Goal: Task Accomplishment & Management: Manage account settings

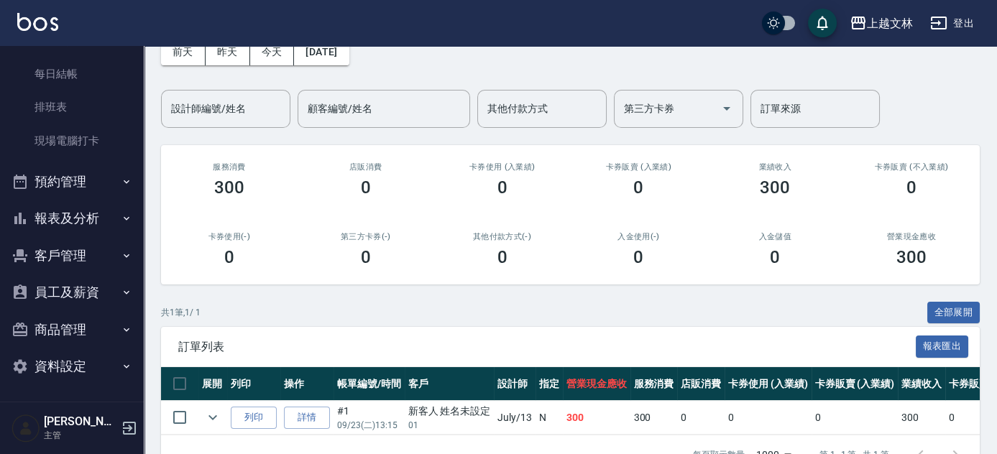
scroll to position [123, 0]
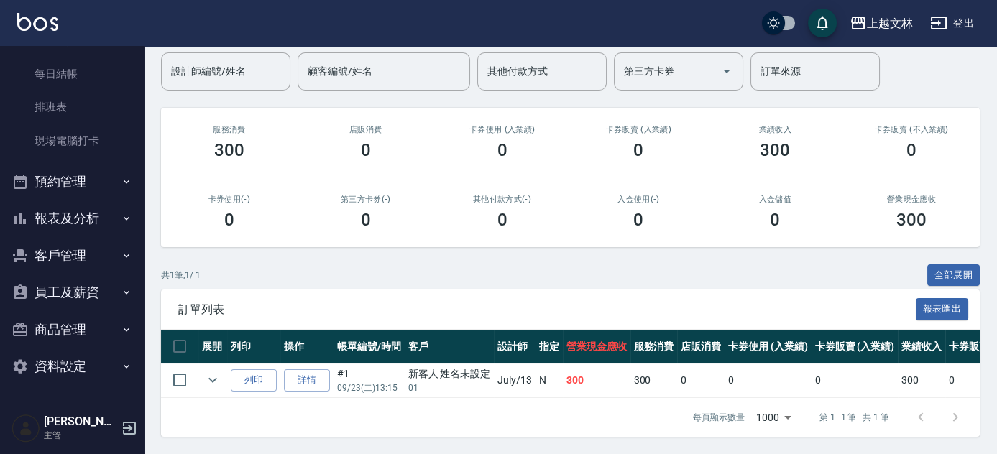
click at [69, 336] on button "商品管理" at bounding box center [72, 329] width 132 height 37
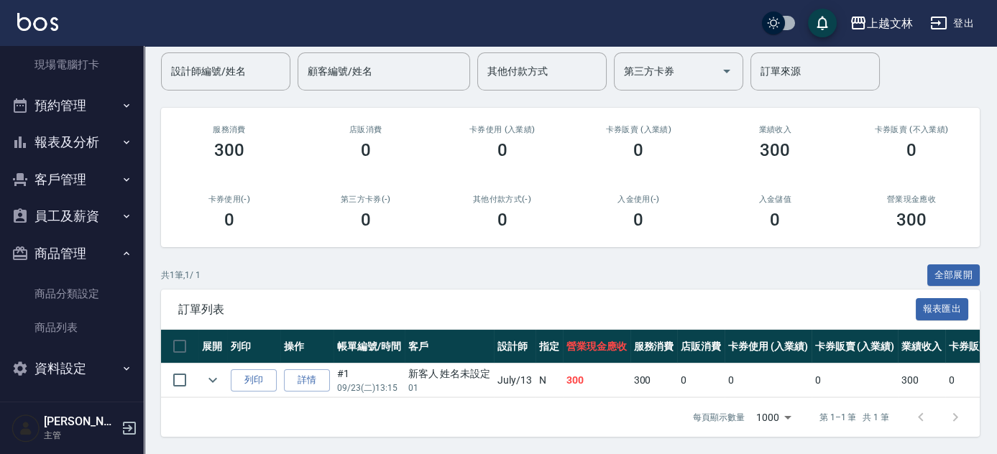
scroll to position [285, 0]
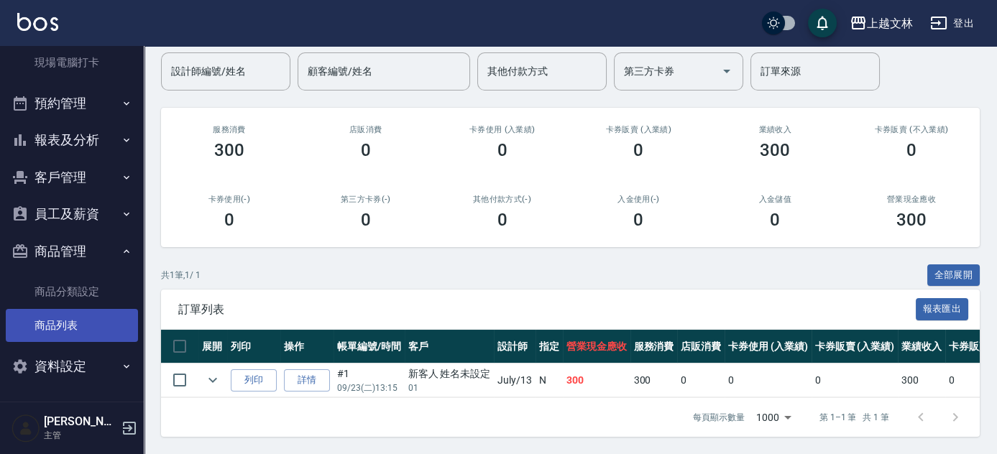
click at [70, 331] on link "商品列表" at bounding box center [72, 325] width 132 height 33
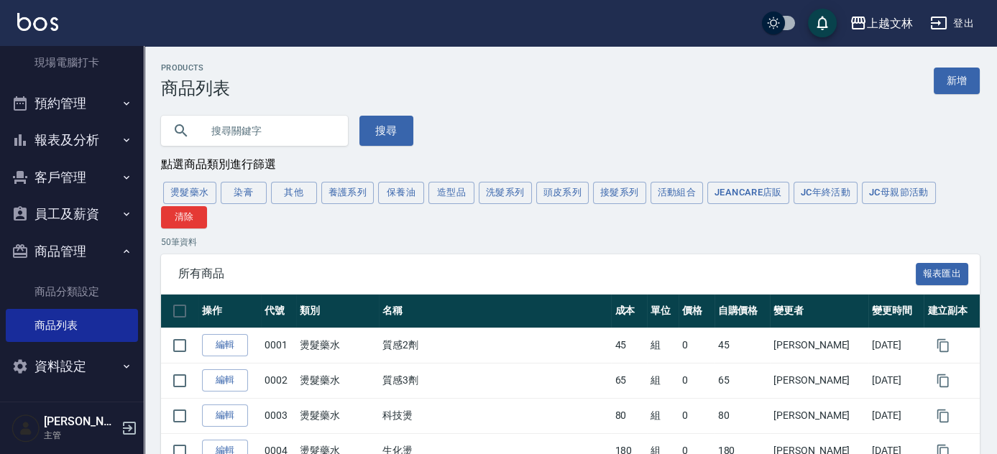
scroll to position [65, 0]
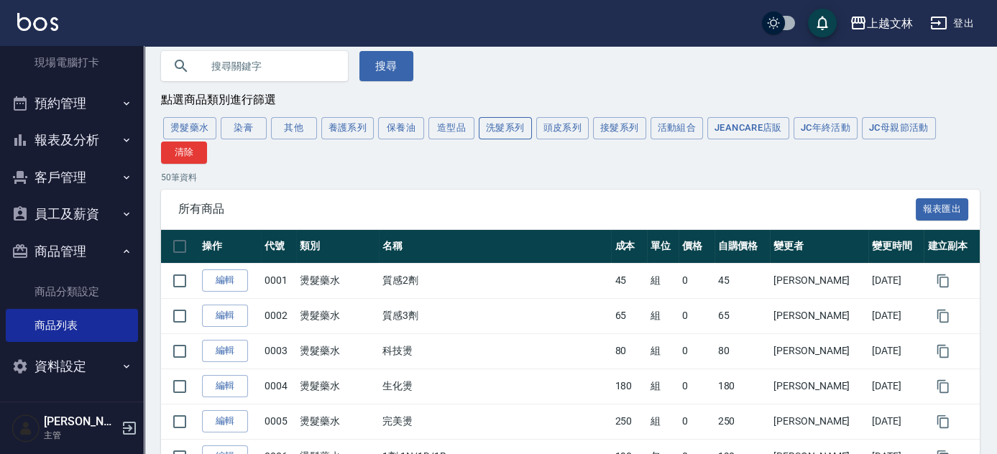
click at [513, 132] on button "洗髮系列" at bounding box center [505, 128] width 53 height 22
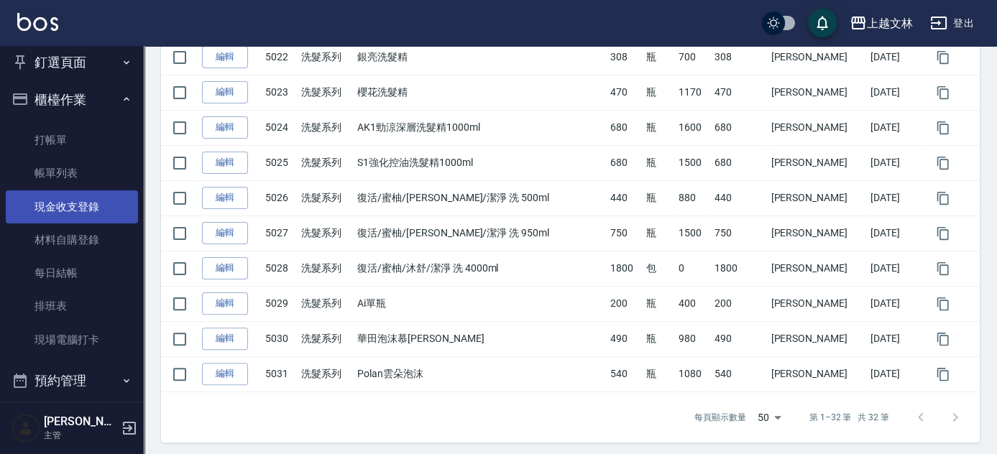
scroll to position [0, 0]
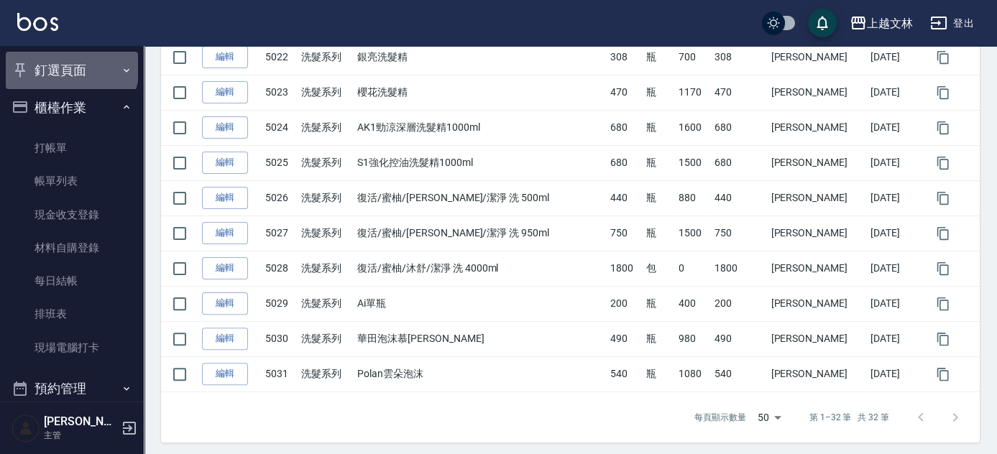
click at [70, 68] on button "釘選頁面" at bounding box center [72, 70] width 132 height 37
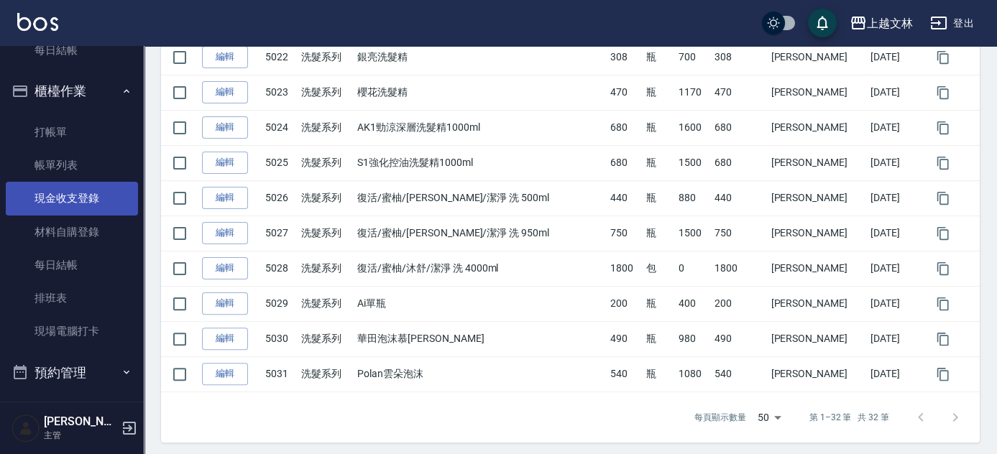
scroll to position [196, 0]
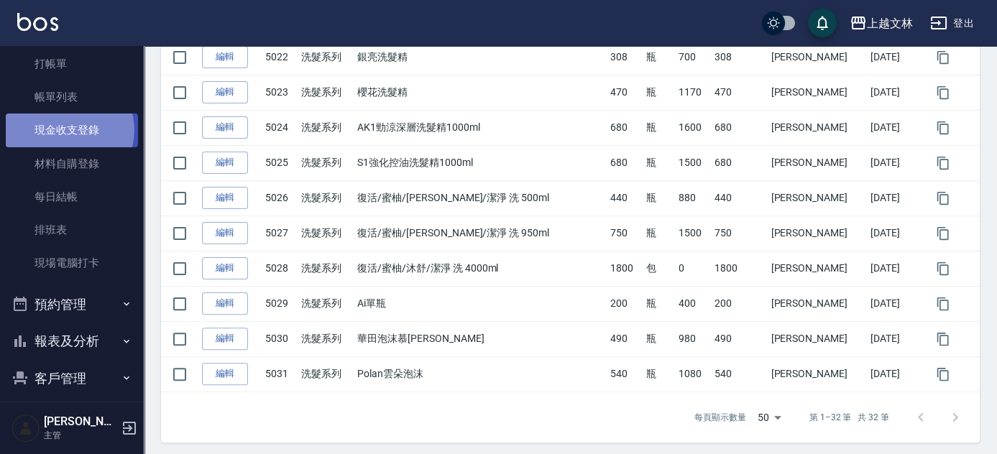
click at [67, 130] on link "現金收支登錄" at bounding box center [72, 130] width 132 height 33
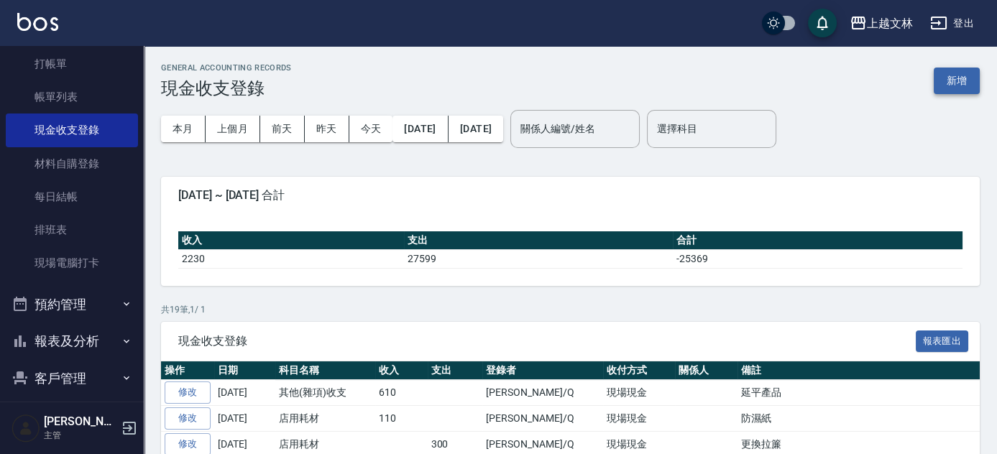
click at [970, 80] on button "新增" at bounding box center [957, 81] width 46 height 27
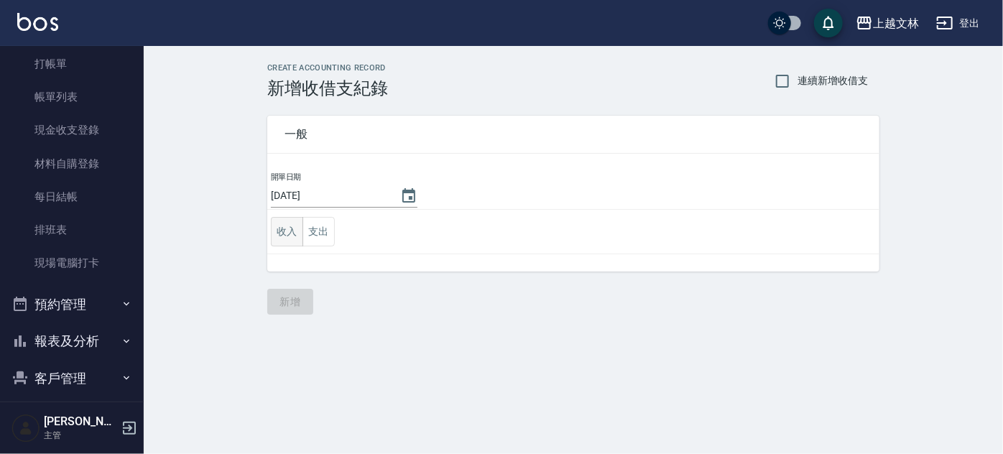
click at [295, 234] on button "收入" at bounding box center [287, 231] width 32 height 29
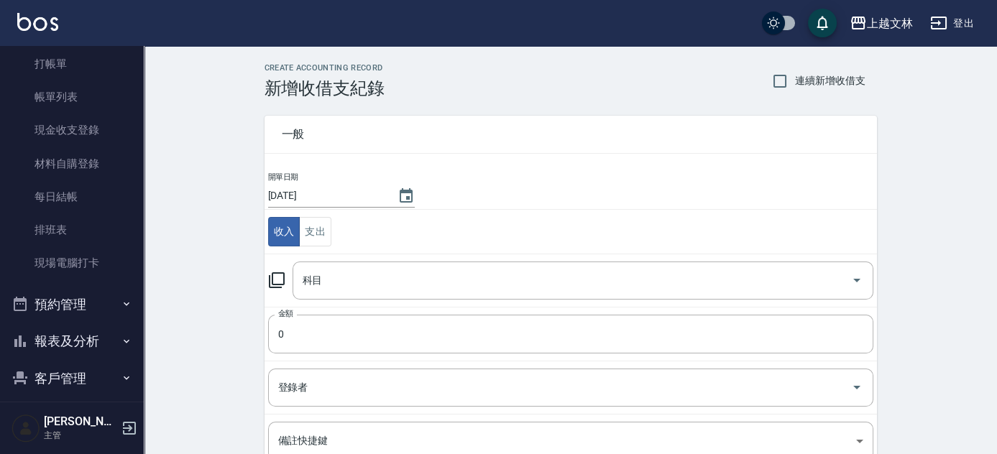
click at [277, 282] on icon at bounding box center [276, 280] width 17 height 17
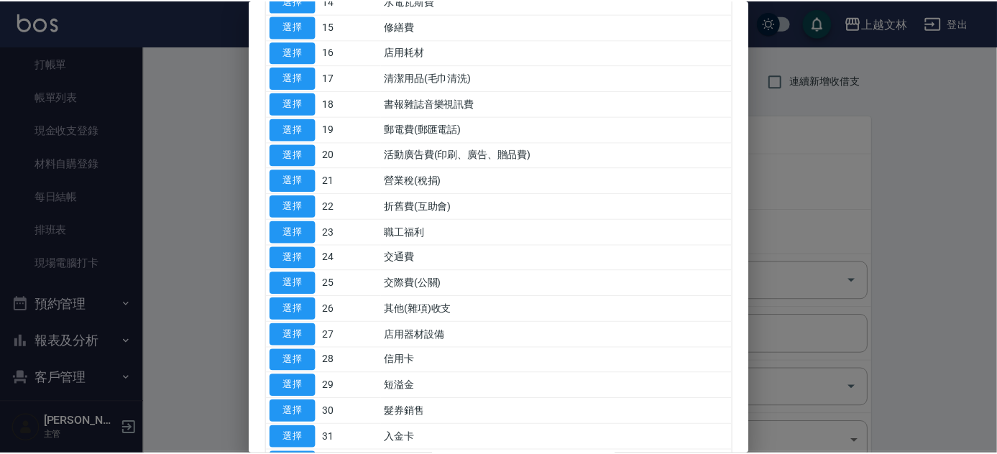
scroll to position [523, 0]
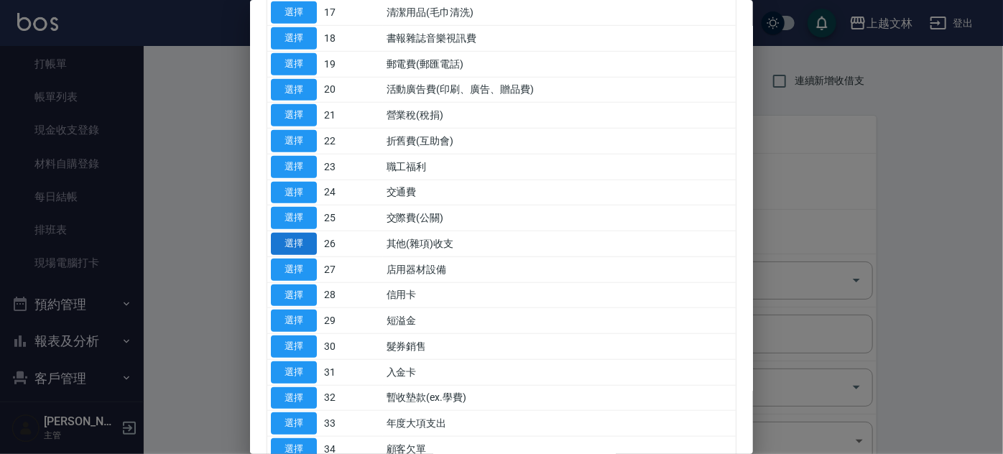
click at [297, 240] on button "選擇" at bounding box center [294, 244] width 46 height 22
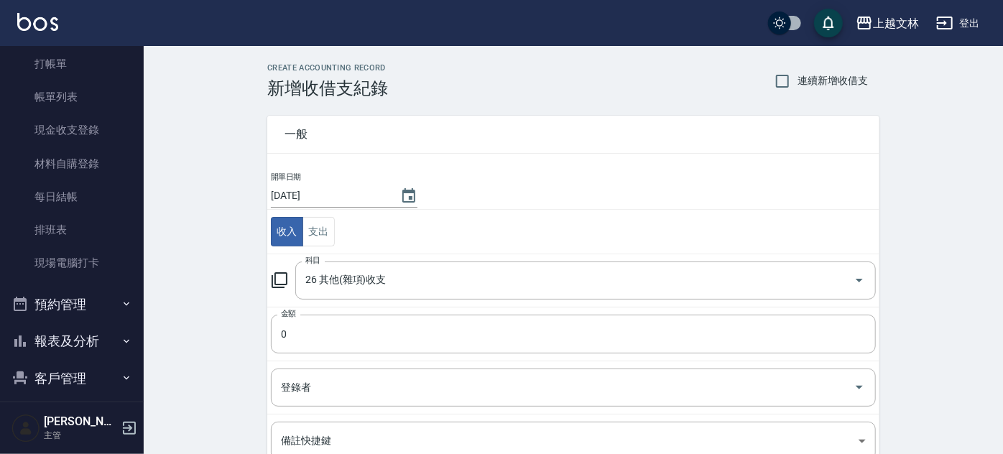
type input "26 其他(雜項)收支"
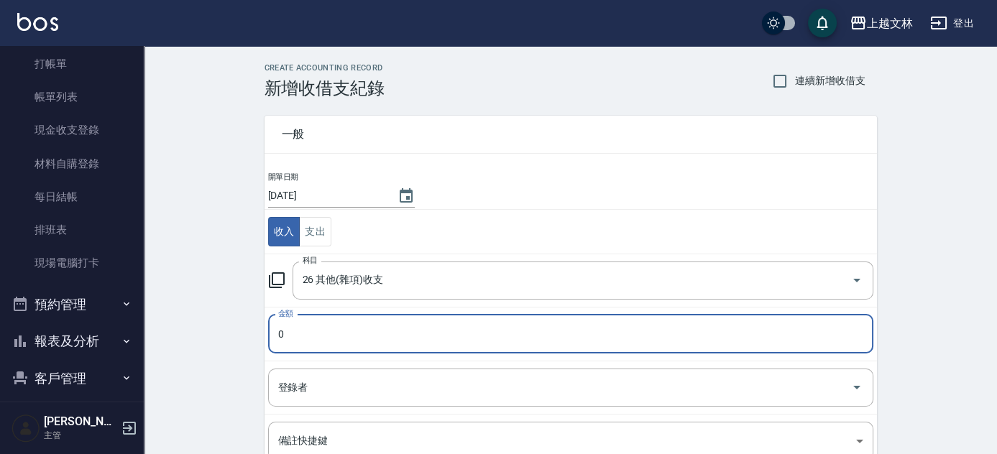
click at [319, 337] on input "0" at bounding box center [570, 334] width 605 height 39
type input "490"
click at [590, 395] on input "登錄者" at bounding box center [560, 387] width 571 height 25
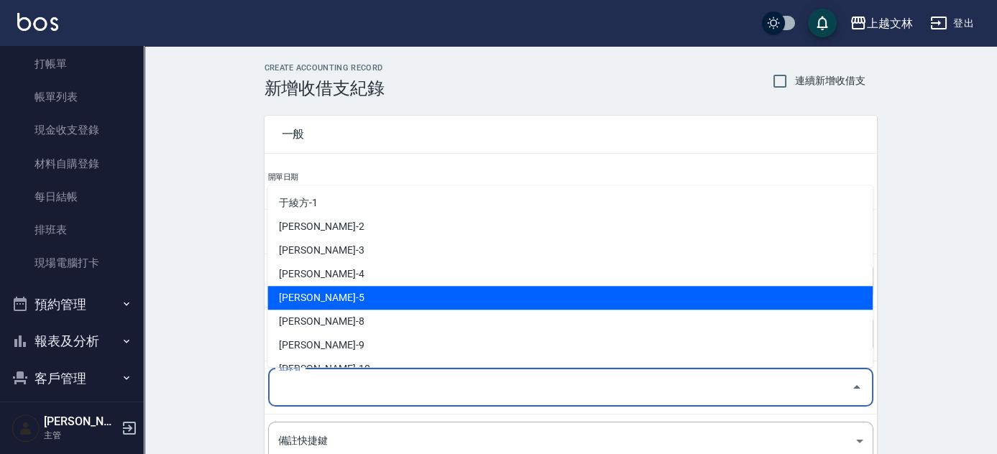
click at [542, 291] on li "[PERSON_NAME]-5" at bounding box center [569, 298] width 605 height 24
type input "[PERSON_NAME]-5"
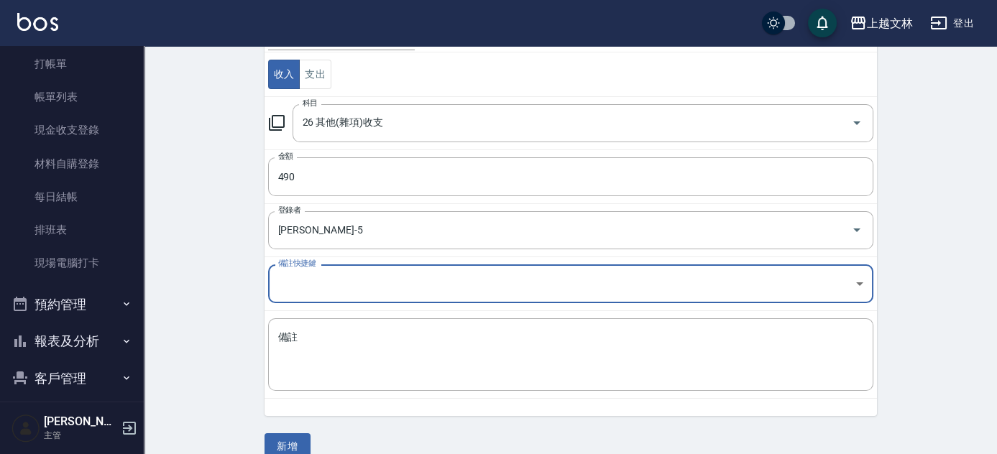
scroll to position [178, 0]
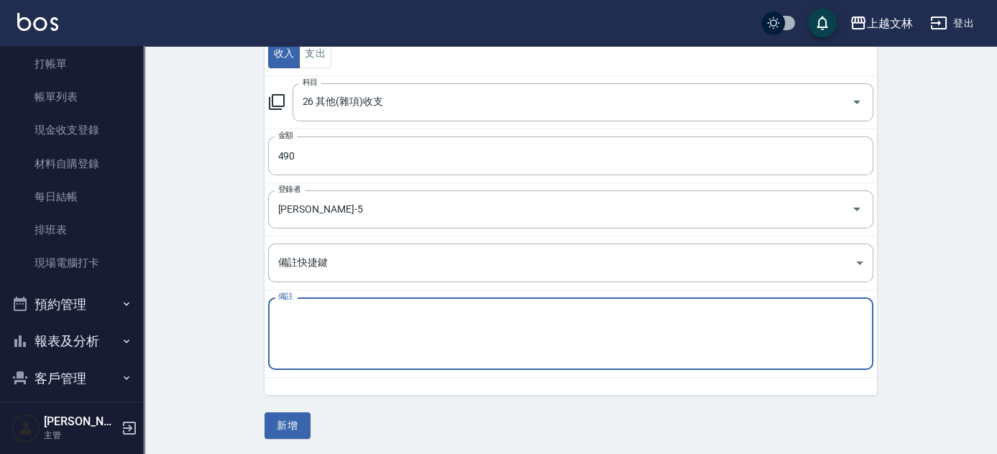
click at [308, 350] on textarea "備註" at bounding box center [570, 334] width 585 height 49
type textarea "c"
type textarea "[PERSON_NAME]"
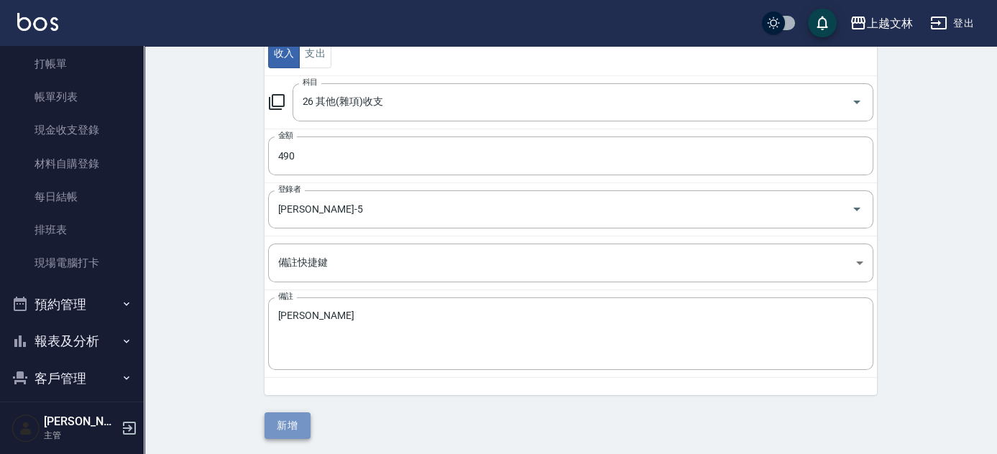
click at [290, 432] on button "新增" at bounding box center [288, 426] width 46 height 27
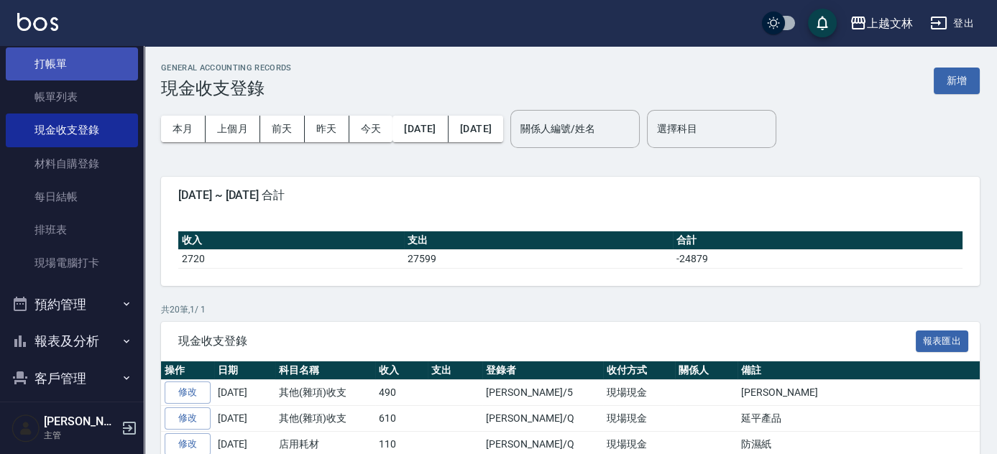
click at [43, 66] on link "打帳單" at bounding box center [72, 63] width 132 height 33
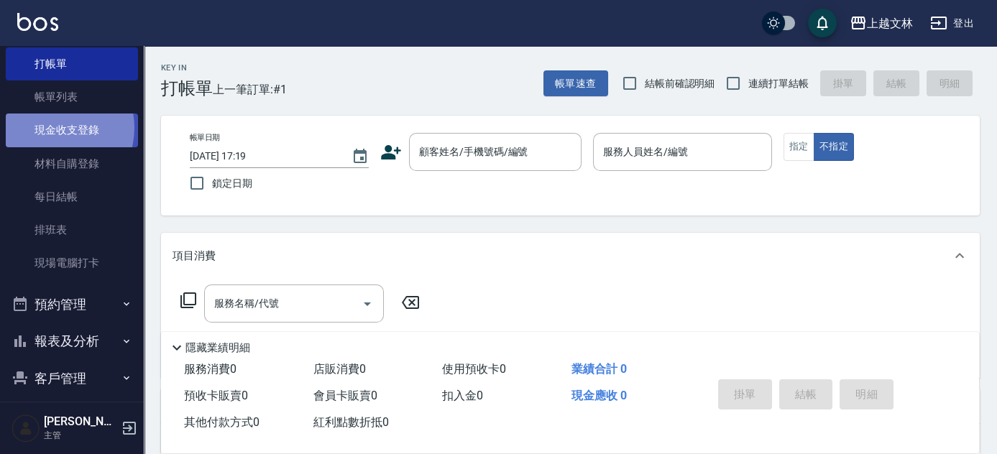
click at [51, 128] on link "現金收支登錄" at bounding box center [72, 130] width 132 height 33
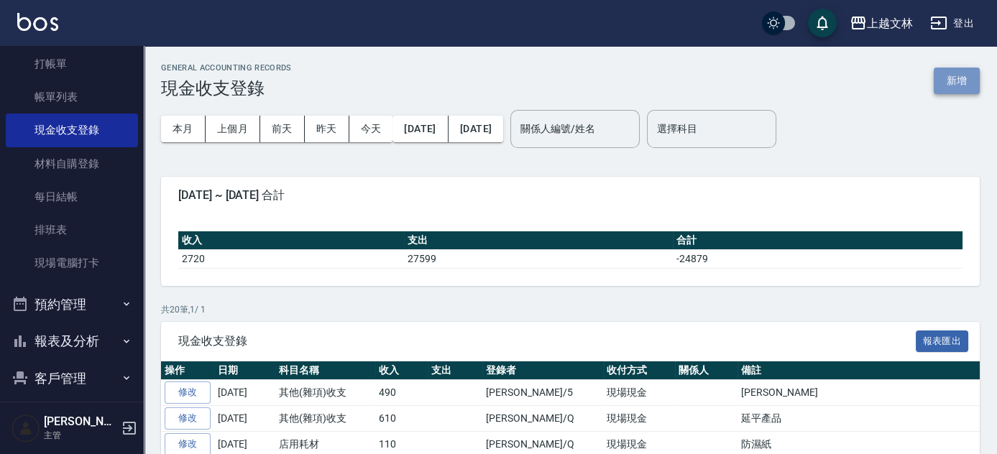
click at [943, 76] on button "新增" at bounding box center [957, 81] width 46 height 27
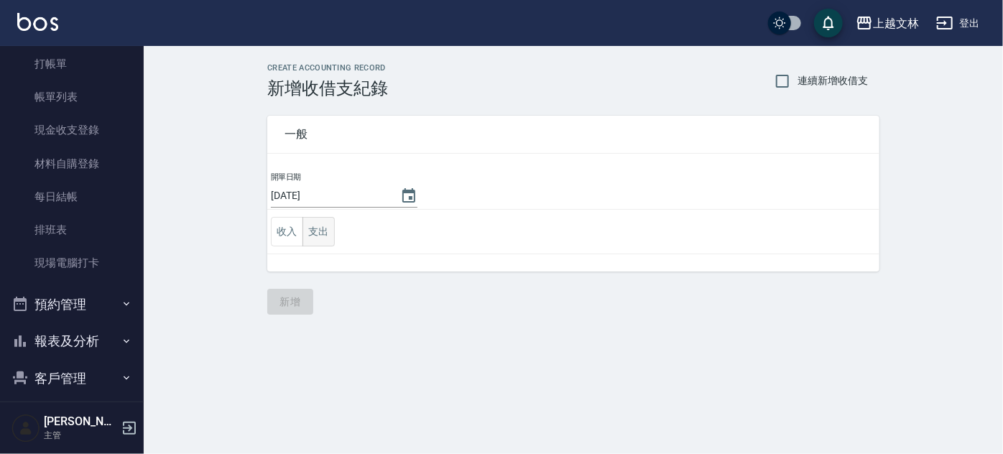
click at [323, 232] on button "支出" at bounding box center [319, 231] width 32 height 29
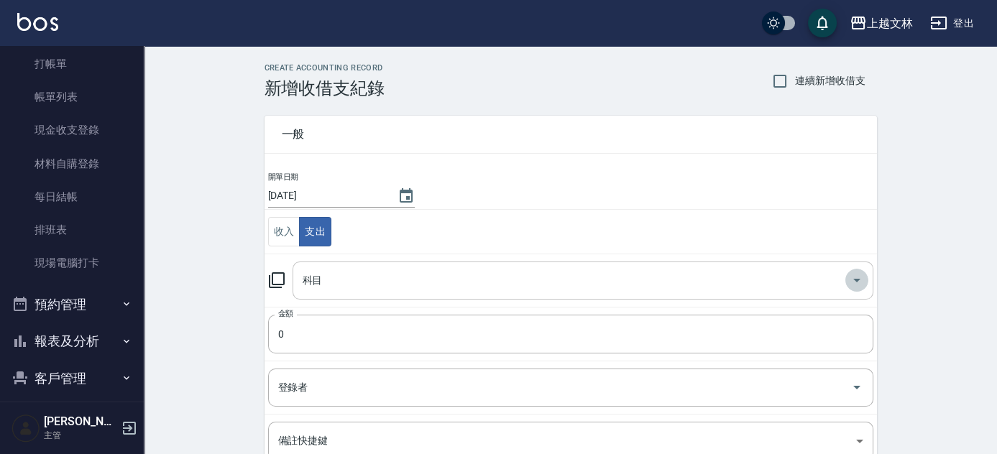
click at [857, 279] on icon "Open" at bounding box center [856, 281] width 7 height 4
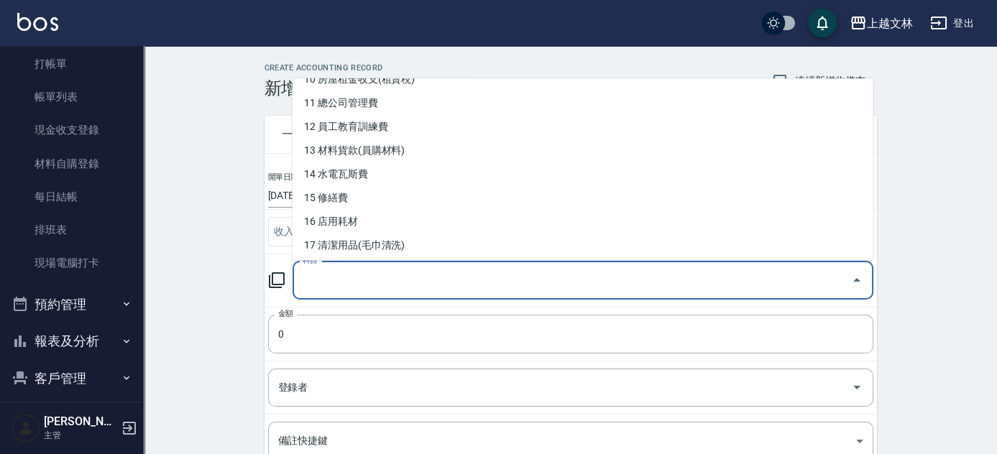
scroll to position [259, 0]
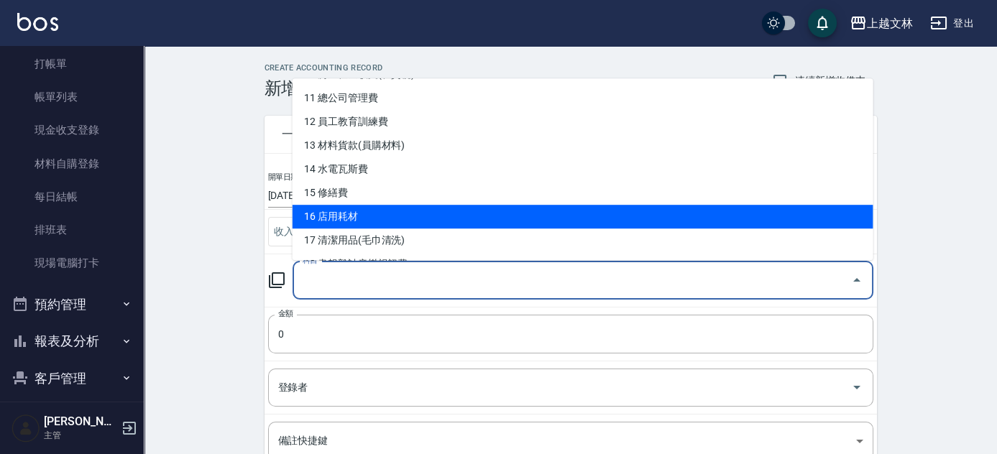
click at [329, 214] on li "16 店用耗材" at bounding box center [583, 217] width 581 height 24
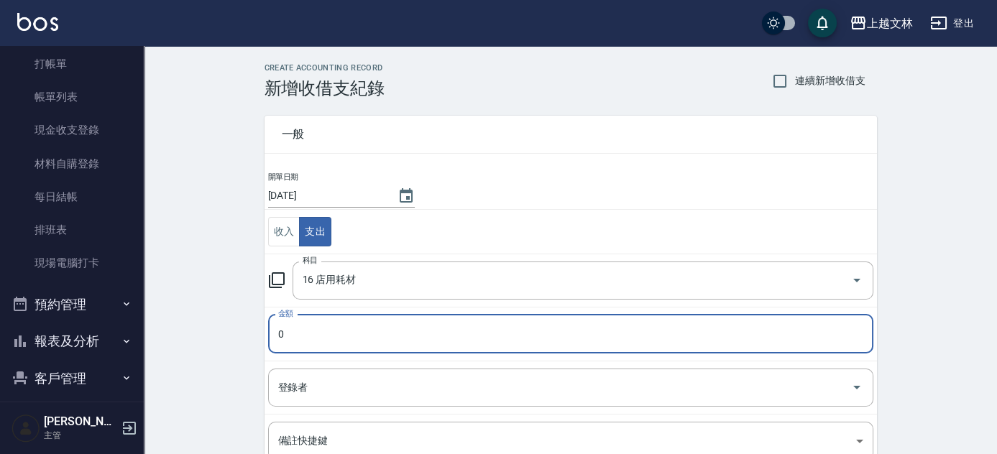
type input "16 店用耗材"
type input "3000"
click at [342, 382] on input "登錄者" at bounding box center [560, 387] width 571 height 25
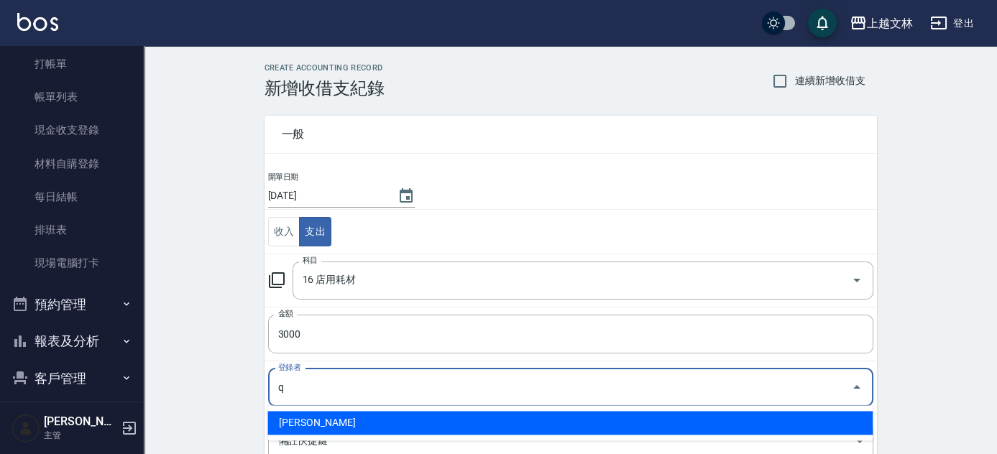
click at [329, 419] on li "[PERSON_NAME]" at bounding box center [569, 423] width 605 height 24
type input "[PERSON_NAME]"
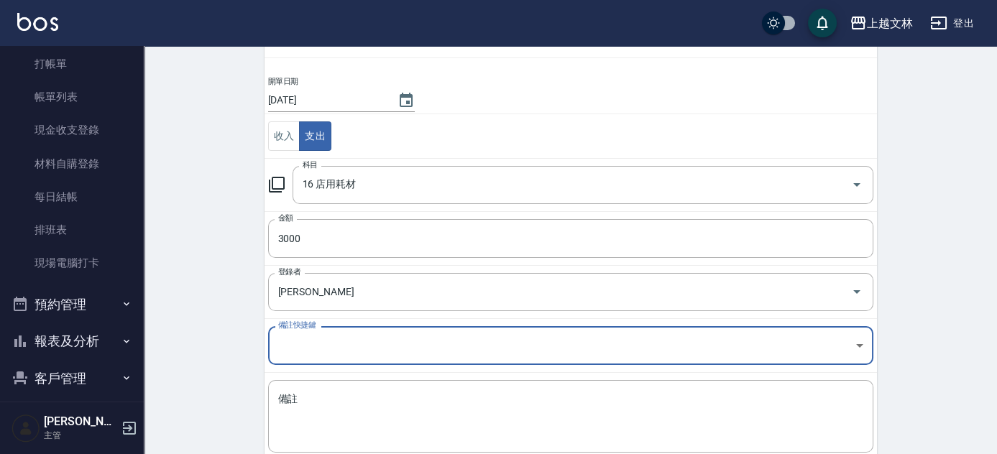
scroll to position [105, 0]
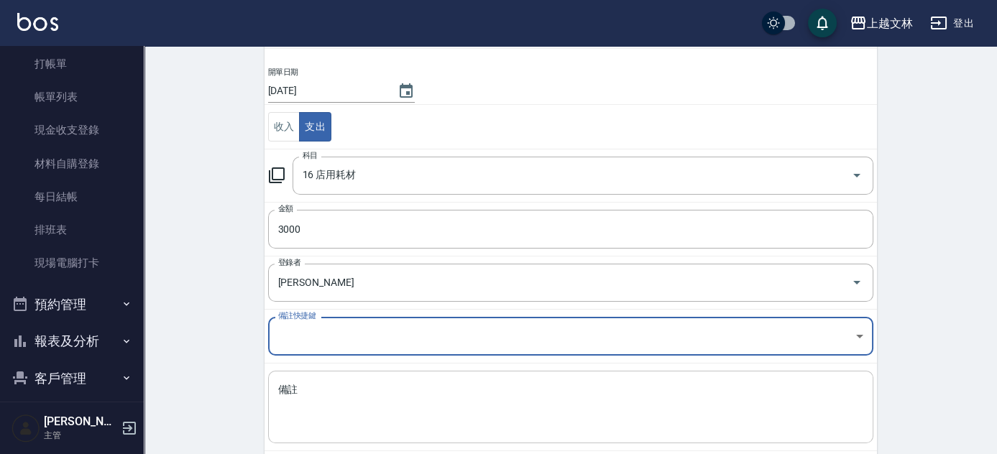
click at [276, 386] on div "x 備註" at bounding box center [570, 407] width 605 height 73
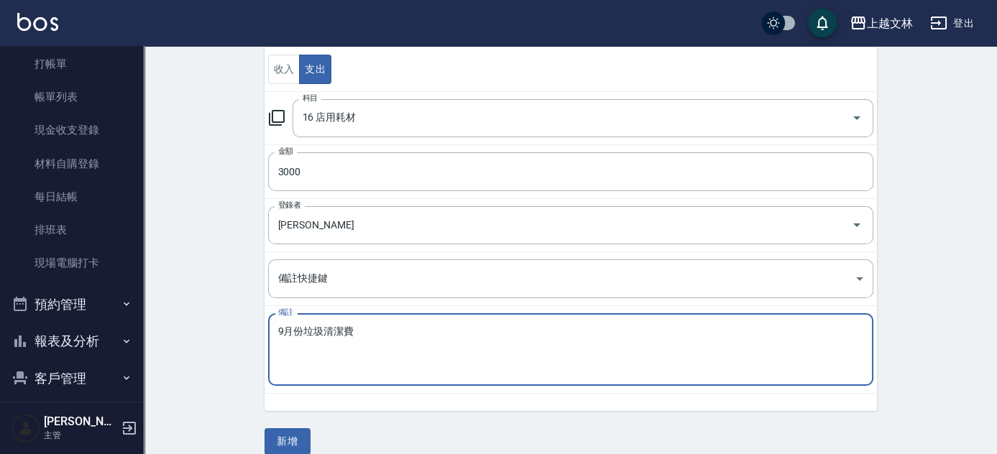
scroll to position [178, 0]
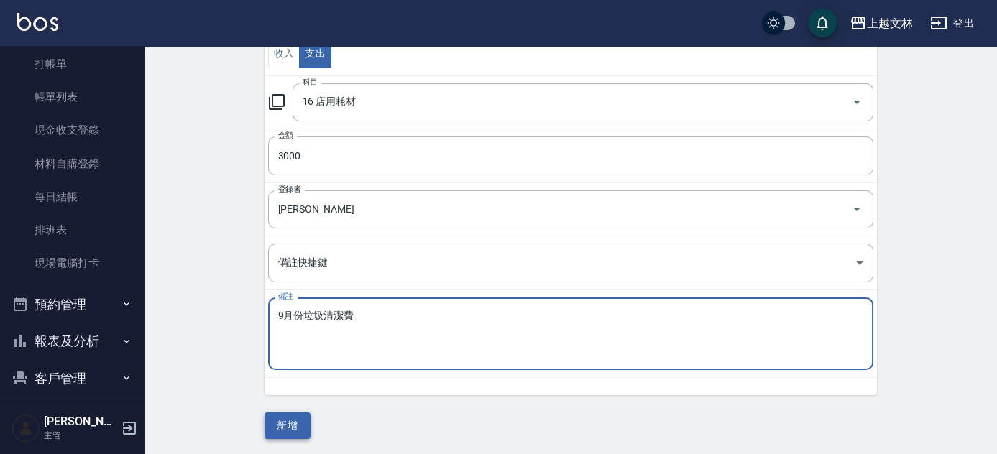
type textarea "9月份垃圾清潔費"
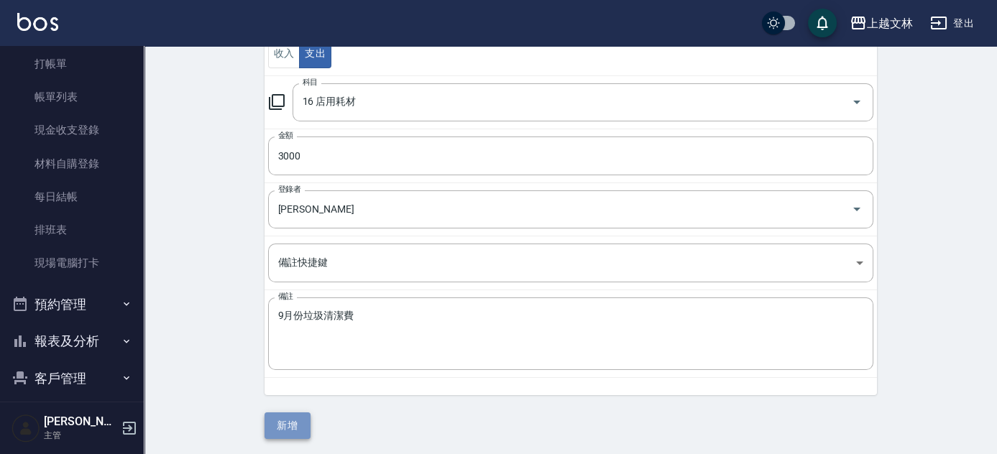
click at [295, 421] on button "新增" at bounding box center [288, 426] width 46 height 27
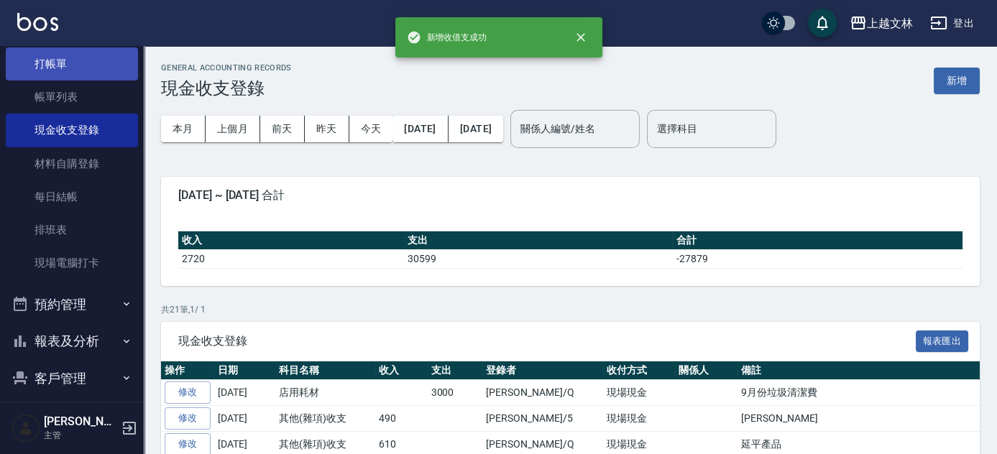
drag, startPoint x: 40, startPoint y: 60, endPoint x: 35, endPoint y: 55, distance: 7.6
click at [40, 60] on link "打帳單" at bounding box center [72, 63] width 132 height 33
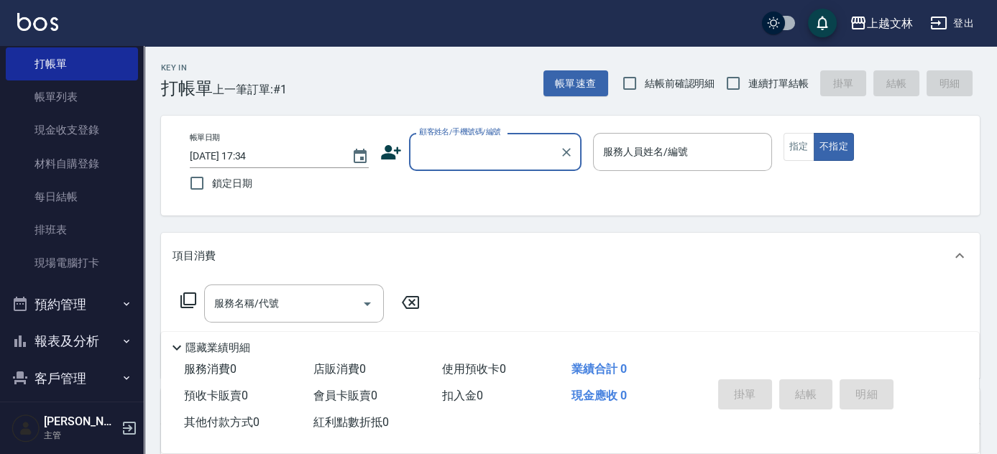
click at [456, 145] on input "顧客姓名/手機號碼/編號" at bounding box center [484, 151] width 138 height 25
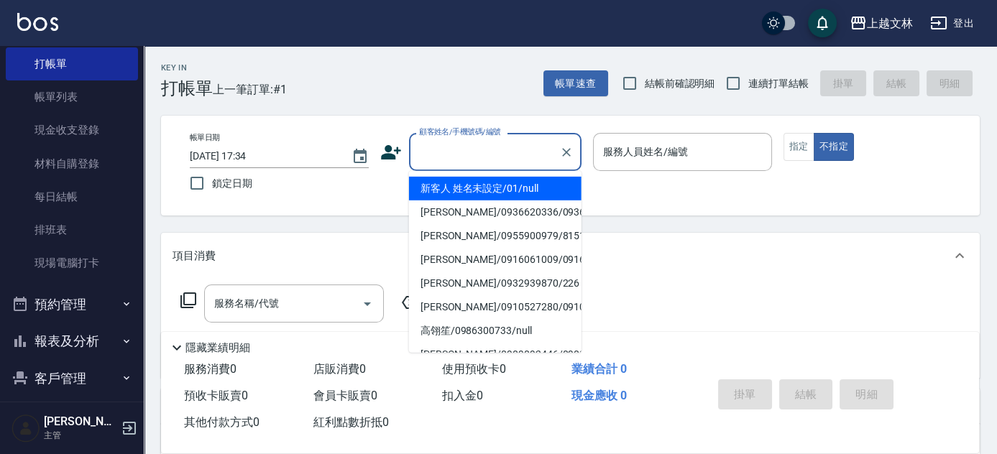
click at [500, 183] on li "新客人 姓名未設定/01/null" at bounding box center [495, 189] width 173 height 24
type input "新客人 姓名未設定/01/null"
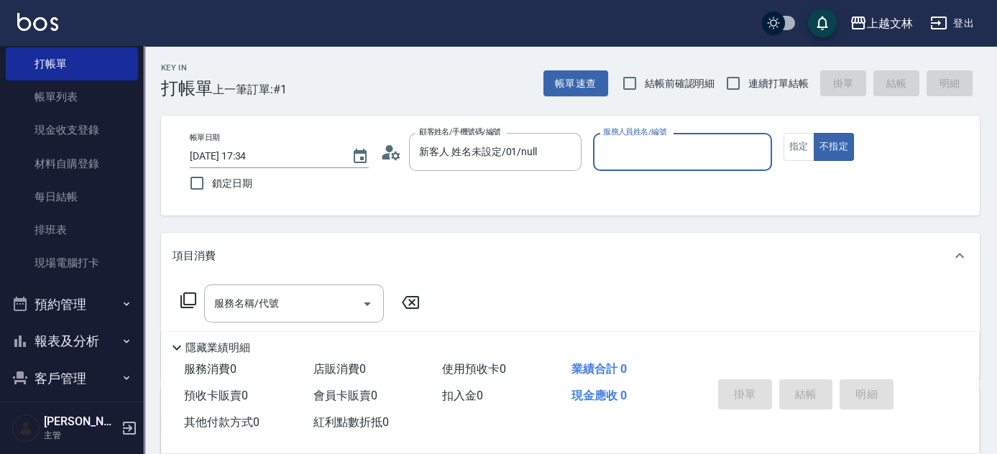
click at [648, 158] on input "服務人員姓名/編號" at bounding box center [682, 151] width 166 height 25
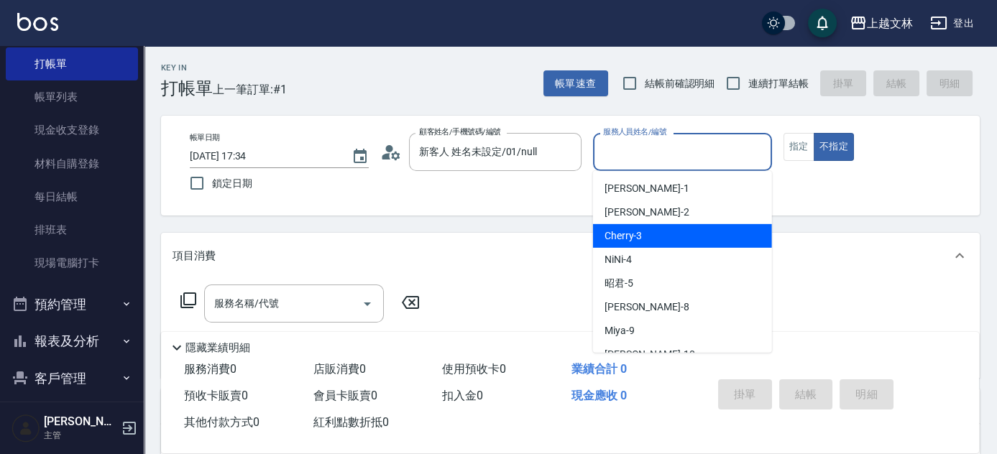
click at [653, 232] on div "Cherry -3" at bounding box center [682, 236] width 179 height 24
type input "Cherry-3"
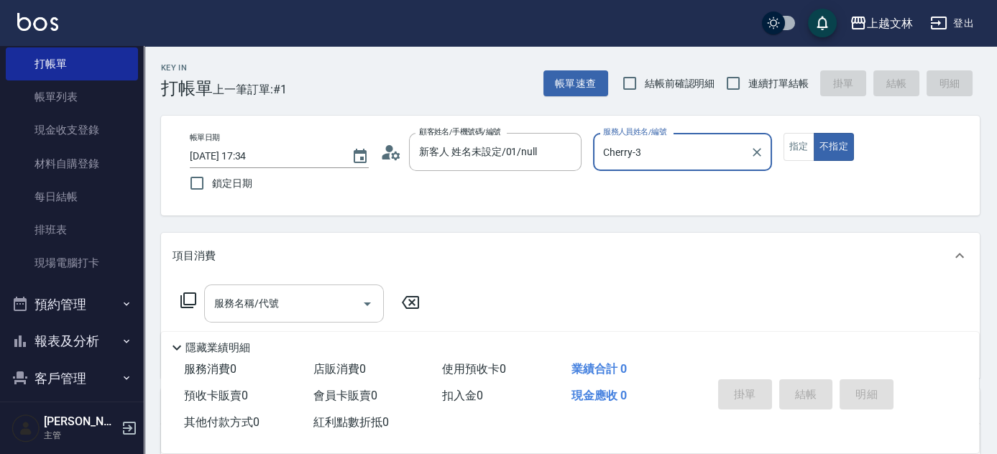
click at [295, 298] on input "服務名稱/代號" at bounding box center [283, 303] width 145 height 25
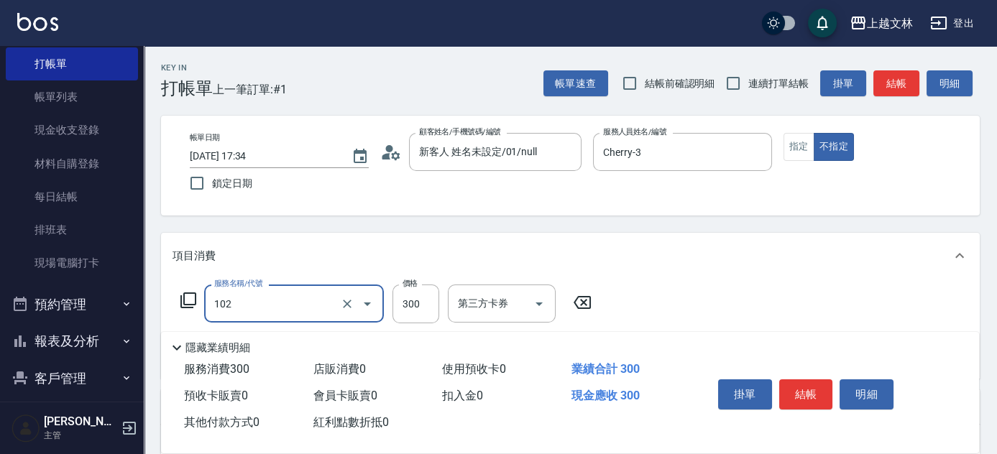
type input "精油洗髮(102)"
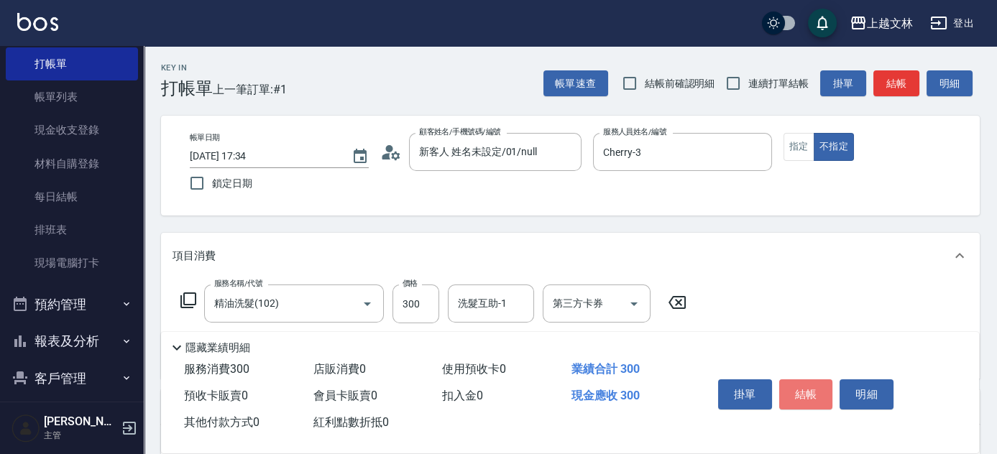
click at [811, 393] on button "結帳" at bounding box center [806, 395] width 54 height 30
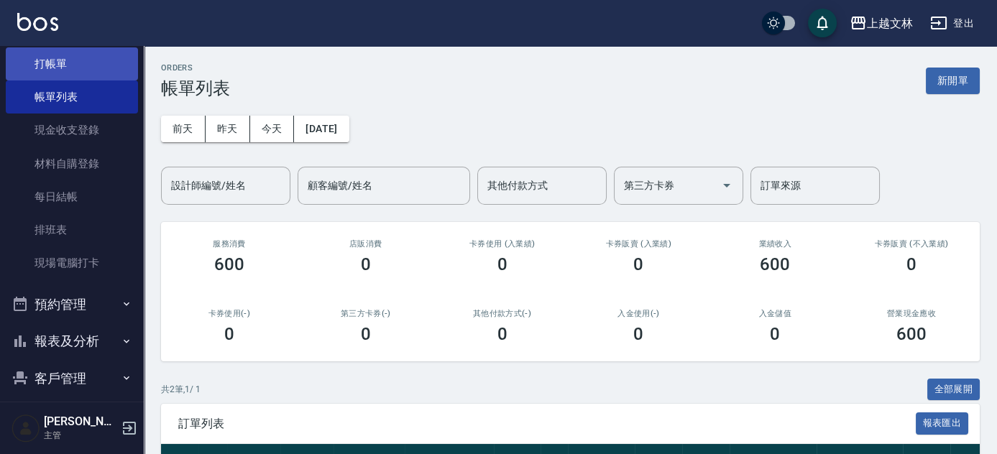
click at [82, 65] on link "打帳單" at bounding box center [72, 63] width 132 height 33
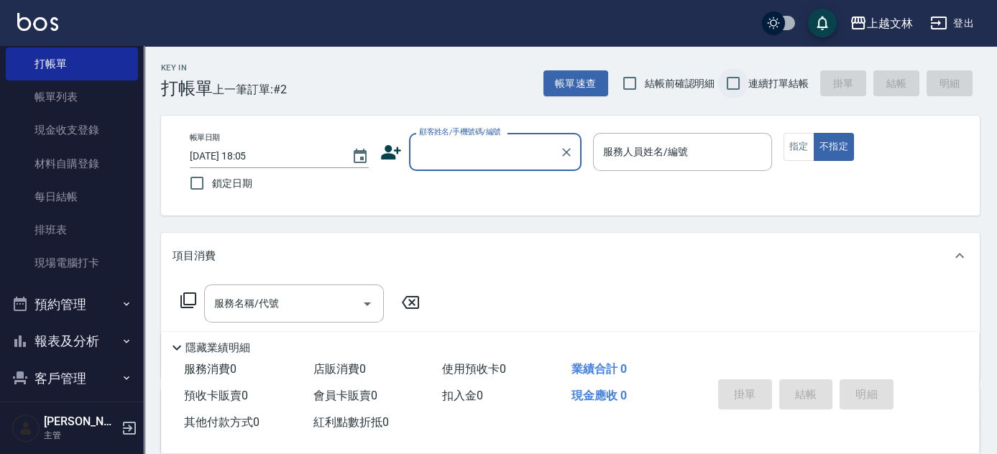
click at [734, 81] on input "連續打單結帳" at bounding box center [733, 83] width 30 height 30
checkbox input "true"
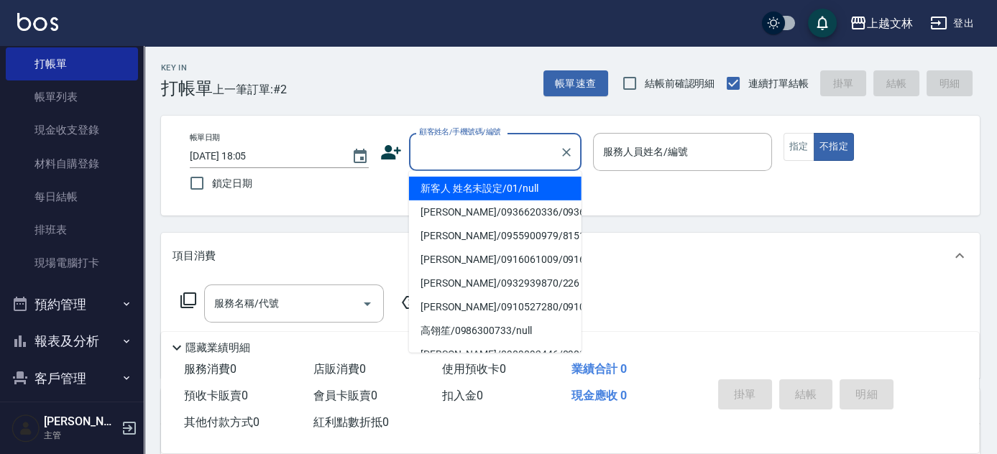
click at [475, 140] on div "顧客姓名/手機號碼/編號 顧客姓名/手機號碼/編號" at bounding box center [495, 152] width 173 height 38
click at [486, 184] on li "新客人 姓名未設定/01/null" at bounding box center [495, 189] width 173 height 24
type input "新客人 姓名未設定/01/null"
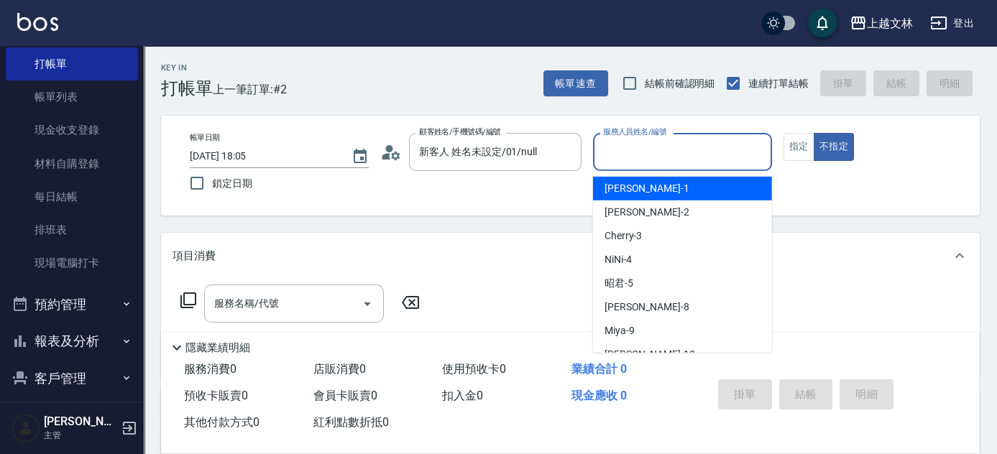
click at [678, 150] on input "服務人員姓名/編號" at bounding box center [682, 151] width 166 height 25
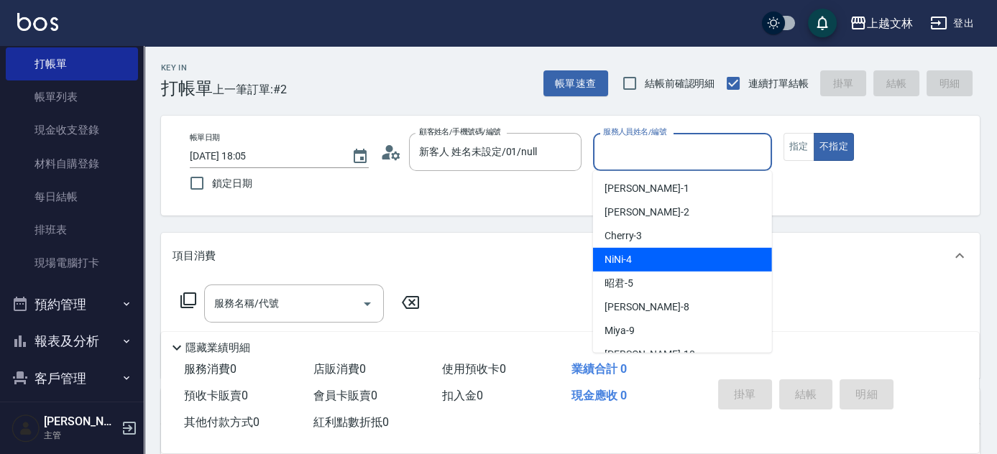
click at [680, 248] on div "NiNi -4" at bounding box center [682, 260] width 179 height 24
drag, startPoint x: 678, startPoint y: 142, endPoint x: 674, endPoint y: 156, distance: 14.1
click at [678, 143] on input "NiNi-4" at bounding box center [671, 151] width 144 height 25
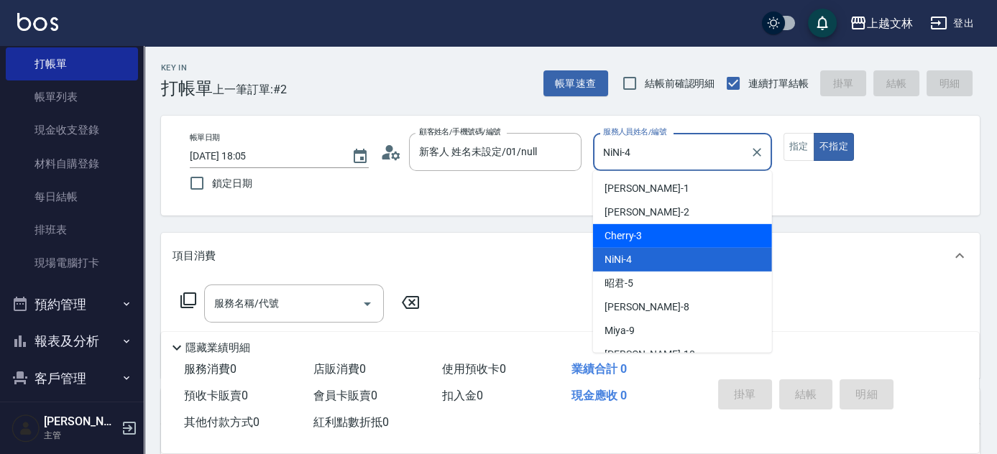
click at [671, 241] on div "Cherry -3" at bounding box center [682, 236] width 179 height 24
type input "Cherry-3"
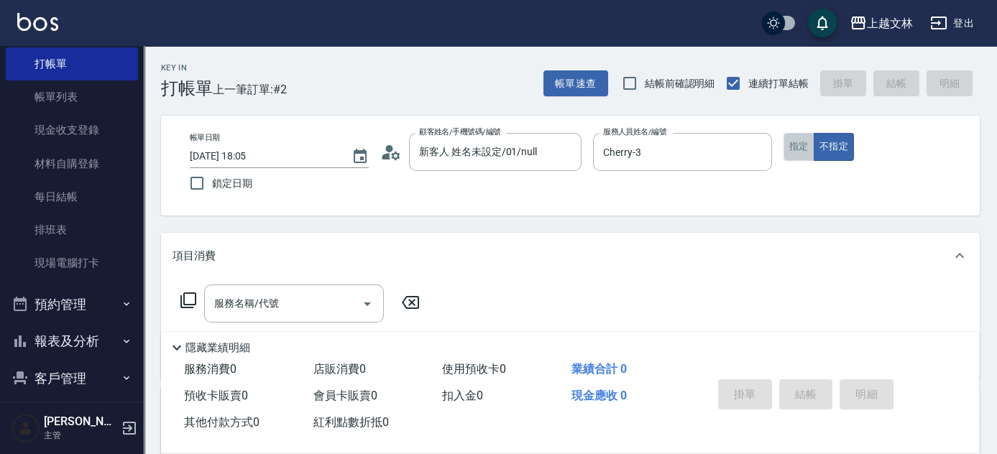
click at [802, 151] on button "指定" at bounding box center [798, 147] width 31 height 28
click at [291, 305] on input "服務名稱/代號" at bounding box center [283, 303] width 145 height 25
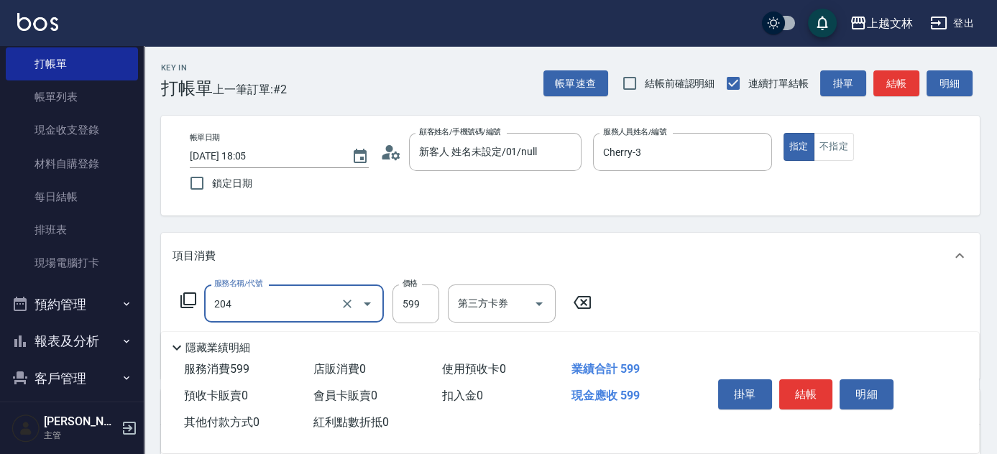
type input "A級洗+剪(204)"
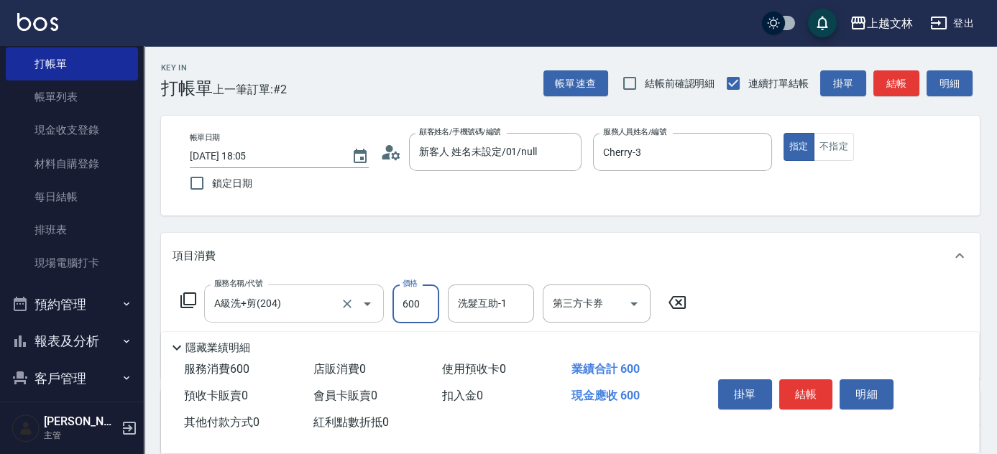
type input "600"
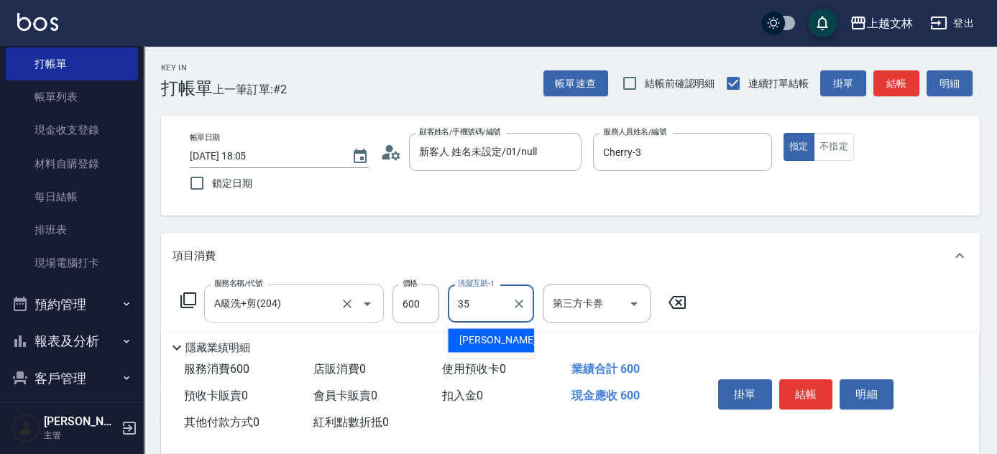
type input "[PERSON_NAME]-35"
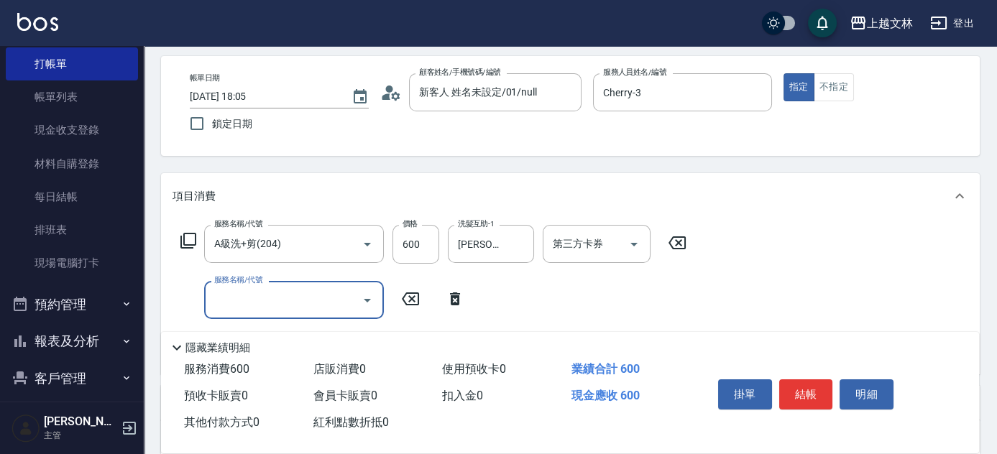
scroll to position [62, 0]
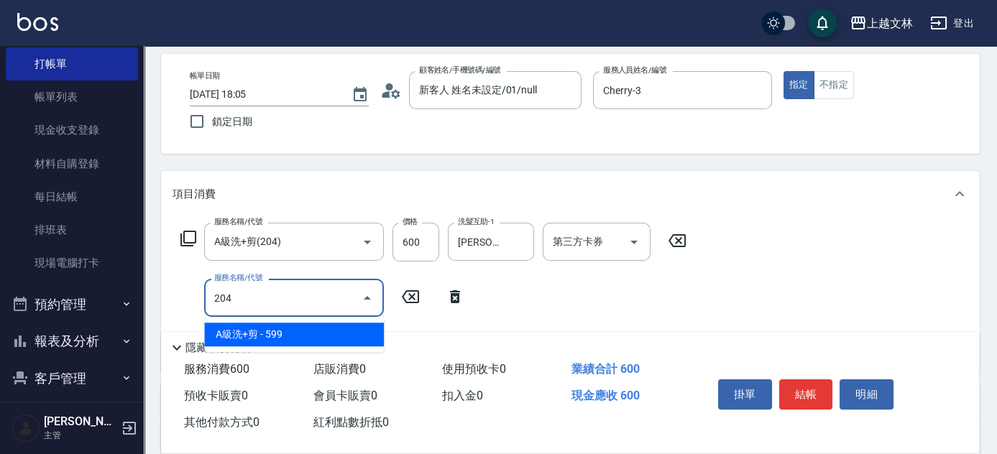
type input "A級洗+剪(204)"
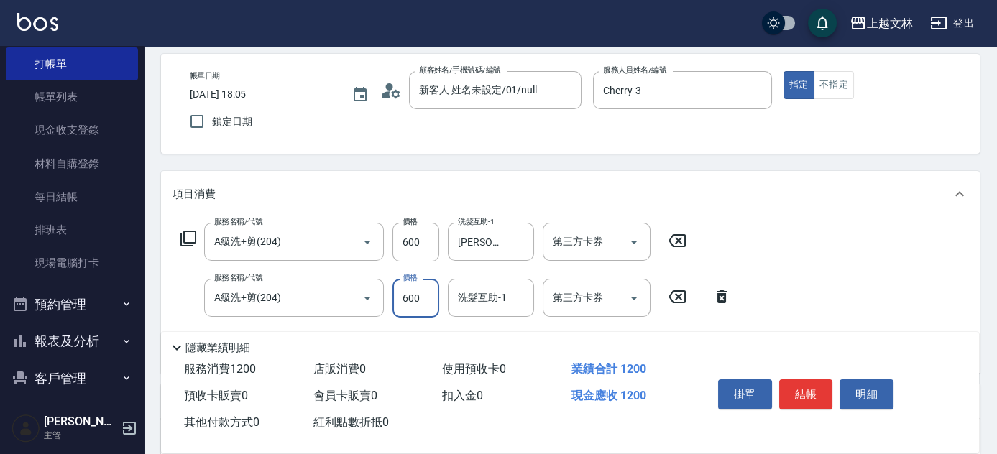
type input "600"
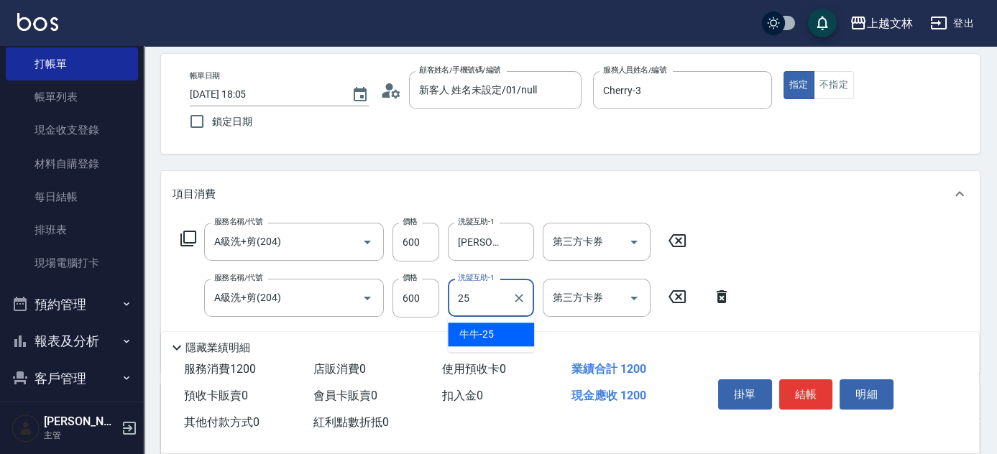
type input "牛牛-25"
drag, startPoint x: 1003, startPoint y: 196, endPoint x: 1003, endPoint y: 215, distance: 19.4
click at [996, 215] on html "上越文[PERSON_NAME]出 釘選頁面 店家日報表 設計師排行榜 每日結帳 櫃檯作業 打帳單 帳單列表 現金收支登錄 材料自購登錄 每日結帳 排班表 現…" at bounding box center [498, 346] width 997 height 816
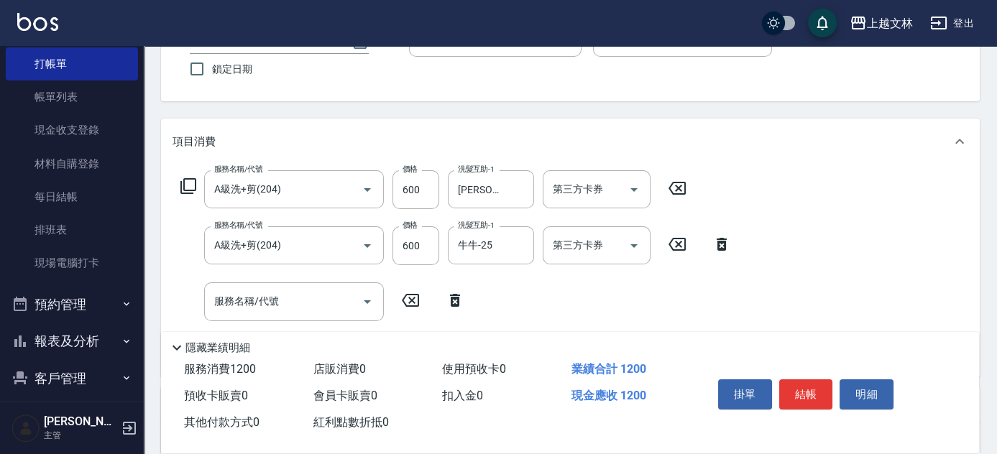
scroll to position [130, 0]
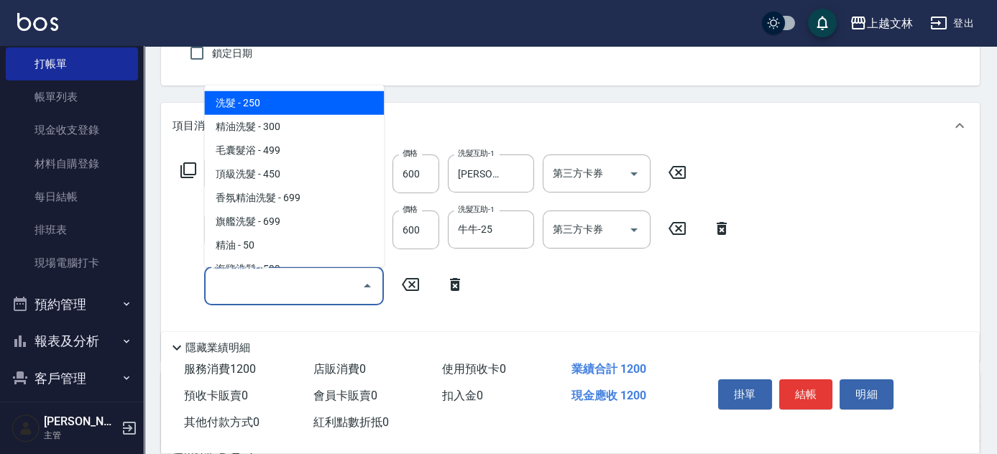
click at [290, 295] on input "服務名稱/代號" at bounding box center [283, 285] width 145 height 25
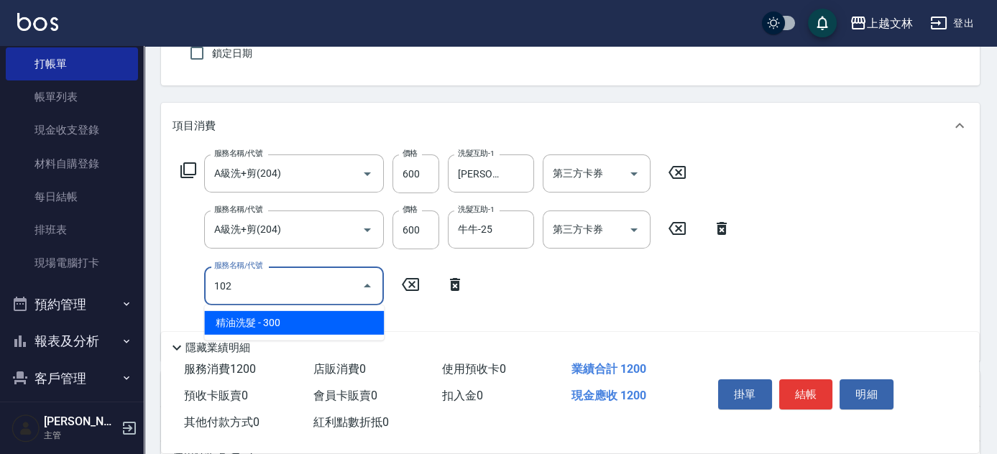
type input "精油洗髮(102)"
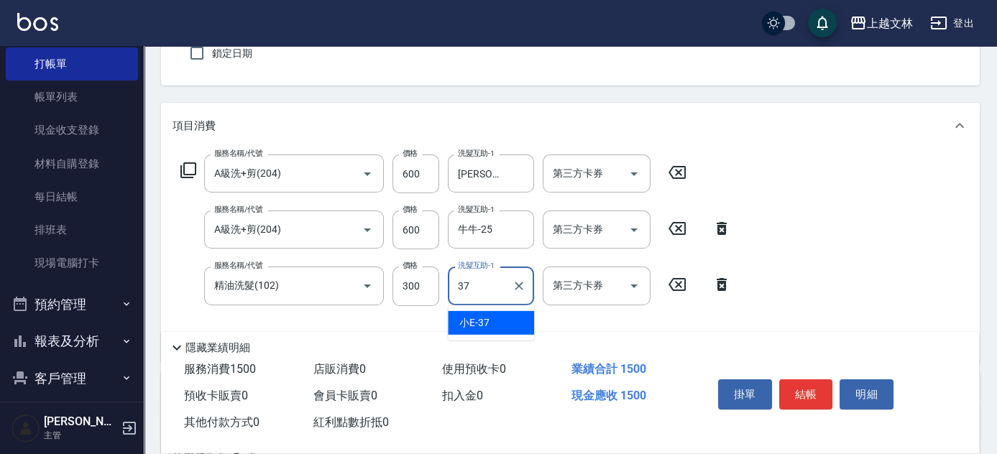
type input "小E-37"
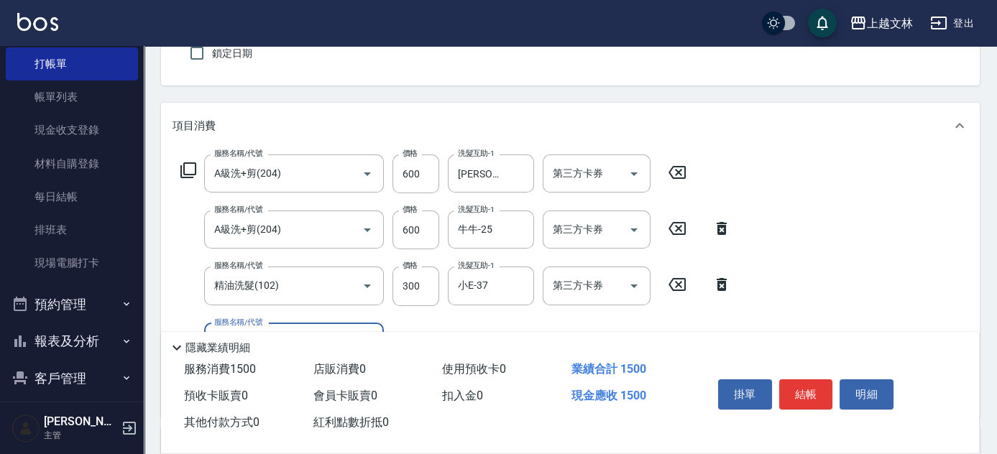
scroll to position [226, 0]
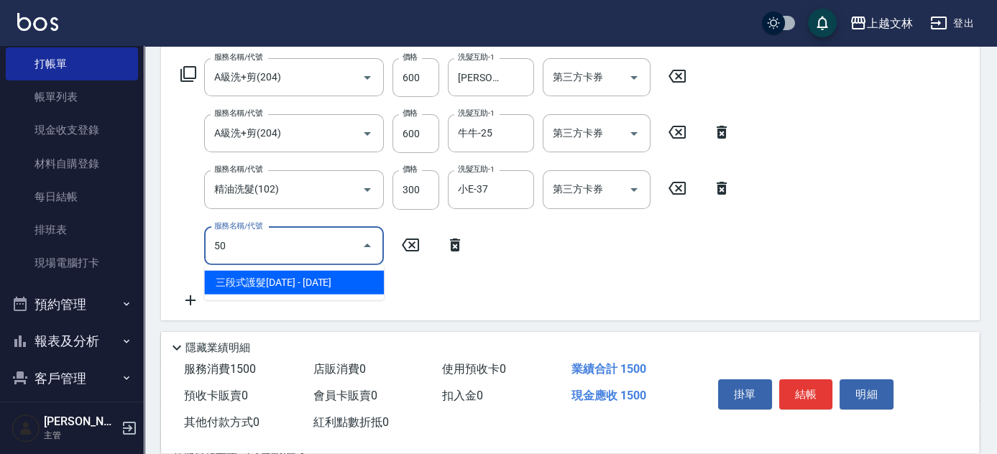
type input "501"
type input "5"
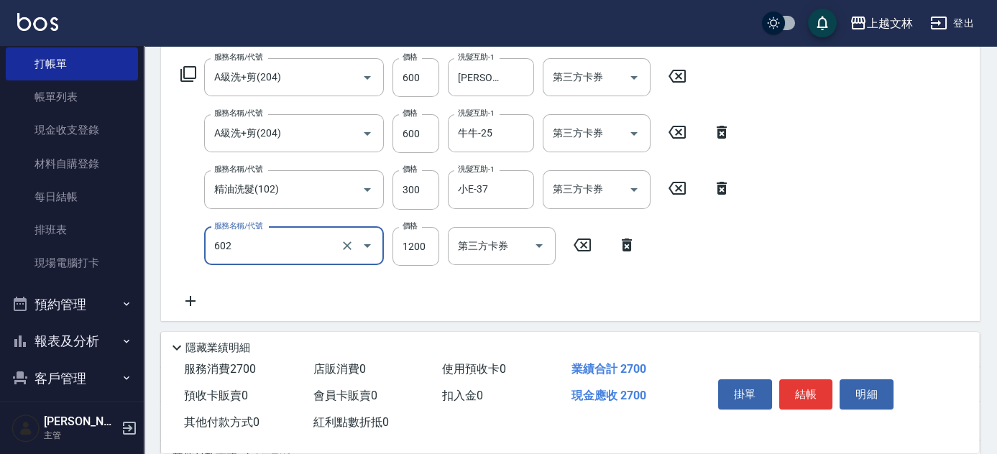
type input "蘆薈髮膜(602)"
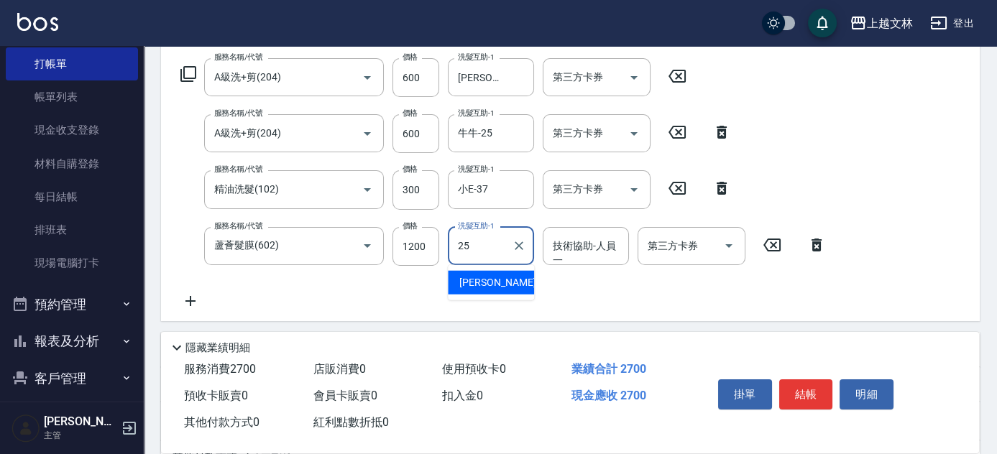
type input "牛牛-25"
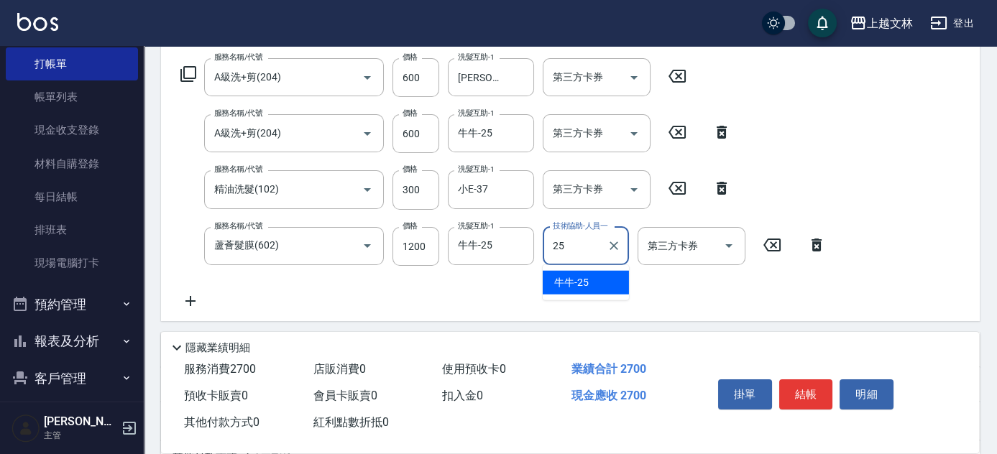
type input "牛牛-25"
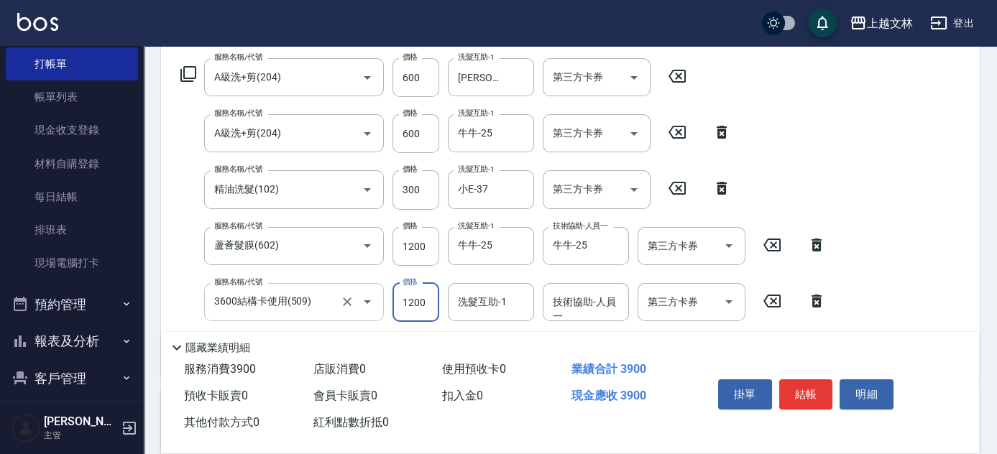
click at [295, 306] on input "3600結構卡使用(509)" at bounding box center [274, 302] width 127 height 25
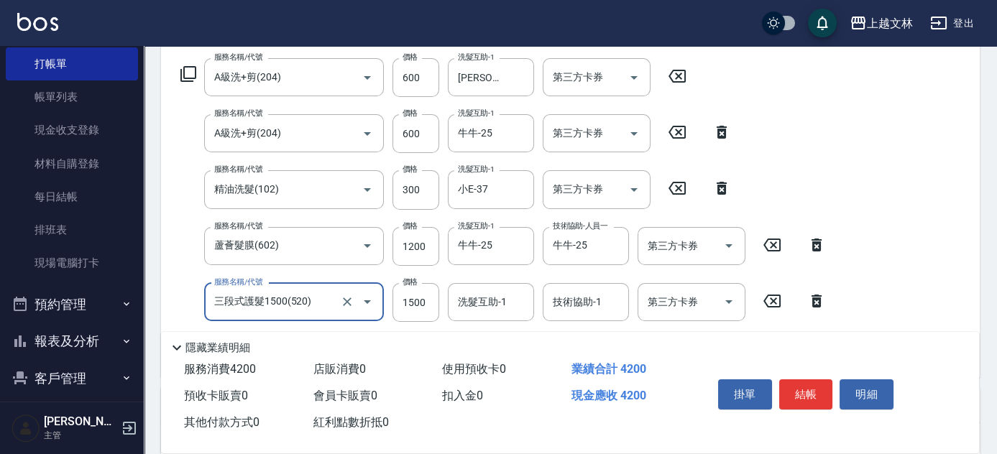
type input "三段式護髮1500(520)"
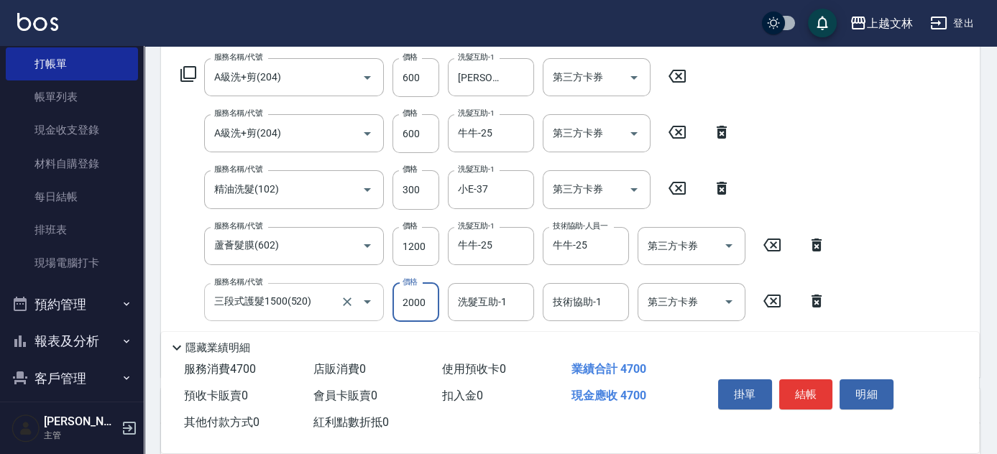
type input "2000"
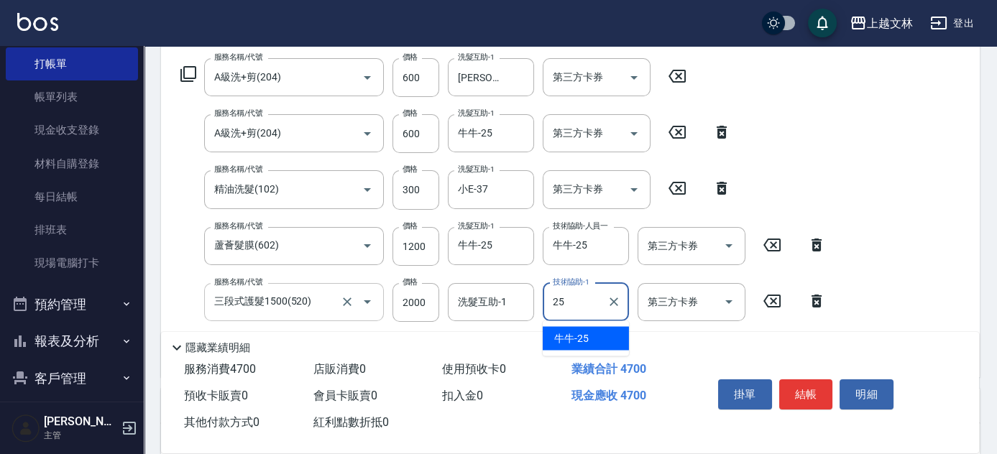
type input "牛牛-25"
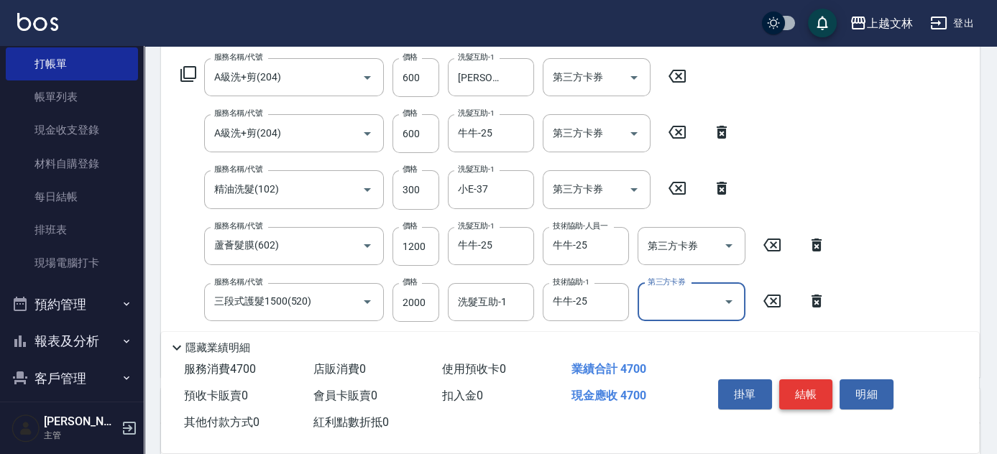
click at [818, 398] on button "結帳" at bounding box center [806, 395] width 54 height 30
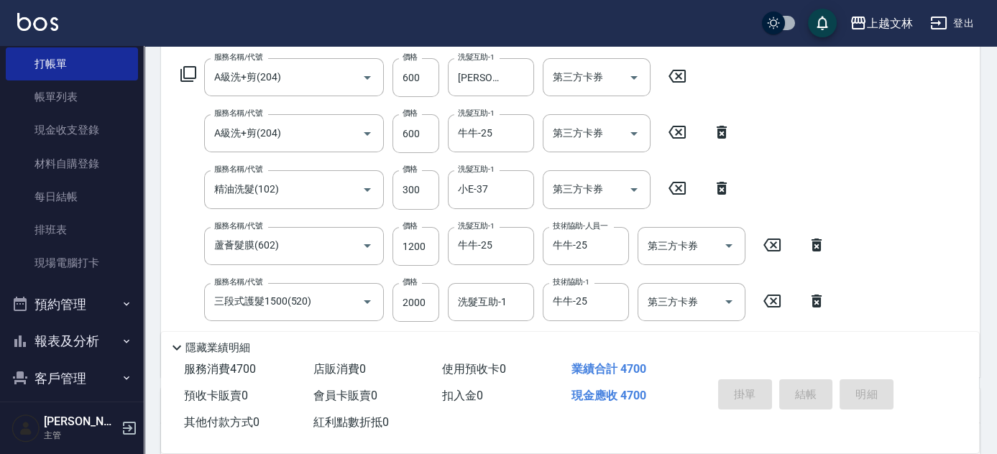
type input "[DATE] 18:07"
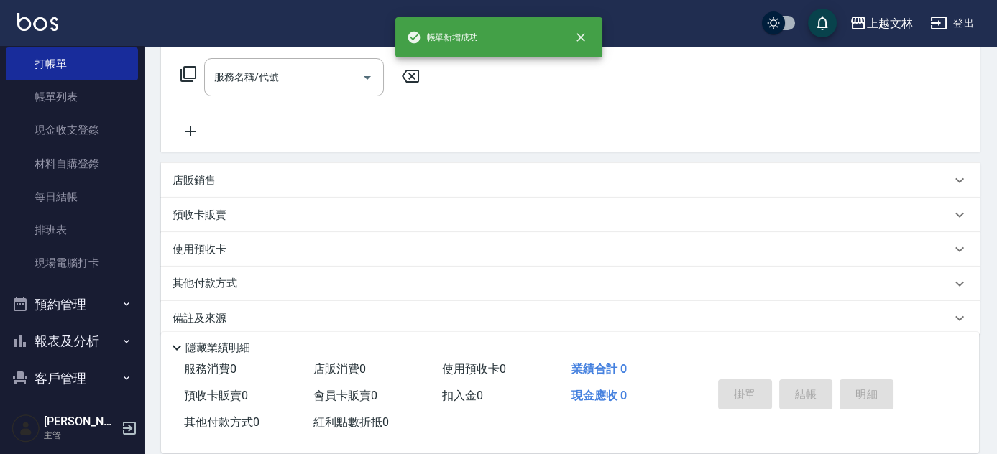
scroll to position [0, 0]
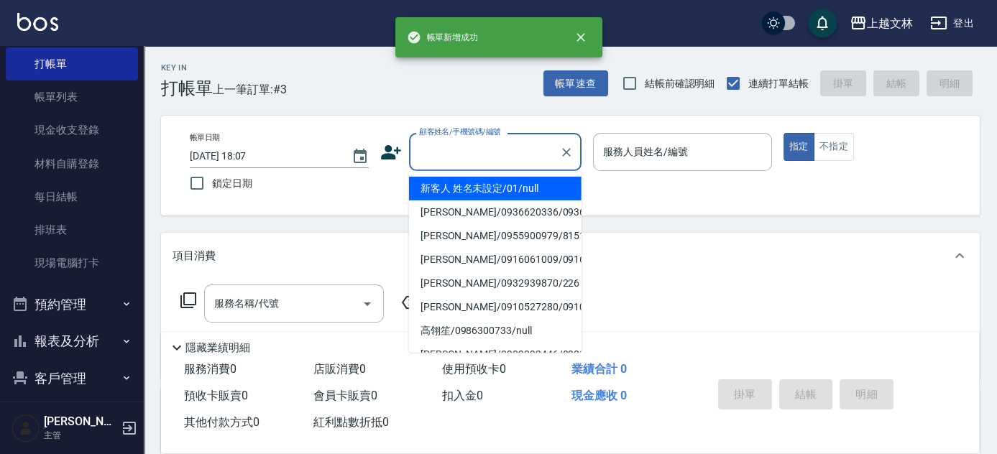
click at [464, 157] on input "顧客姓名/手機號碼/編號" at bounding box center [484, 151] width 138 height 25
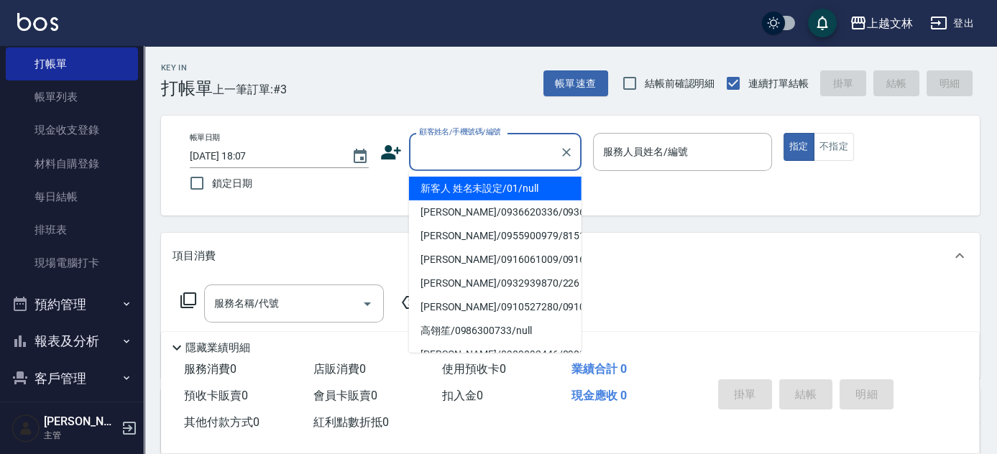
click at [478, 186] on li "新客人 姓名未設定/01/null" at bounding box center [495, 189] width 173 height 24
type input "新客人 姓名未設定/01/null"
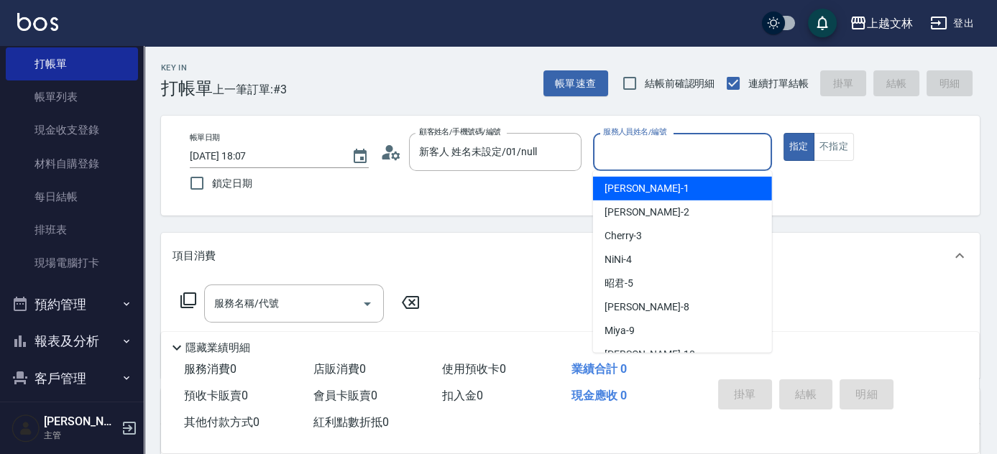
click at [645, 143] on input "服務人員姓名/編號" at bounding box center [682, 151] width 166 height 25
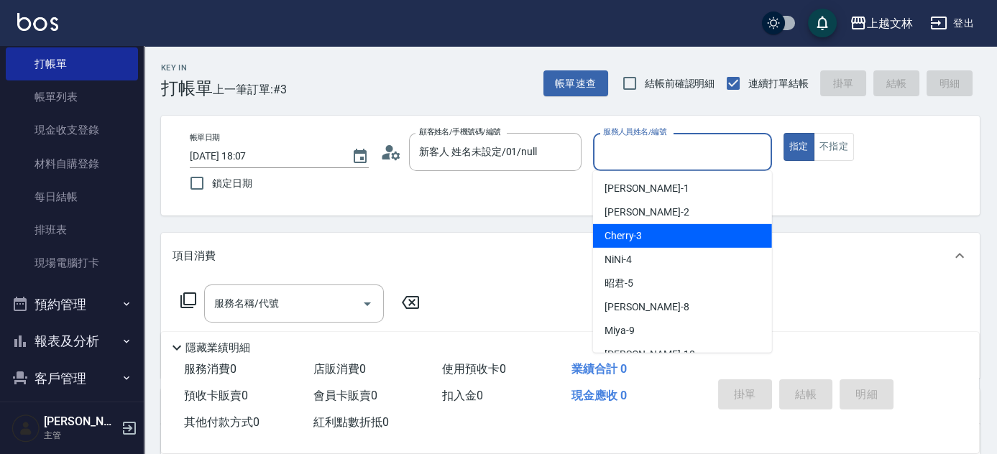
click at [685, 238] on div "Cherry -3" at bounding box center [682, 236] width 179 height 24
type input "Cherry-3"
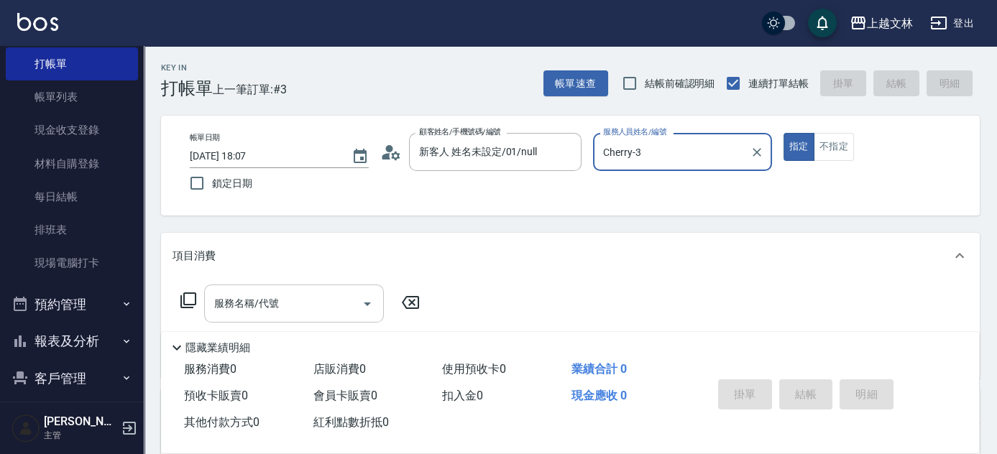
click at [265, 314] on input "服務名稱/代號" at bounding box center [283, 303] width 145 height 25
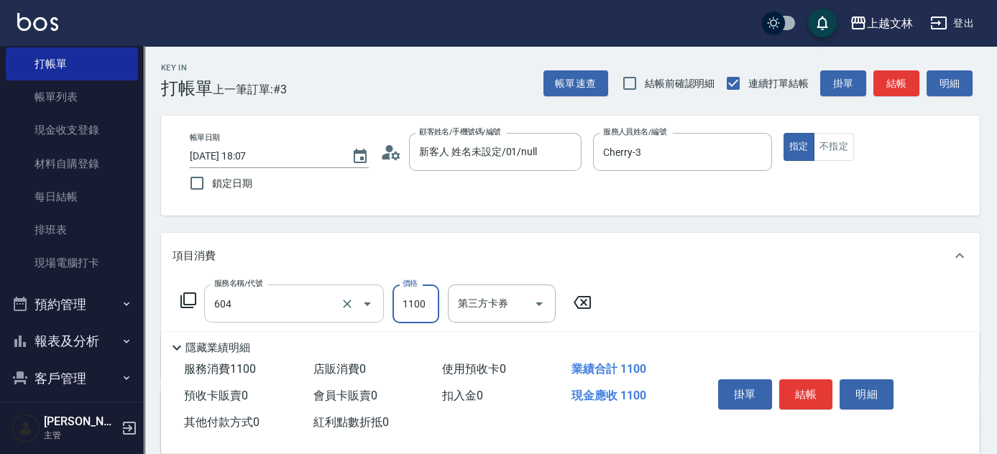
type input "2200淨化卡使用(604)"
type input "1200"
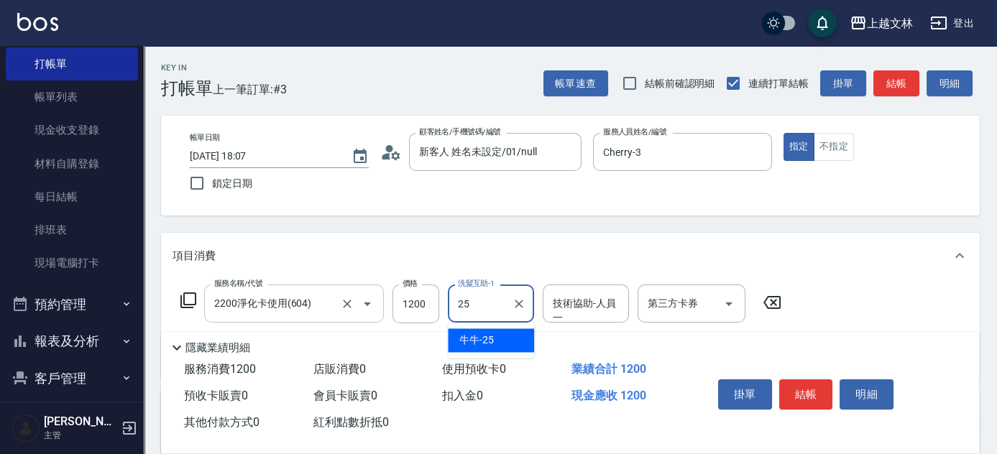
type input "牛牛-25"
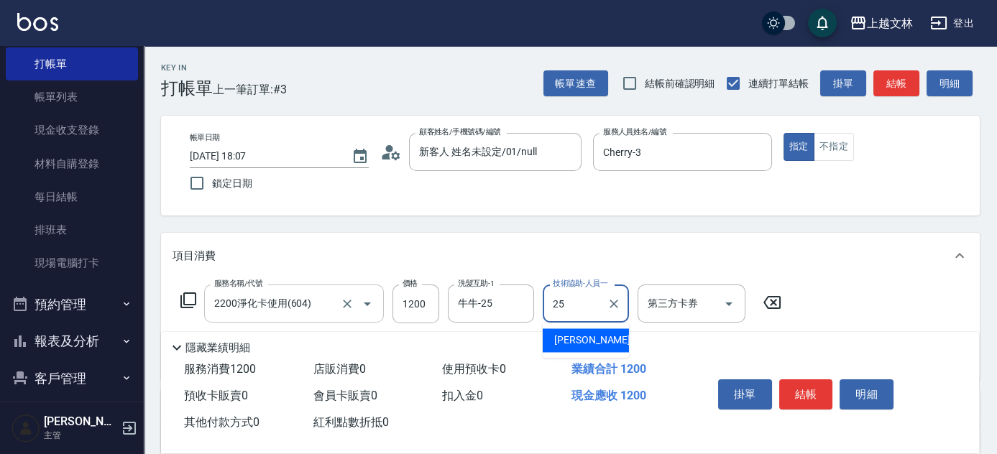
type input "牛牛-25"
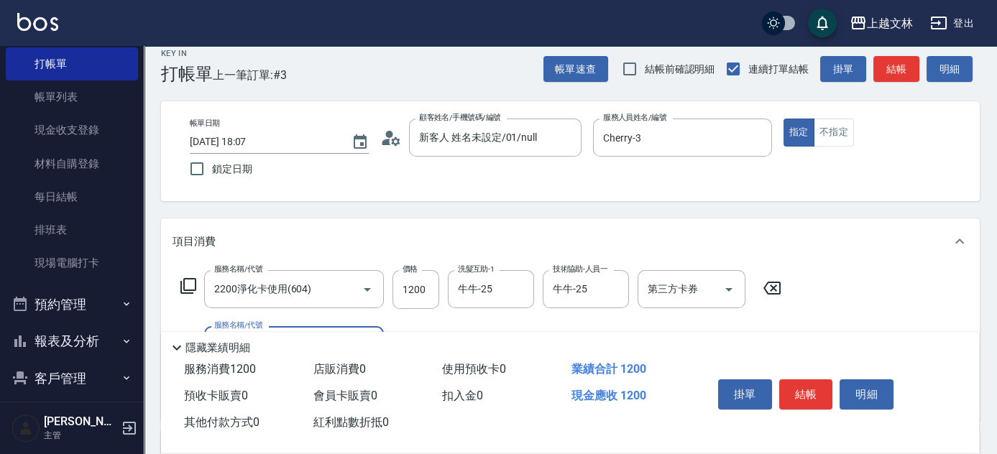
scroll to position [55, 0]
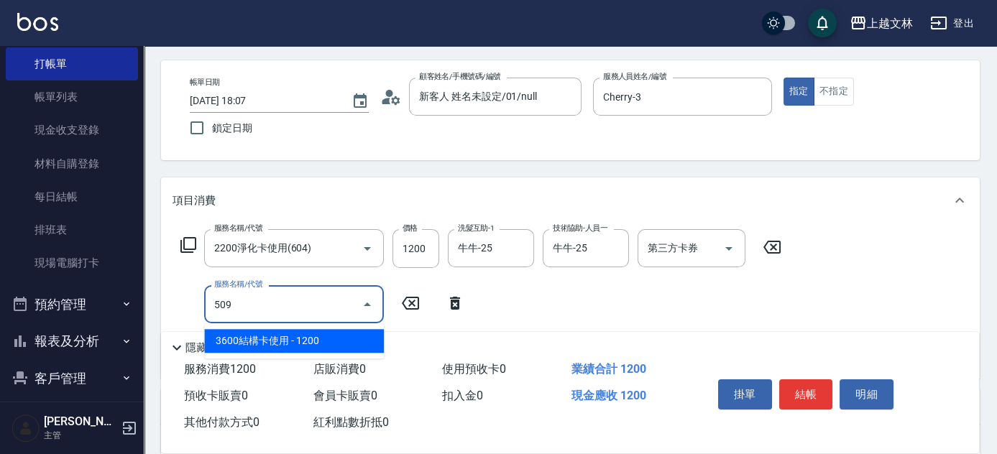
type input "3600結構卡使用(509)"
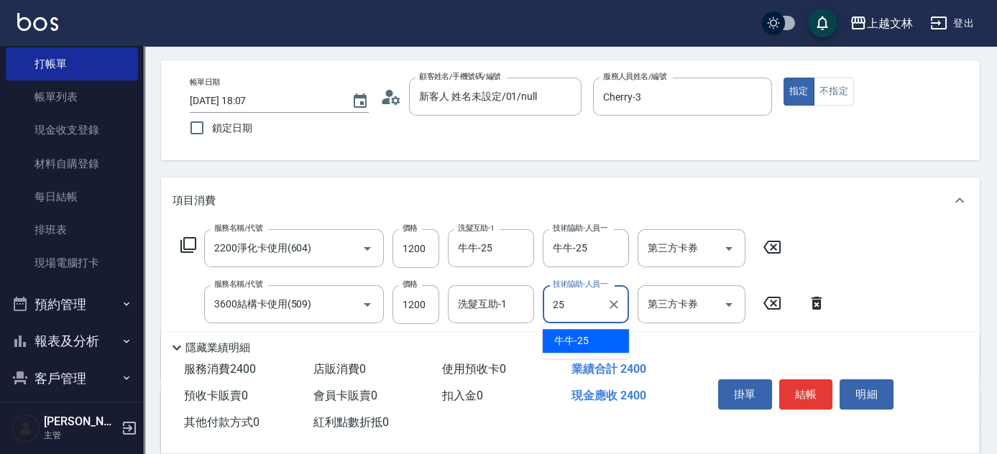
type input "牛牛-25"
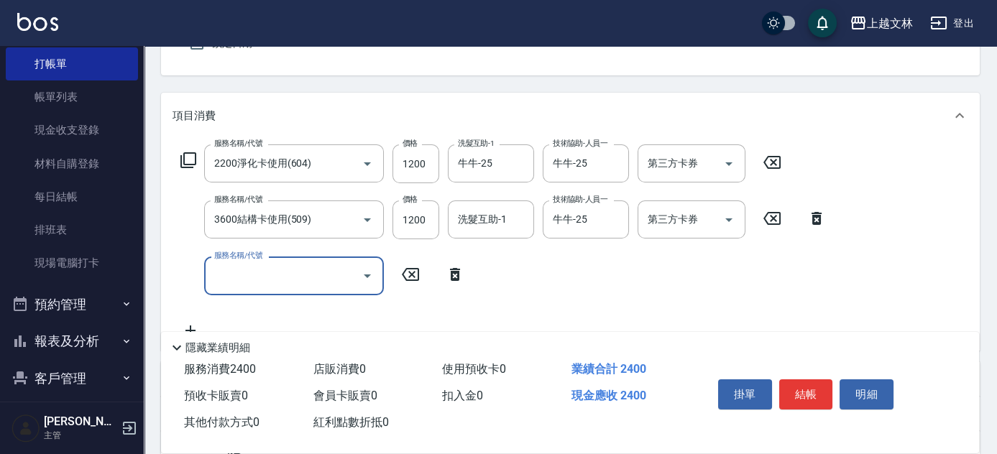
type input "5"
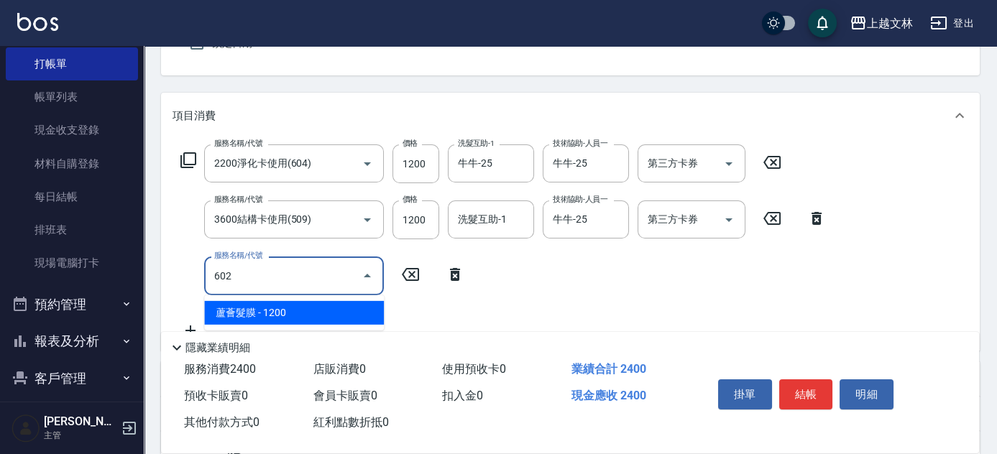
type input "蘆薈髮膜(602)"
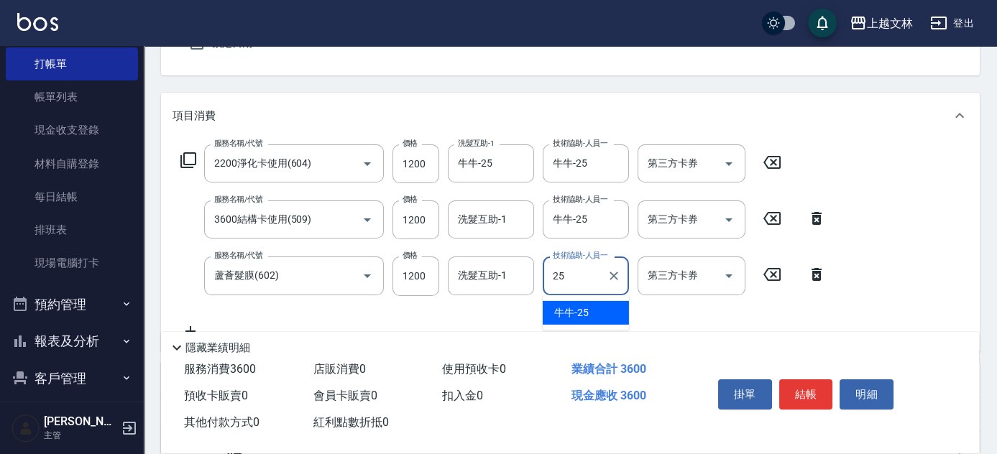
type input "牛牛-25"
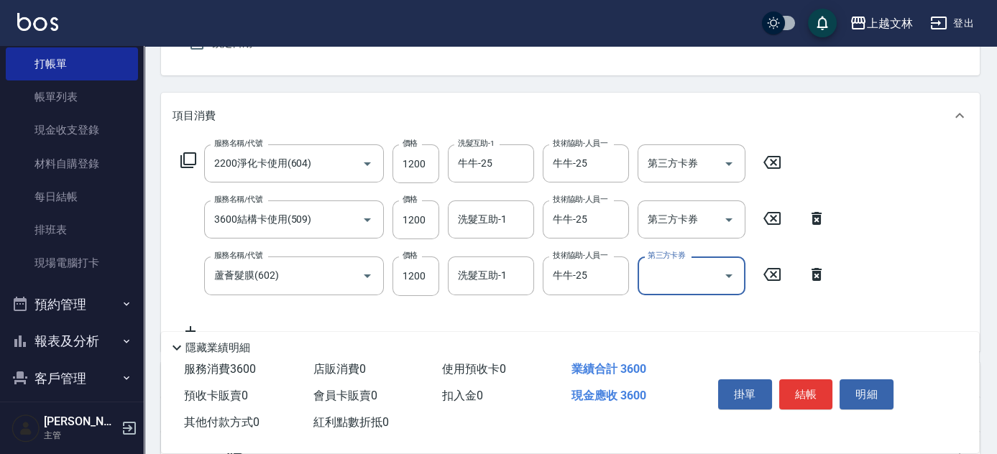
click at [679, 162] on div "第三方卡券 第三方卡券" at bounding box center [692, 163] width 108 height 38
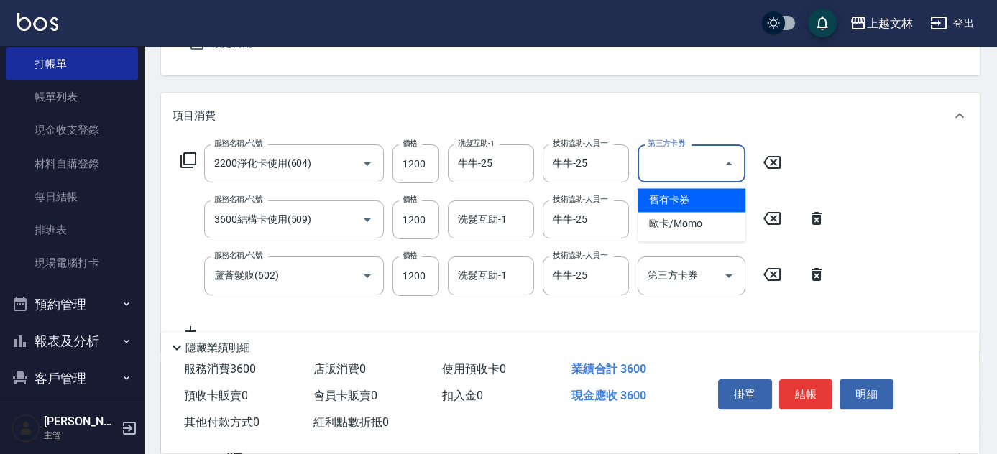
click at [676, 194] on span "舊有卡券" at bounding box center [692, 200] width 108 height 24
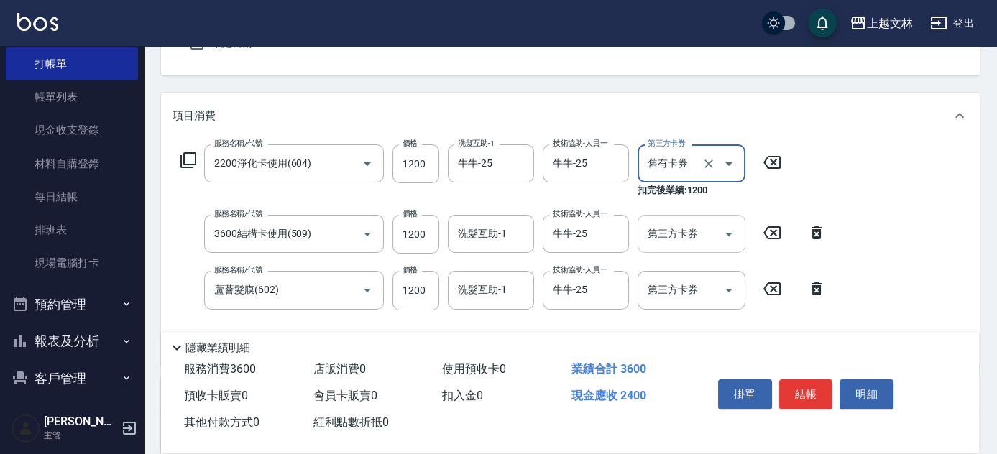
type input "舊有卡券"
click at [689, 237] on input "第三方卡券" at bounding box center [680, 233] width 73 height 25
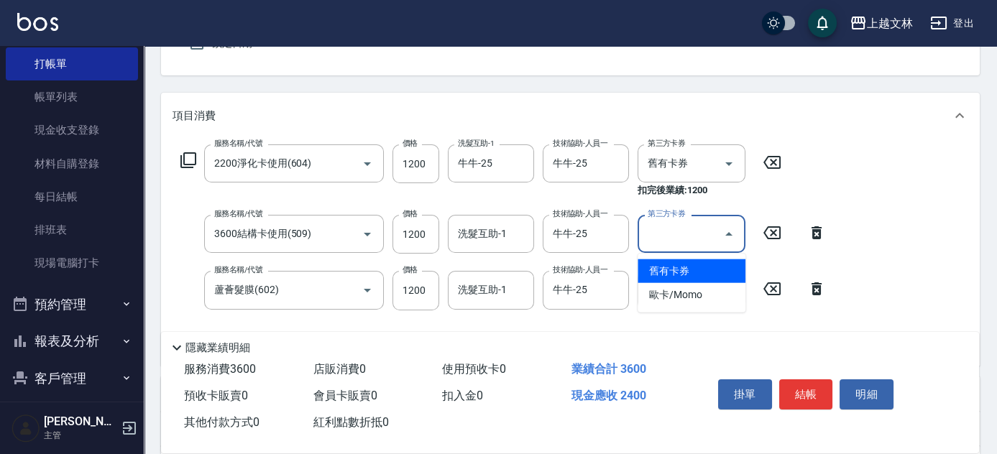
click at [671, 272] on span "舊有卡券" at bounding box center [692, 271] width 108 height 24
type input "舊有卡券"
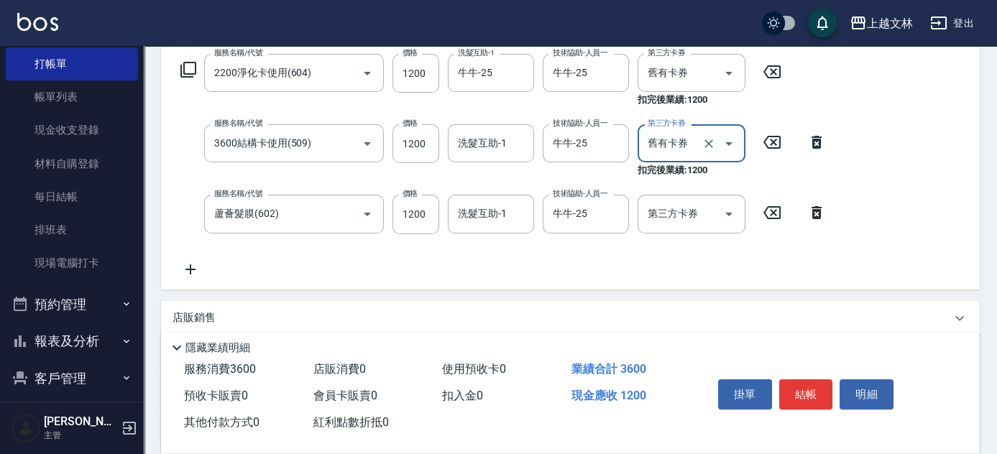
scroll to position [390, 0]
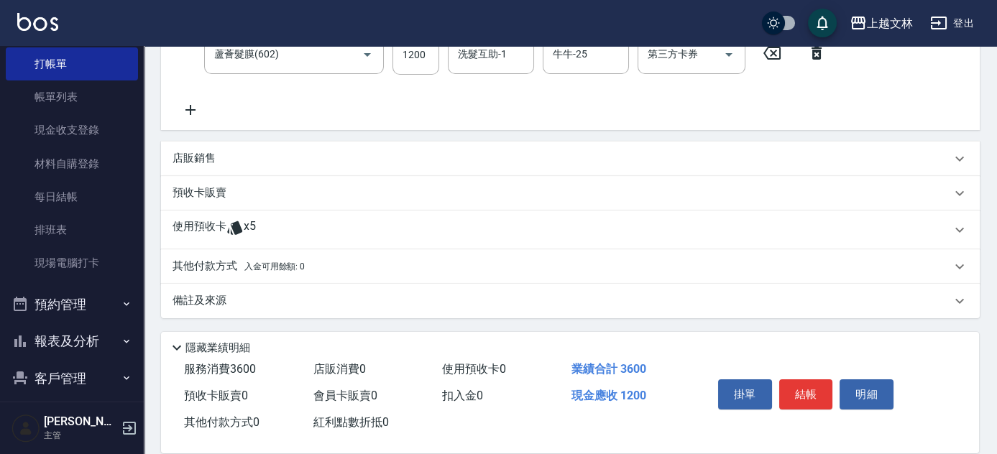
click at [196, 158] on p "店販銷售" at bounding box center [194, 158] width 43 height 15
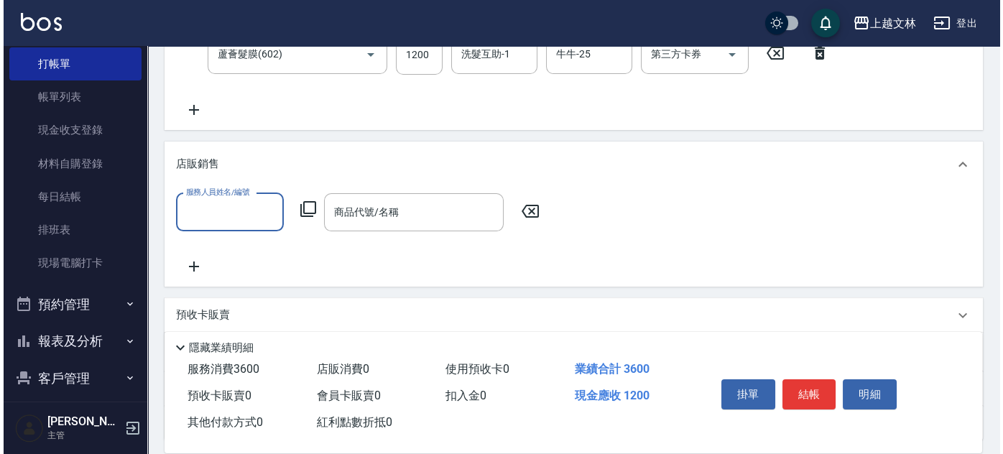
scroll to position [0, 0]
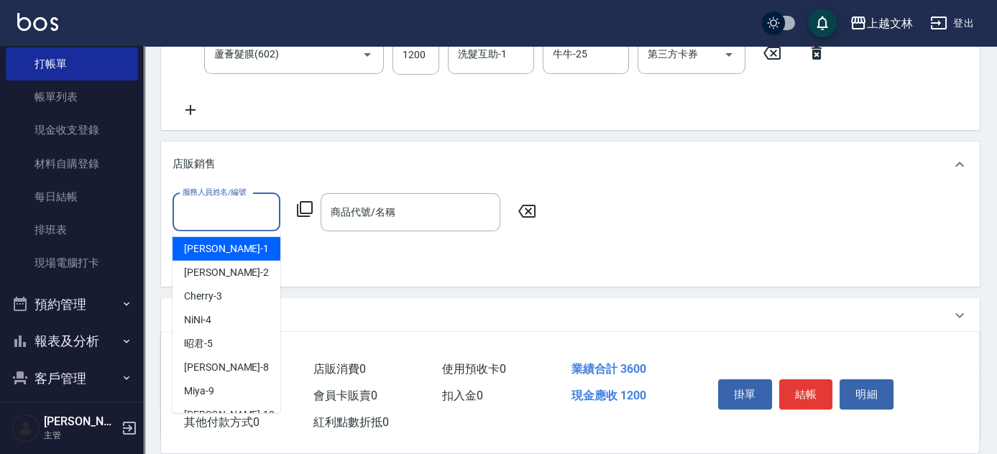
drag, startPoint x: 210, startPoint y: 214, endPoint x: 226, endPoint y: 214, distance: 15.8
click at [213, 214] on input "服務人員姓名/編號" at bounding box center [226, 212] width 95 height 25
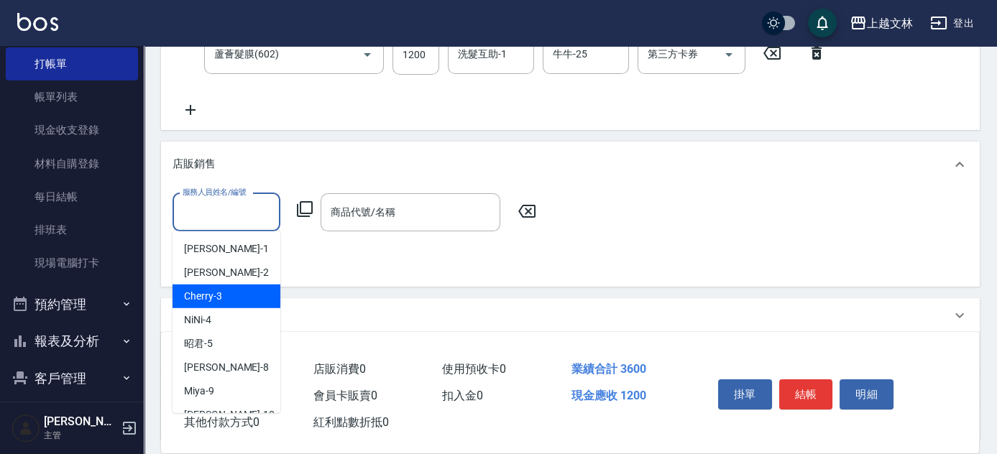
click at [216, 289] on span "Cherry -3" at bounding box center [203, 296] width 38 height 15
type input "Cherry-3"
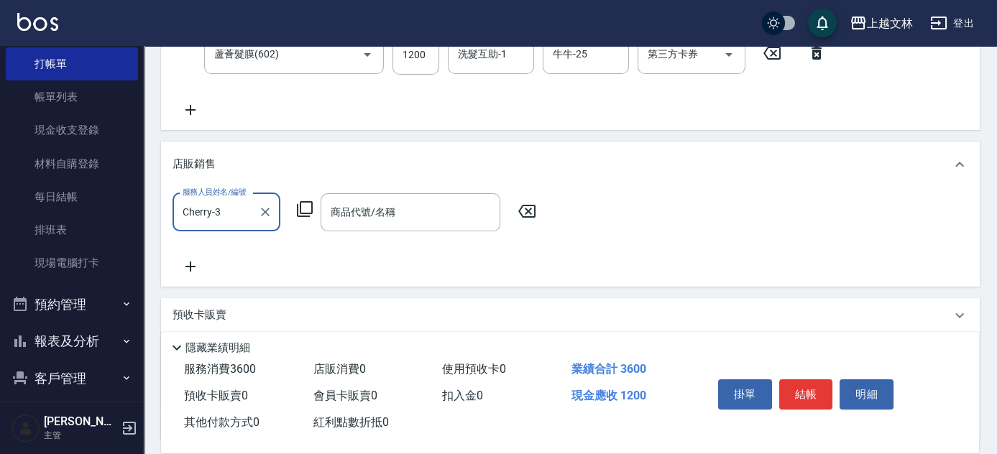
click at [306, 204] on icon at bounding box center [304, 209] width 17 height 17
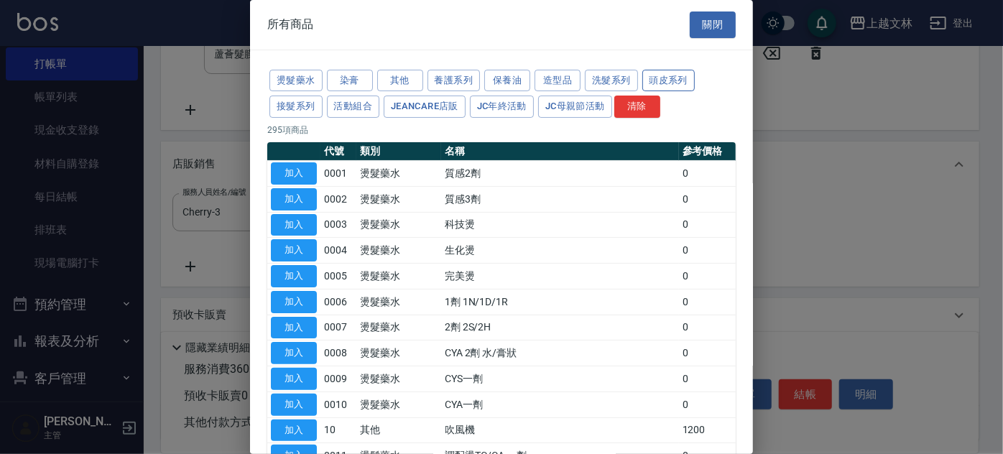
click at [656, 74] on button "頭皮系列" at bounding box center [669, 81] width 53 height 22
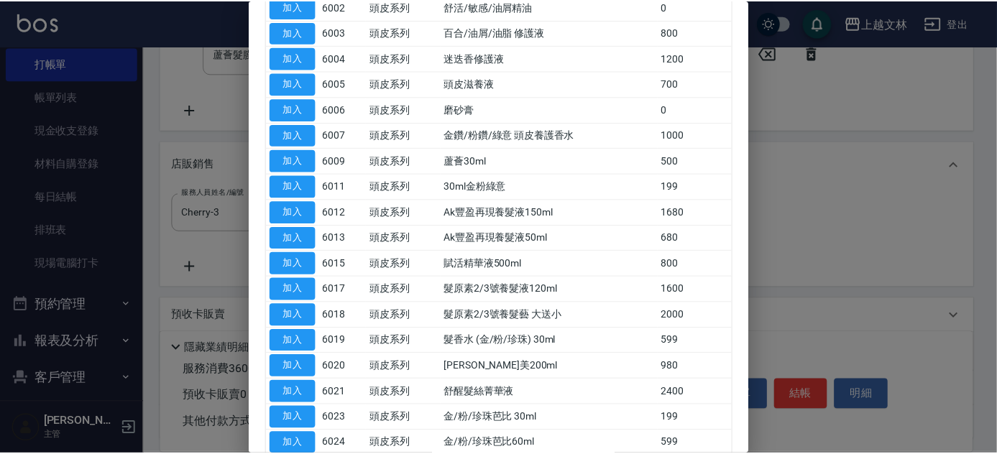
scroll to position [193, 0]
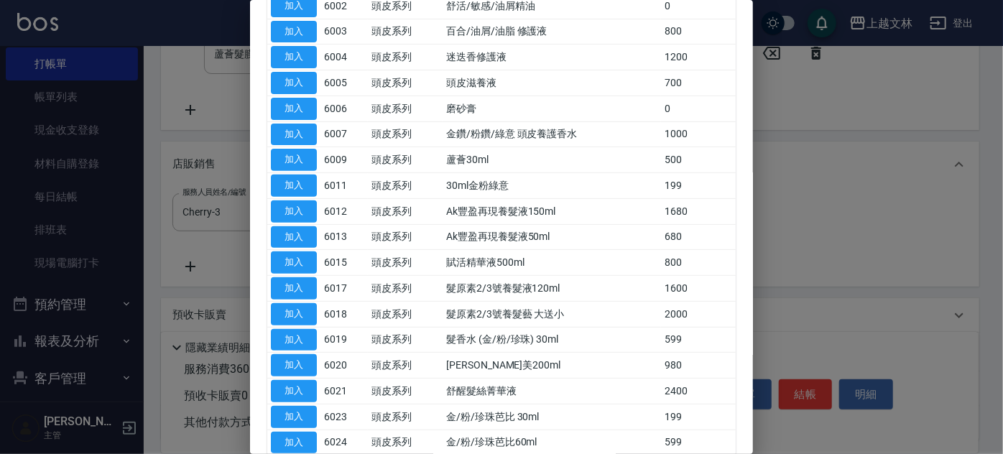
click at [285, 206] on button "加入" at bounding box center [294, 212] width 46 height 22
type input "Ak豐盈再現養髮液150ml"
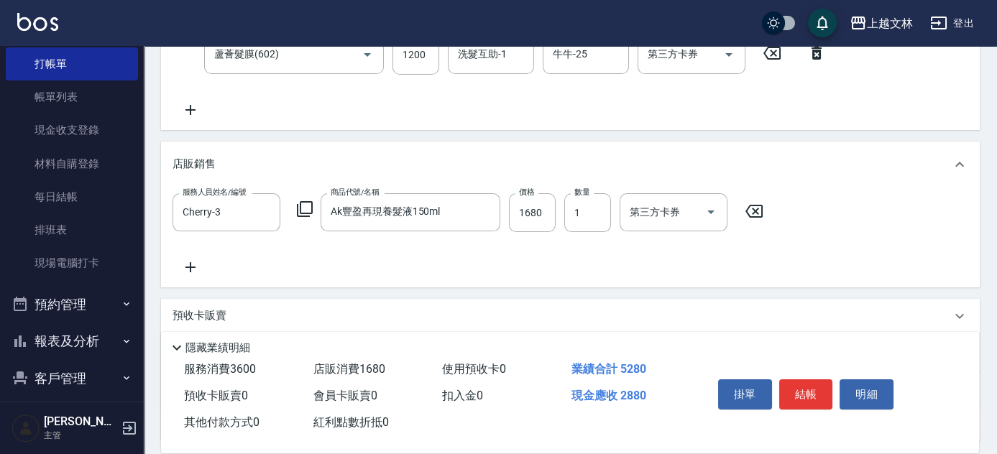
click at [193, 267] on icon at bounding box center [190, 267] width 10 height 10
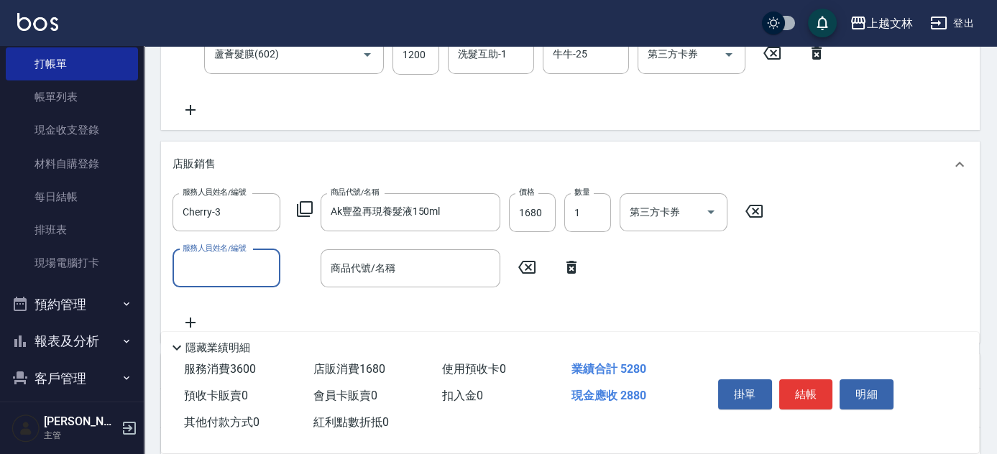
click at [220, 270] on input "服務人員姓名/編號" at bounding box center [226, 268] width 95 height 25
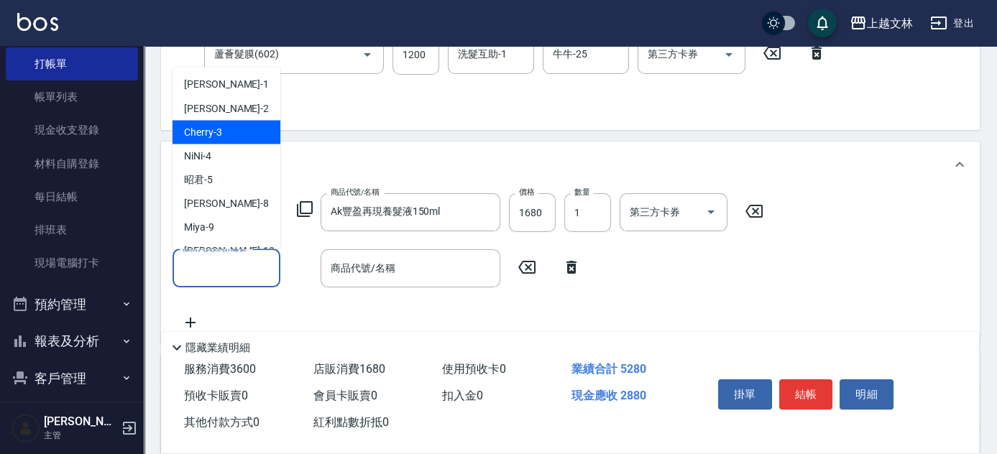
drag, startPoint x: 243, startPoint y: 137, endPoint x: 299, endPoint y: 267, distance: 142.3
click at [244, 136] on div "Cherry -3" at bounding box center [227, 133] width 108 height 24
type input "Cherry-3"
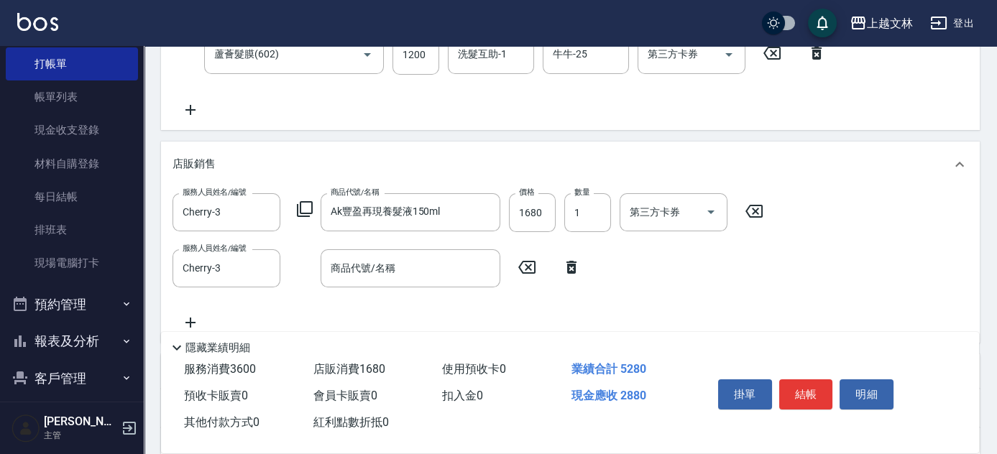
click at [306, 203] on icon at bounding box center [304, 209] width 17 height 17
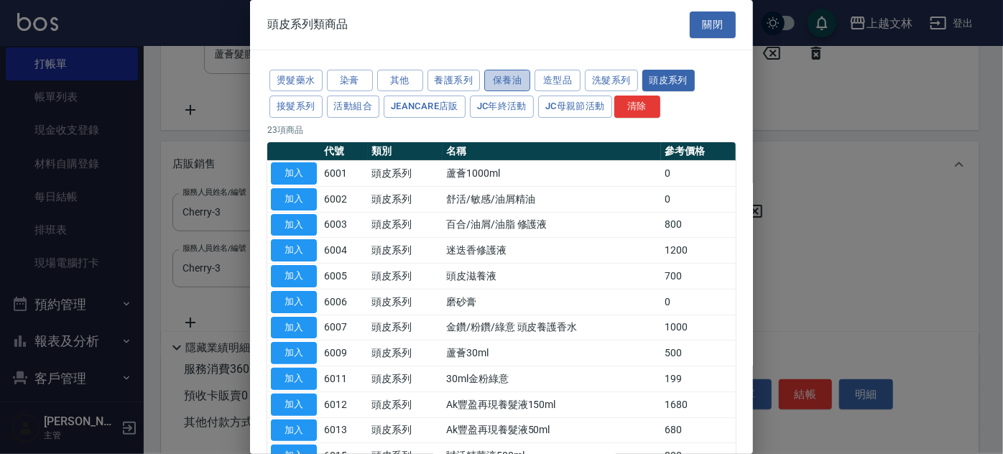
click at [514, 80] on button "保養油" at bounding box center [507, 81] width 46 height 22
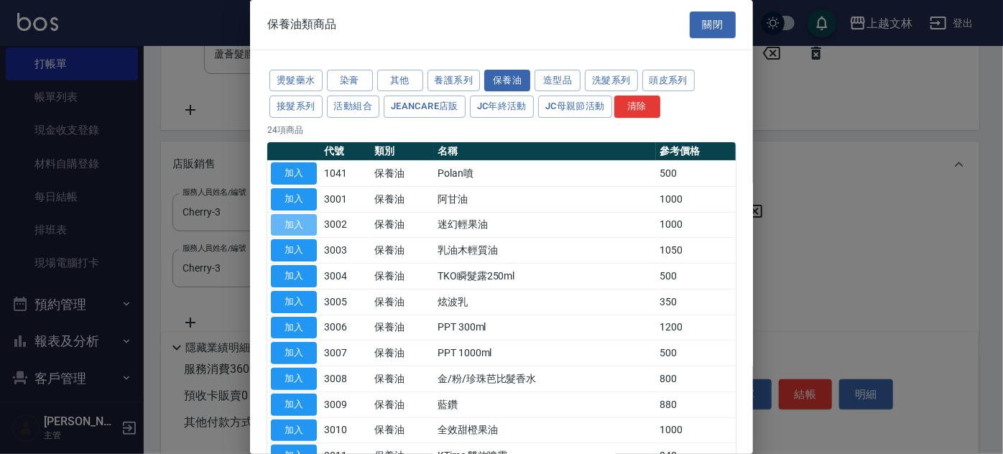
click at [293, 224] on button "加入" at bounding box center [294, 225] width 46 height 22
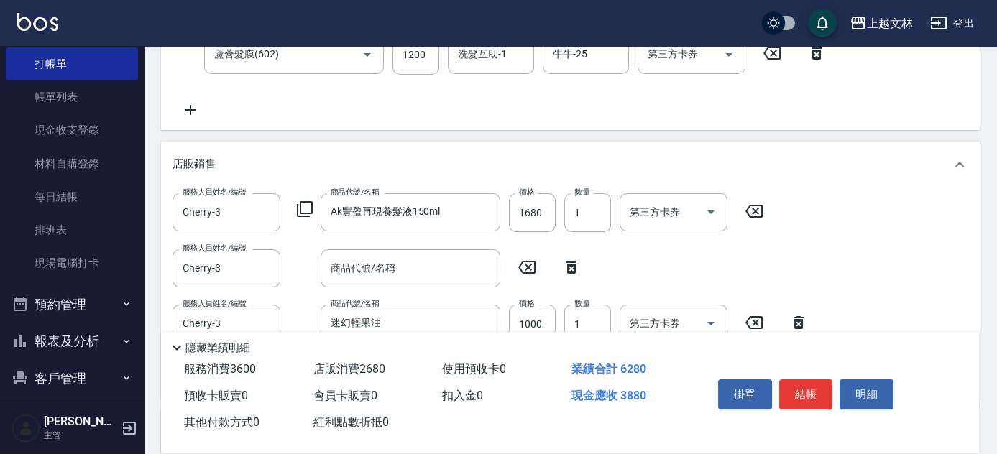
click at [575, 264] on icon at bounding box center [571, 267] width 10 height 13
type input "迷幻輕果油"
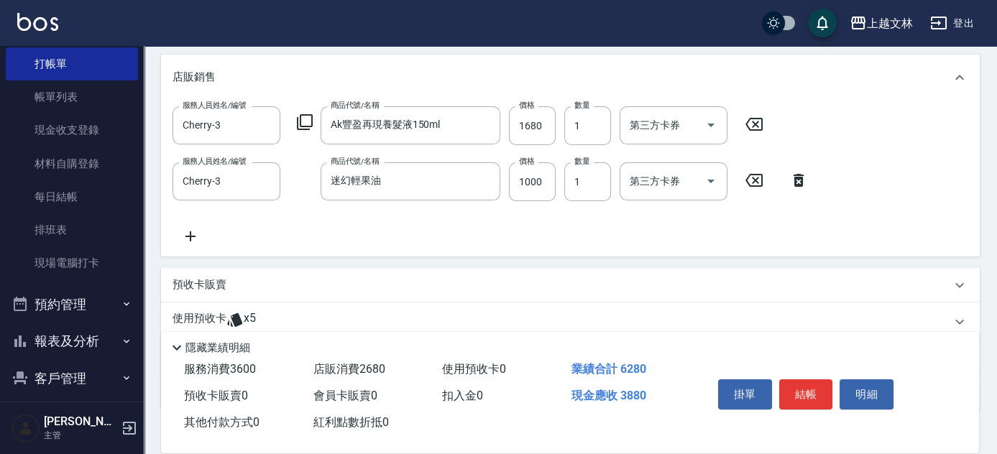
scroll to position [569, 0]
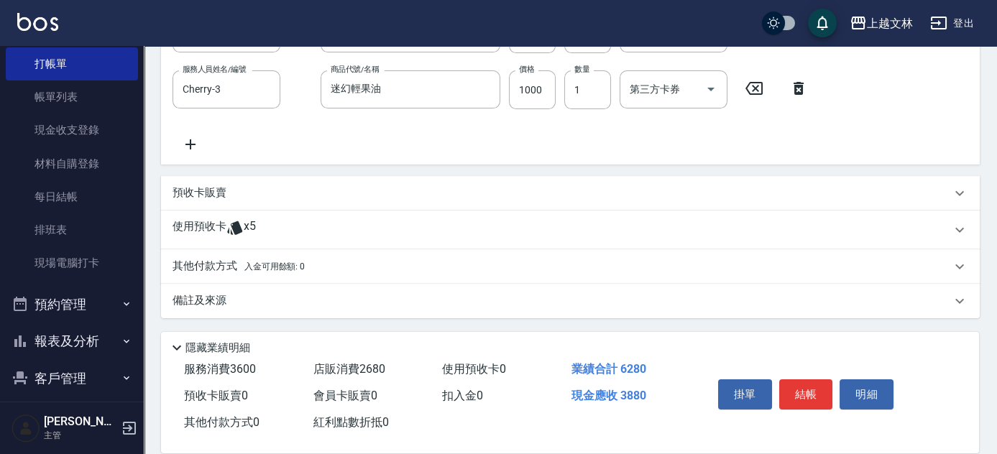
drag, startPoint x: 205, startPoint y: 260, endPoint x: 208, endPoint y: 267, distance: 7.7
click at [205, 261] on p "其他付款方式 入金可用餘額: 0" at bounding box center [239, 267] width 132 height 16
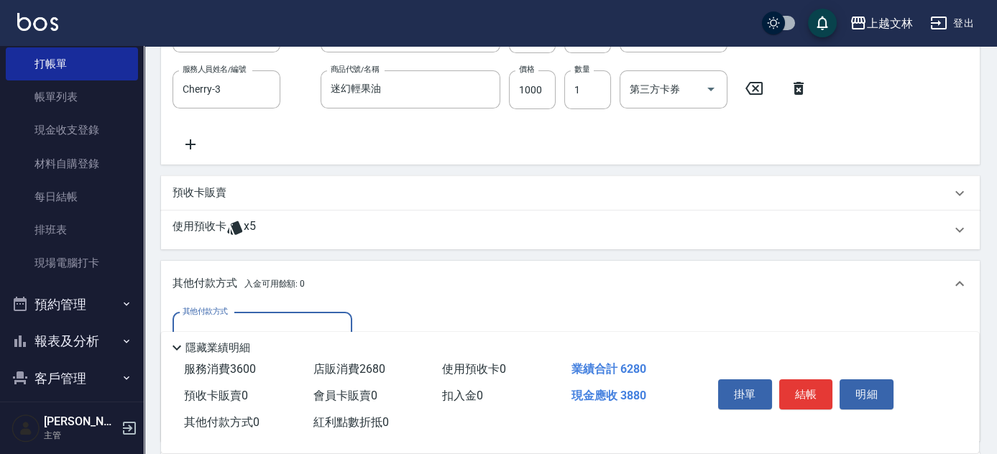
scroll to position [0, 0]
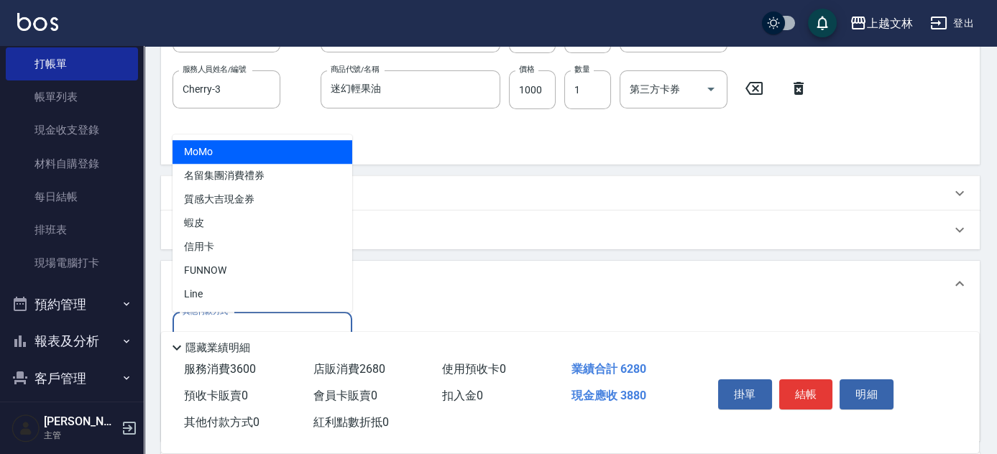
click at [259, 321] on input "其他付款方式" at bounding box center [262, 331] width 167 height 25
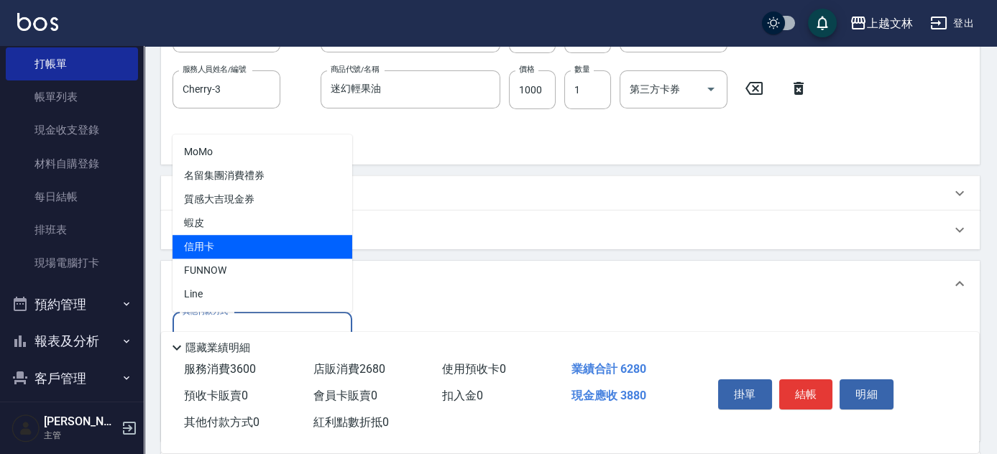
click at [253, 238] on span "信用卡" at bounding box center [263, 247] width 180 height 24
type input "信用卡"
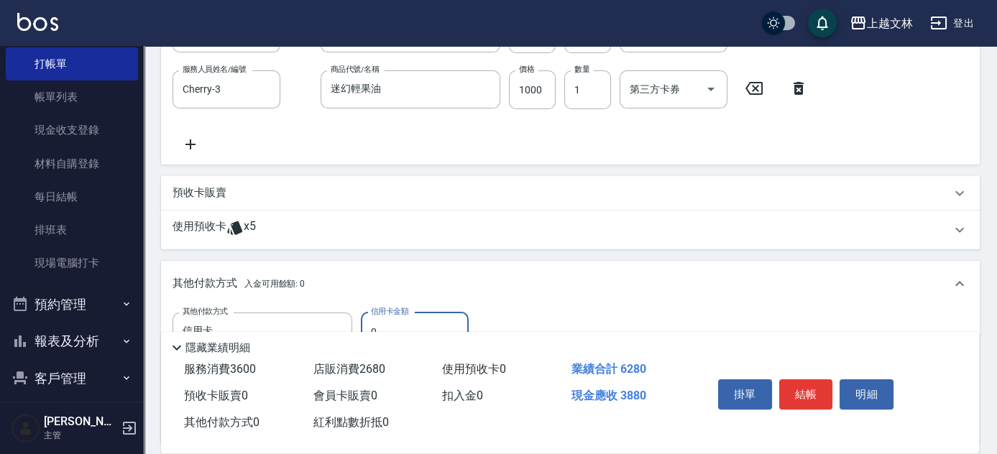
scroll to position [635, 0]
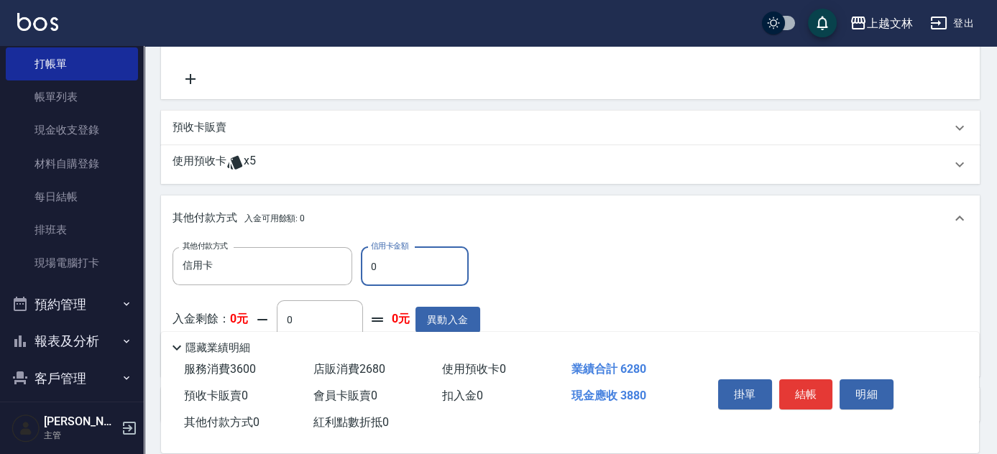
click at [395, 259] on input "0" at bounding box center [415, 266] width 108 height 39
type input "3880"
click at [806, 394] on button "結帳" at bounding box center [806, 395] width 54 height 30
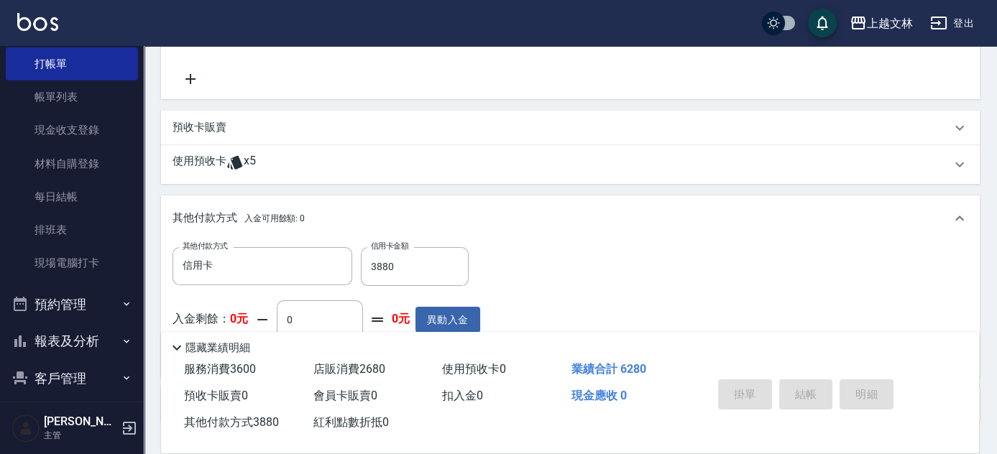
type input "[DATE] 18:08"
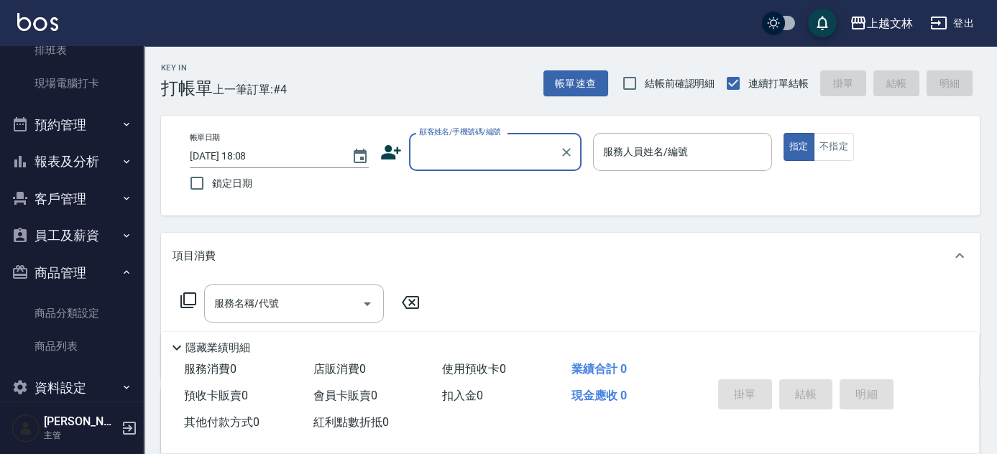
scroll to position [397, 0]
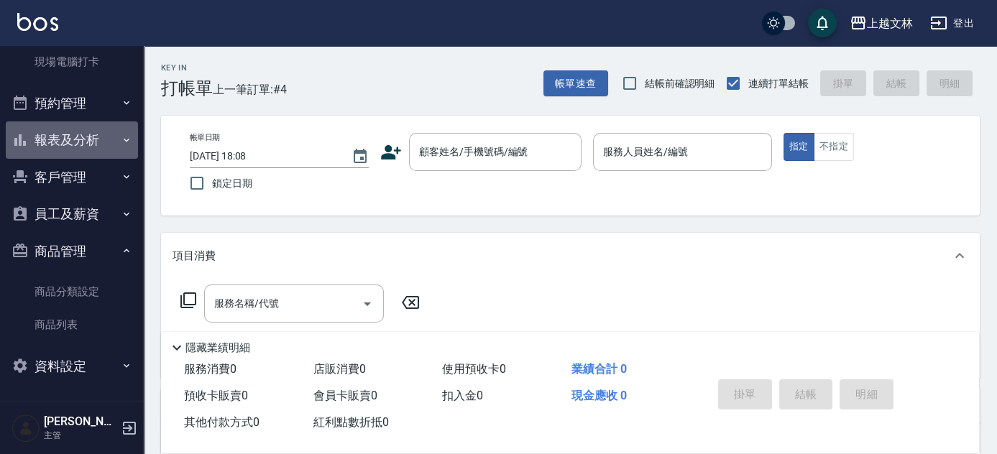
click at [87, 143] on button "報表及分析" at bounding box center [72, 139] width 132 height 37
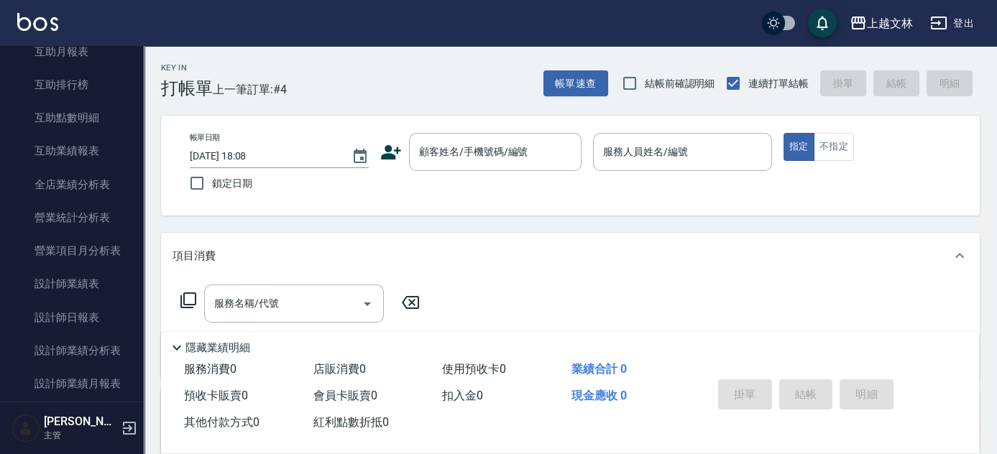
scroll to position [759, 0]
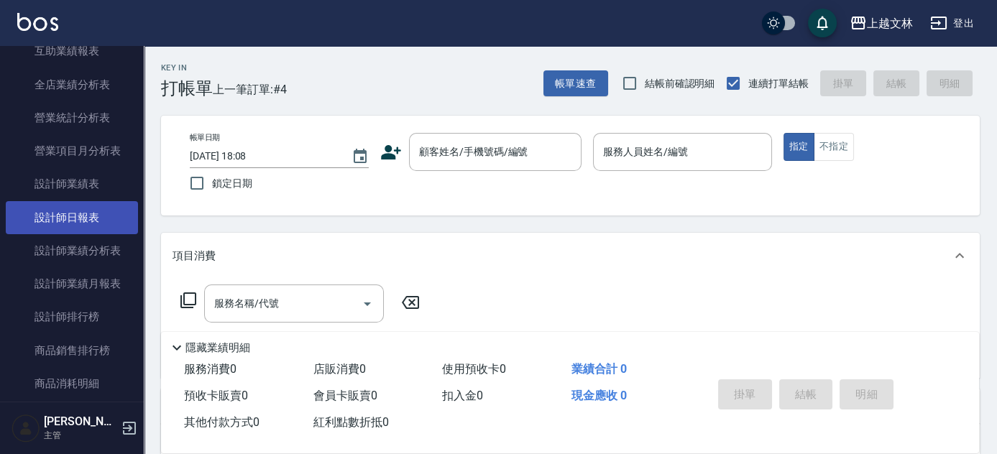
click at [104, 203] on link "設計師日報表" at bounding box center [72, 217] width 132 height 33
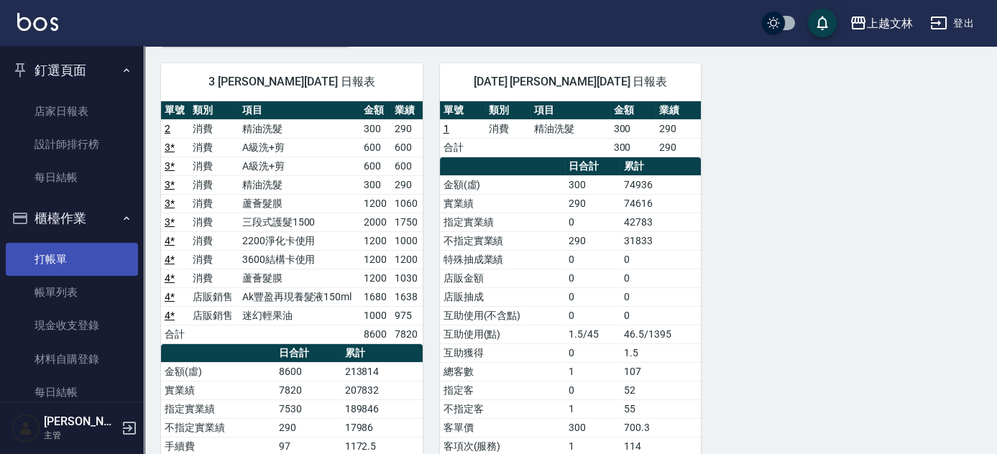
click at [59, 254] on link "打帳單" at bounding box center [72, 259] width 132 height 33
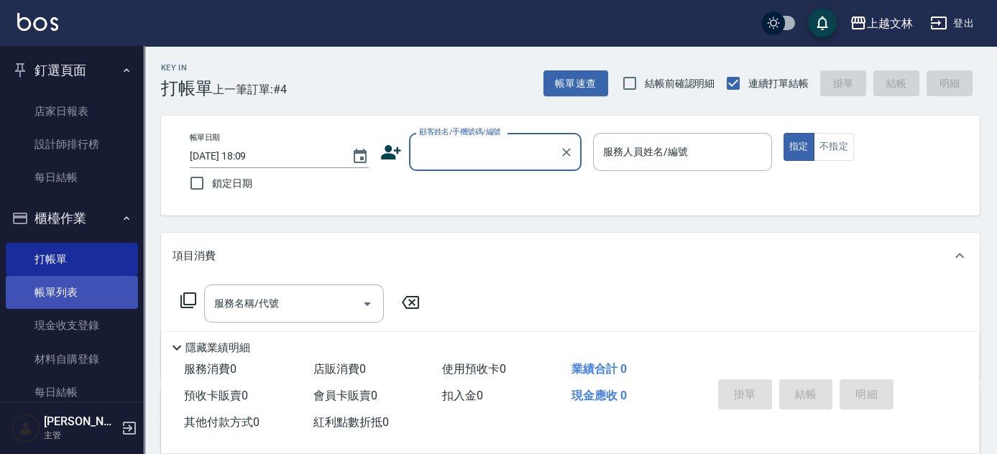
click at [78, 293] on link "帳單列表" at bounding box center [72, 292] width 132 height 33
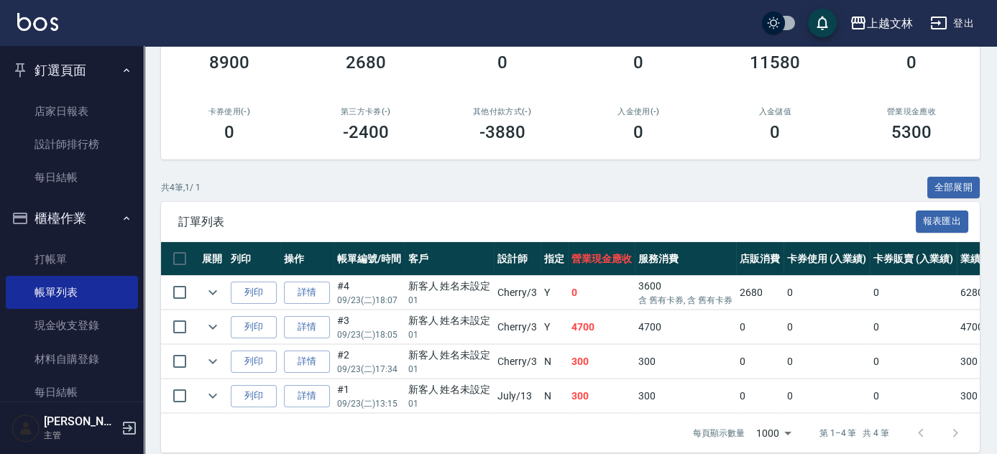
scroll to position [207, 0]
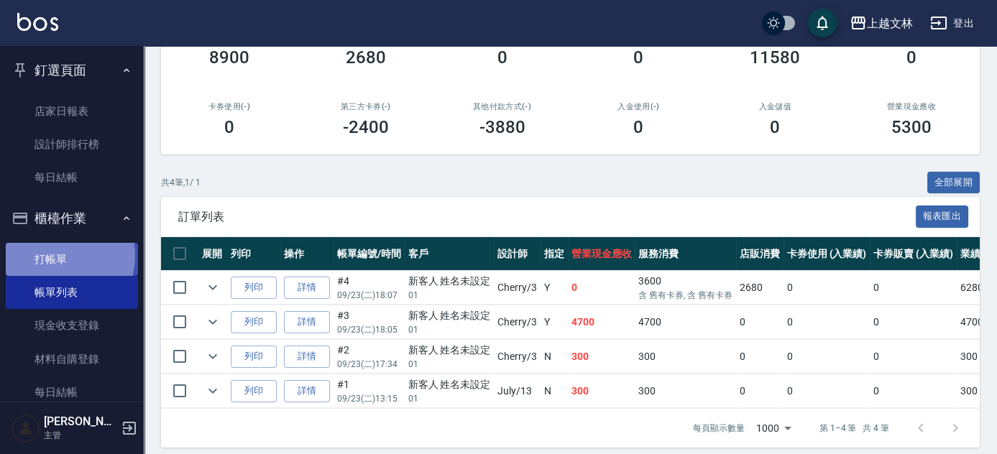
click at [58, 256] on link "打帳單" at bounding box center [72, 259] width 132 height 33
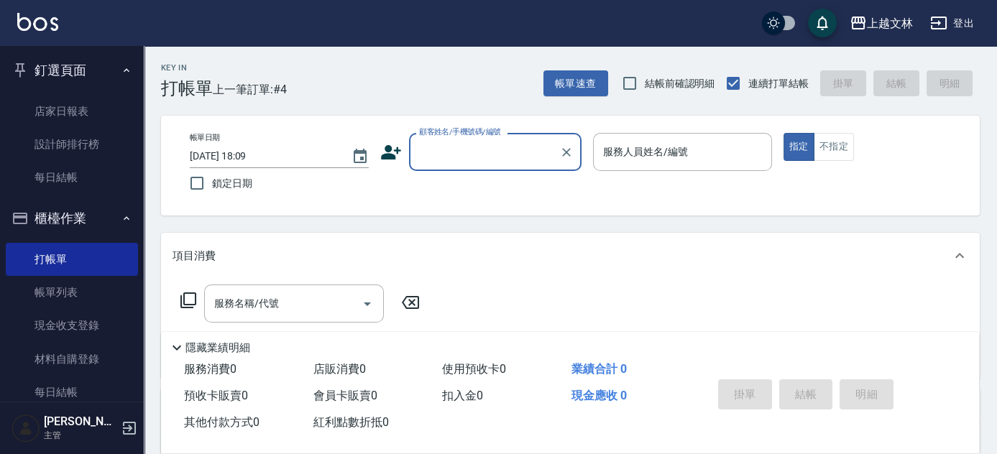
drag, startPoint x: 493, startPoint y: 137, endPoint x: 486, endPoint y: 139, distance: 7.7
click at [492, 137] on div "顧客姓名/手機號碼/編號 顧客姓名/手機號碼/編號" at bounding box center [495, 152] width 173 height 38
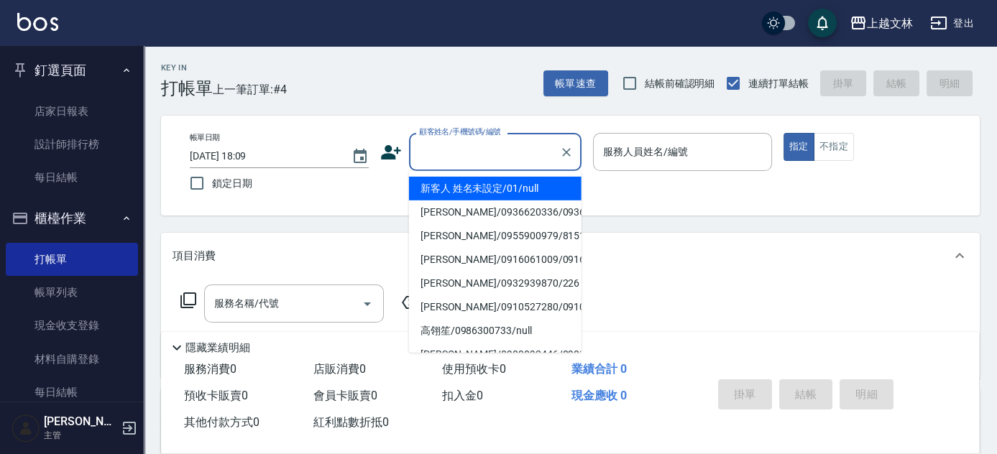
click at [473, 151] on input "顧客姓名/手機號碼/編號" at bounding box center [484, 151] width 138 height 25
drag, startPoint x: 496, startPoint y: 190, endPoint x: 655, endPoint y: 139, distance: 166.8
click at [495, 190] on li "新客人 姓名未設定/01/null" at bounding box center [495, 189] width 173 height 24
type input "新客人 姓名未設定/01/null"
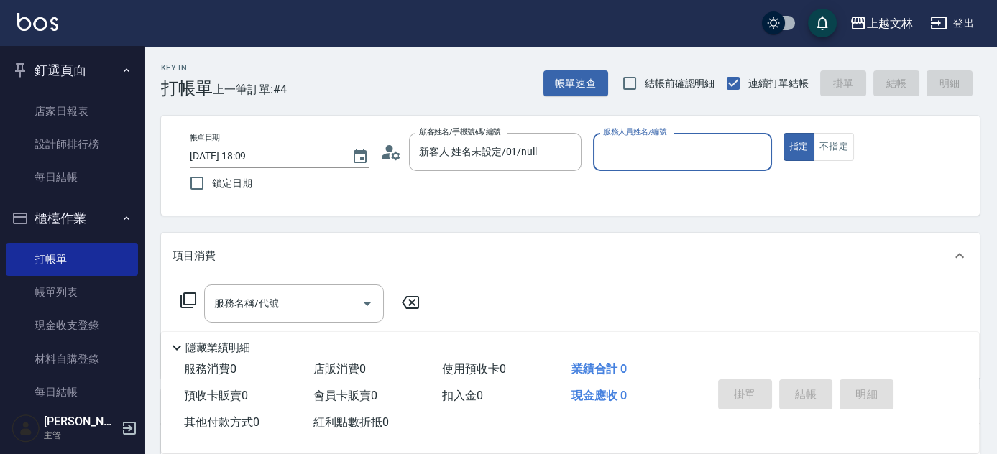
click at [686, 143] on input "服務人員姓名/編號" at bounding box center [682, 151] width 166 height 25
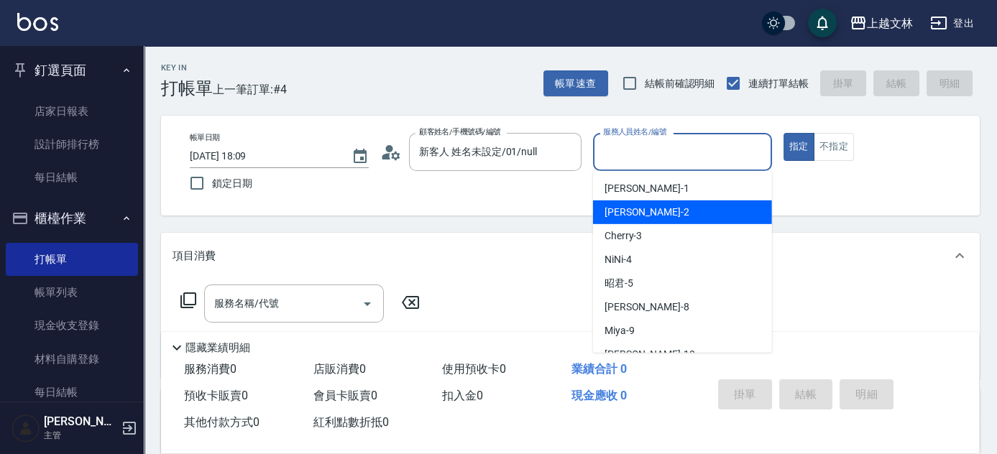
click at [680, 202] on div "[PERSON_NAME] -2" at bounding box center [682, 213] width 179 height 24
type input "[PERSON_NAME]-2"
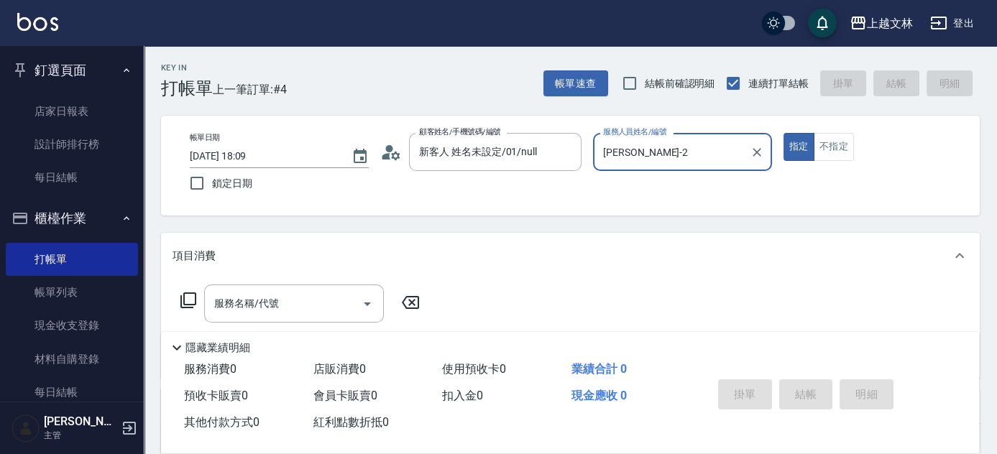
click at [236, 302] on div "服務名稱/代號 服務名稱/代號" at bounding box center [294, 304] width 180 height 38
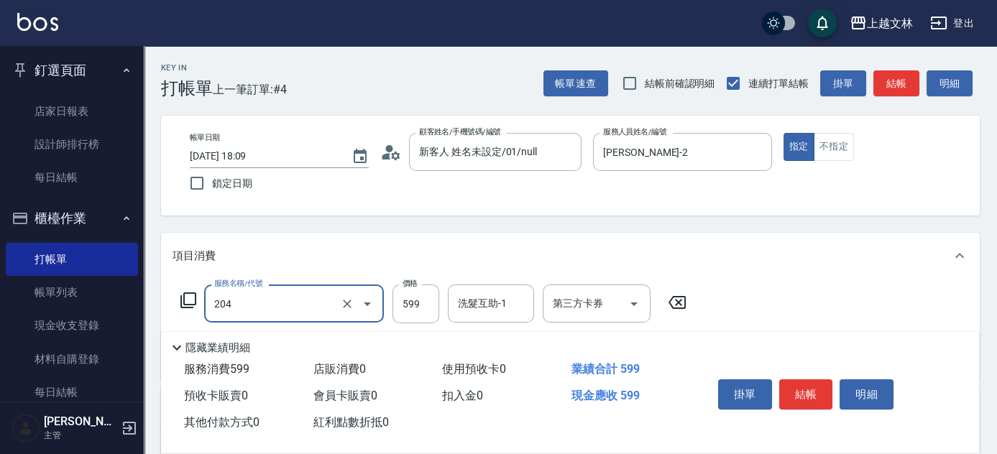
type input "A級洗+剪(204)"
type input "500"
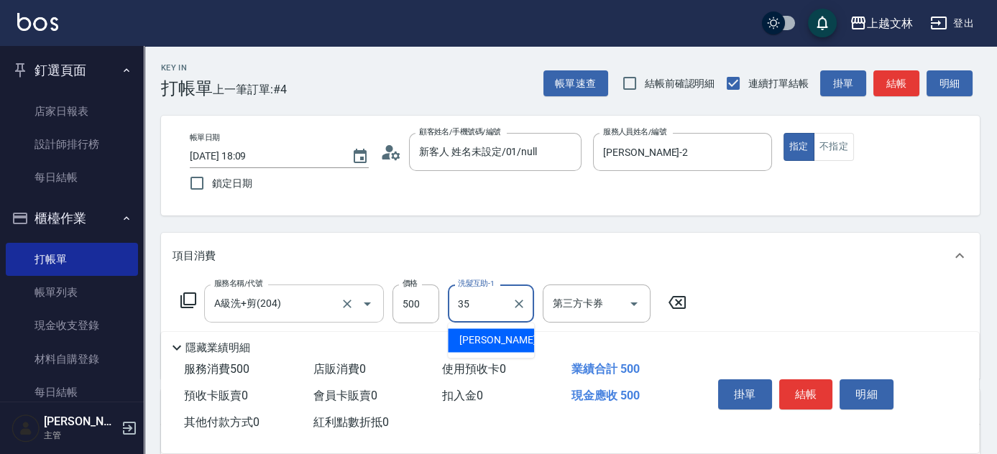
type input "[PERSON_NAME]-35"
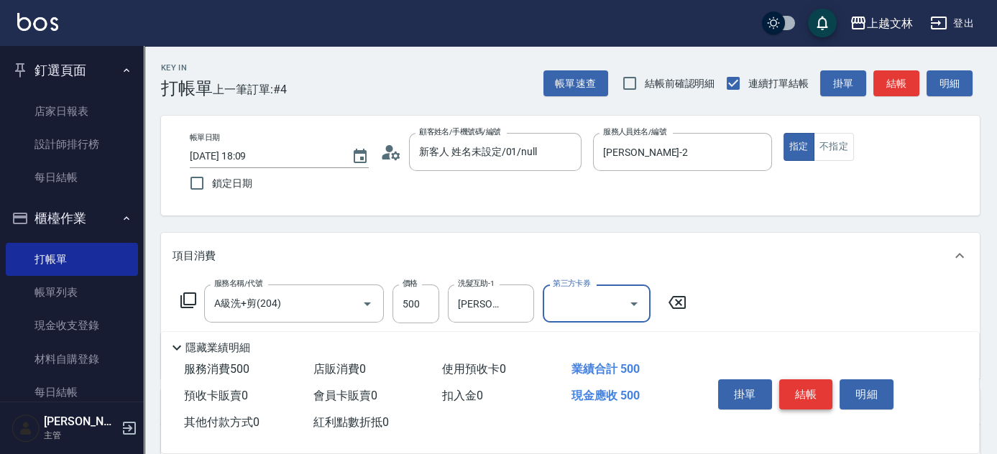
click at [815, 390] on button "結帳" at bounding box center [806, 395] width 54 height 30
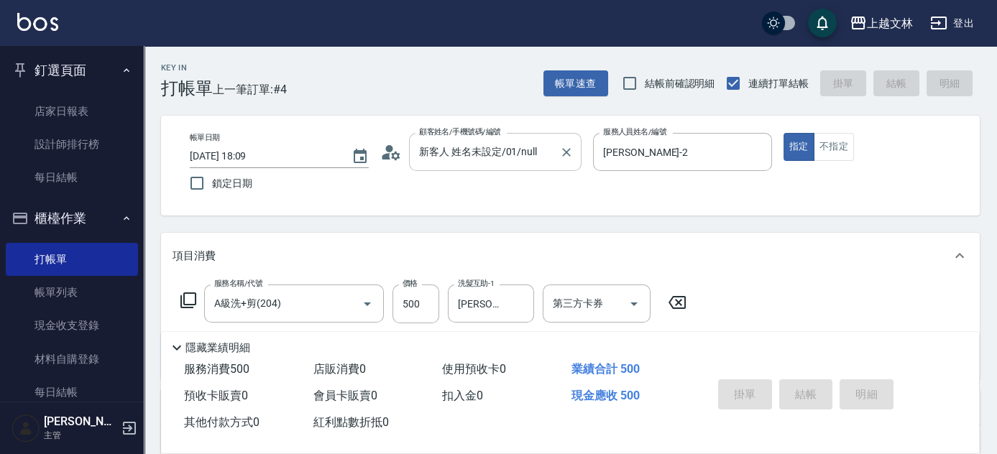
type input "[DATE] 18:26"
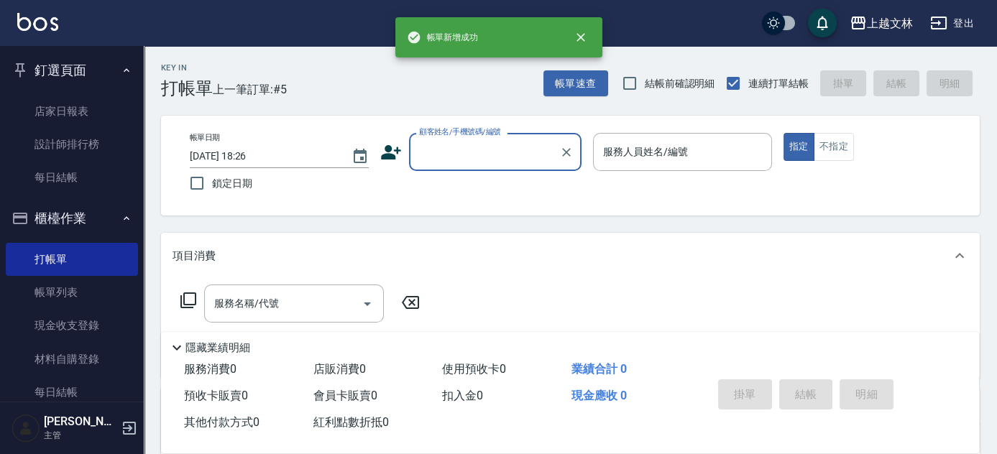
click at [465, 150] on input "顧客姓名/手機號碼/編號" at bounding box center [484, 151] width 138 height 25
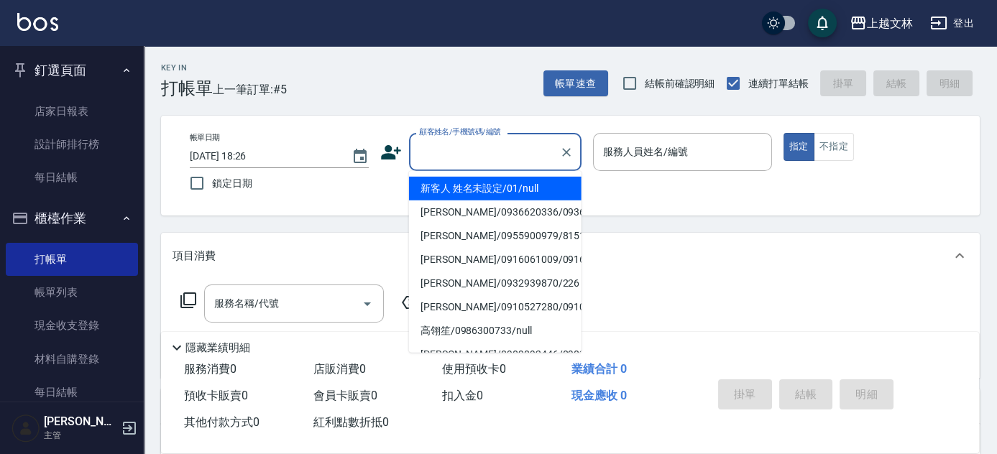
click at [468, 179] on li "新客人 姓名未設定/01/null" at bounding box center [495, 189] width 173 height 24
type input "新客人 姓名未設定/01/null"
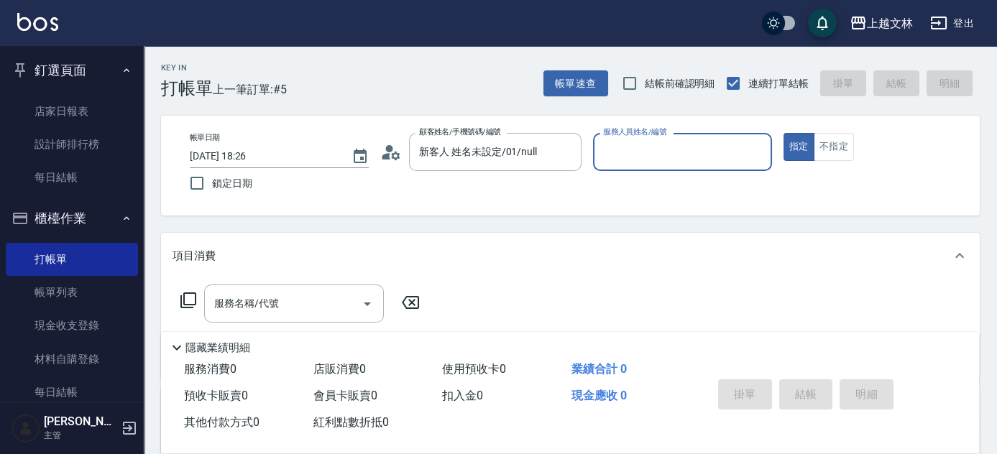
click at [642, 155] on input "服務人員姓名/編號" at bounding box center [682, 151] width 166 height 25
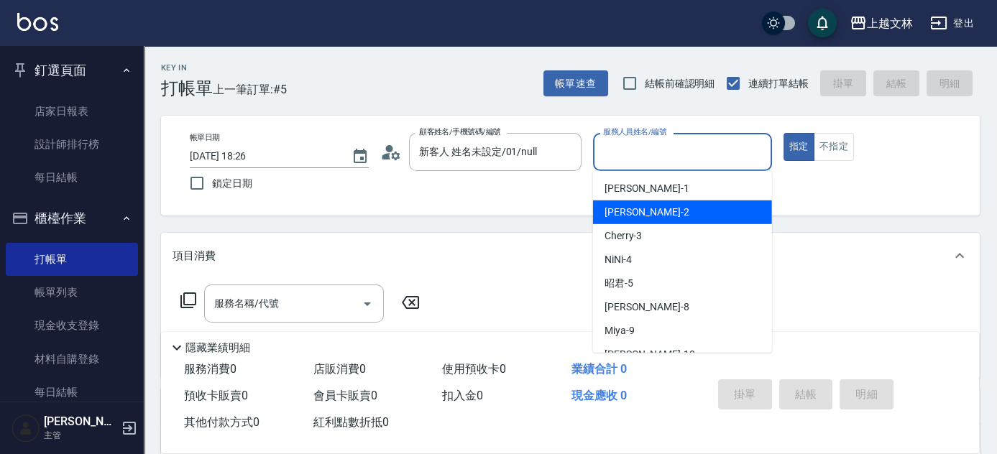
drag, startPoint x: 645, startPoint y: 211, endPoint x: 628, endPoint y: 216, distance: 18.0
click at [645, 212] on span "[PERSON_NAME] -2" at bounding box center [646, 212] width 85 height 15
type input "[PERSON_NAME]-2"
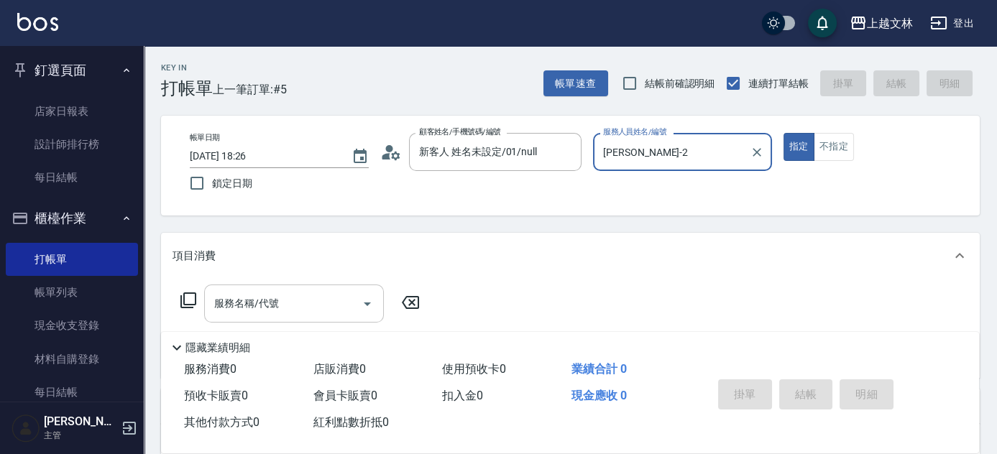
click at [267, 295] on input "服務名稱/代號" at bounding box center [283, 303] width 145 height 25
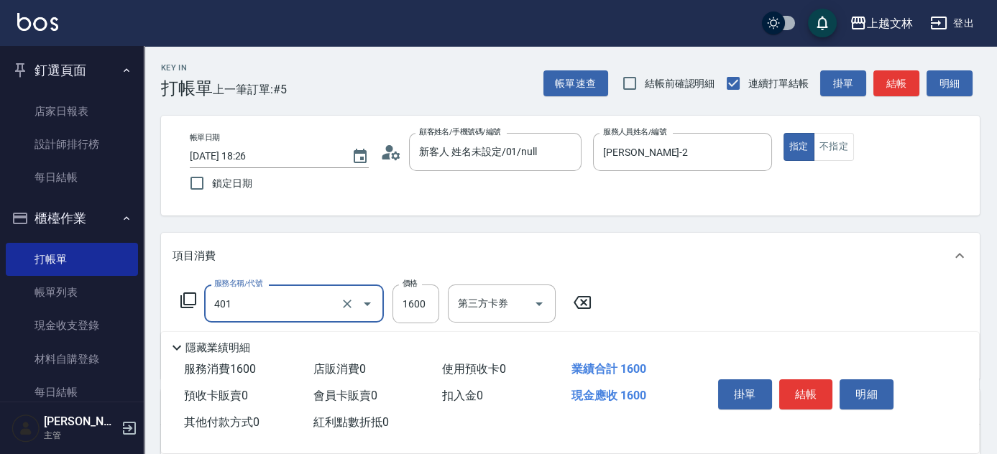
type input "基本染髮(401)"
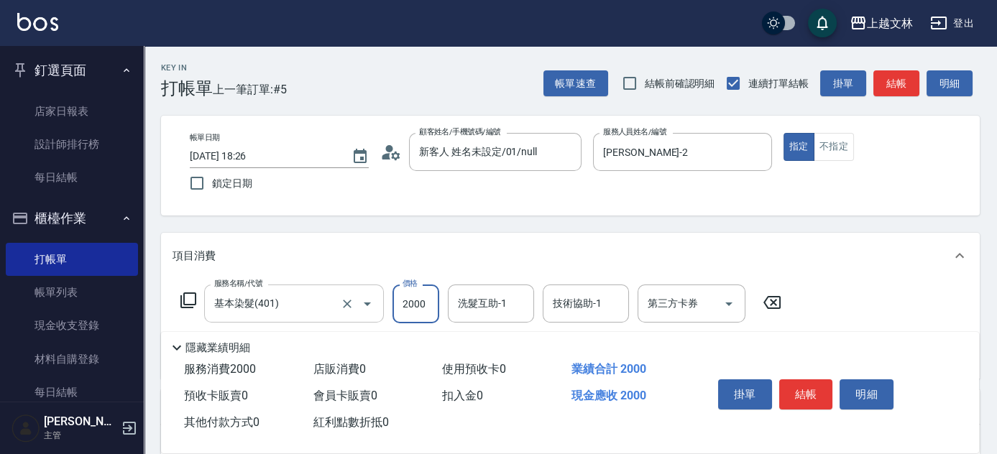
type input "2000"
click at [811, 385] on button "結帳" at bounding box center [806, 395] width 54 height 30
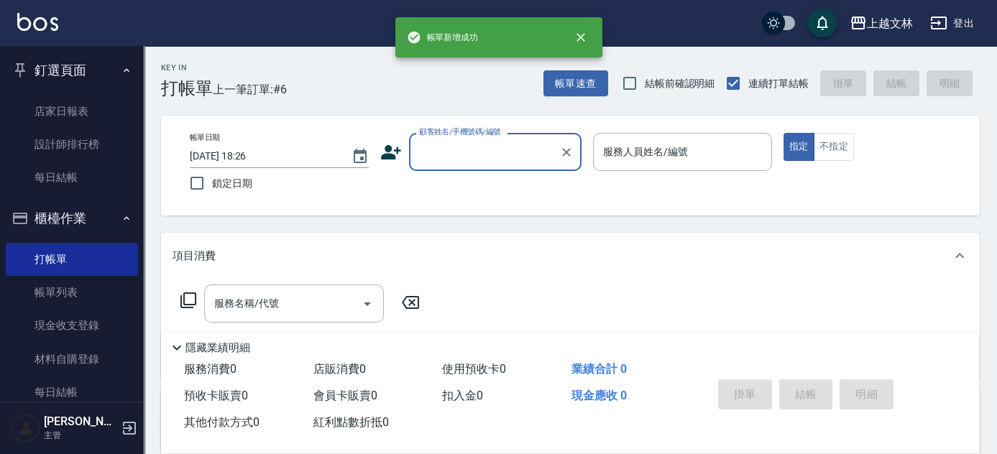
click at [489, 155] on input "顧客姓名/手機號碼/編號" at bounding box center [484, 151] width 138 height 25
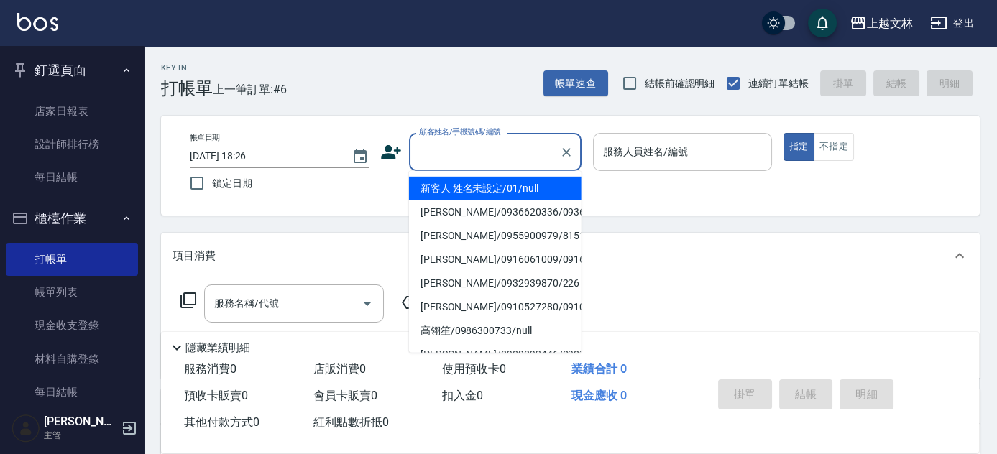
drag, startPoint x: 501, startPoint y: 183, endPoint x: 638, endPoint y: 162, distance: 139.0
click at [502, 185] on li "新客人 姓名未設定/01/null" at bounding box center [495, 189] width 173 height 24
type input "新客人 姓名未設定/01/null"
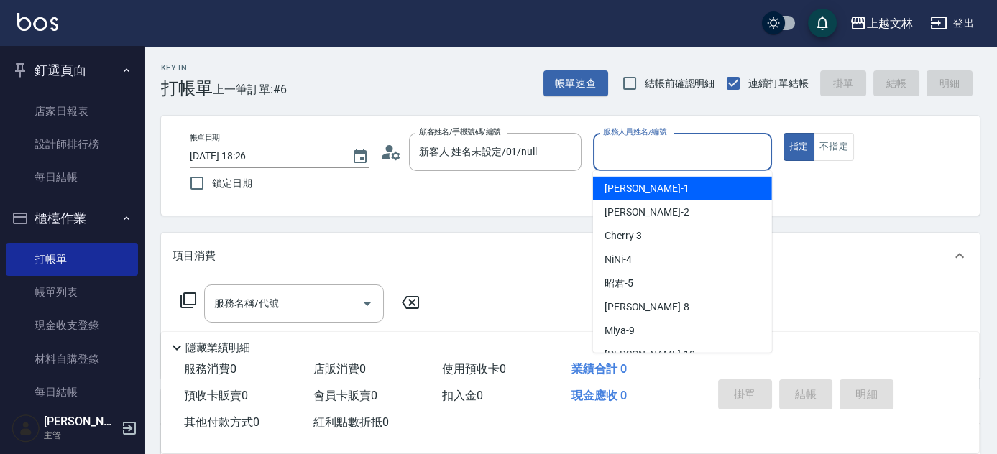
click at [638, 160] on input "服務人員姓名/編號" at bounding box center [682, 151] width 166 height 25
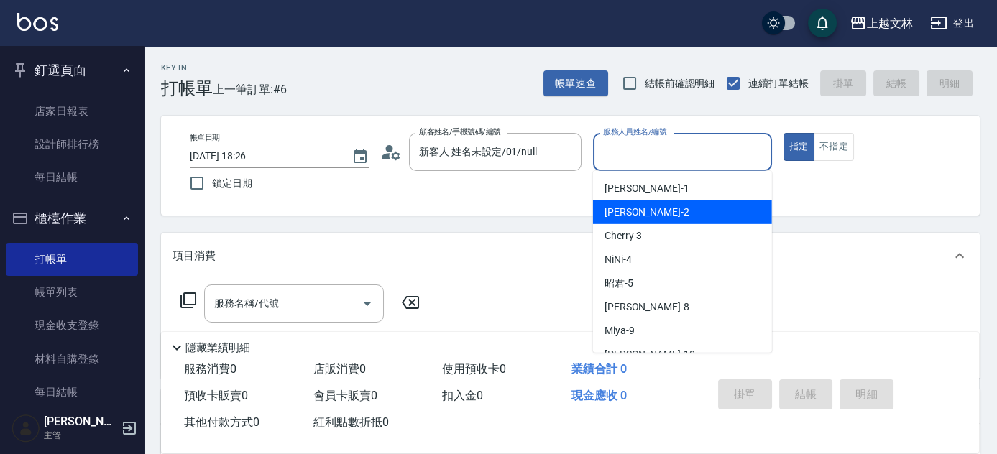
click at [658, 208] on div "[PERSON_NAME] -2" at bounding box center [682, 213] width 179 height 24
type input "[PERSON_NAME]-2"
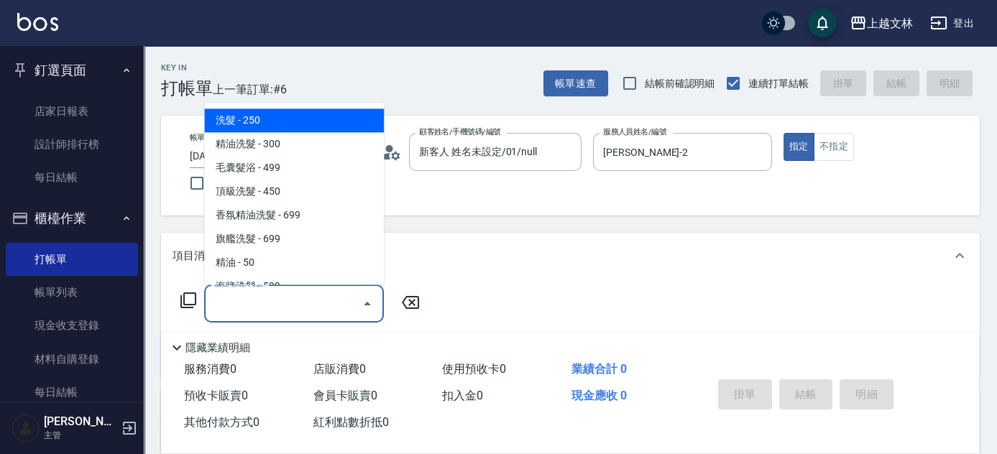
click at [267, 298] on div "服務名稱/代號 服務名稱/代號" at bounding box center [294, 304] width 180 height 38
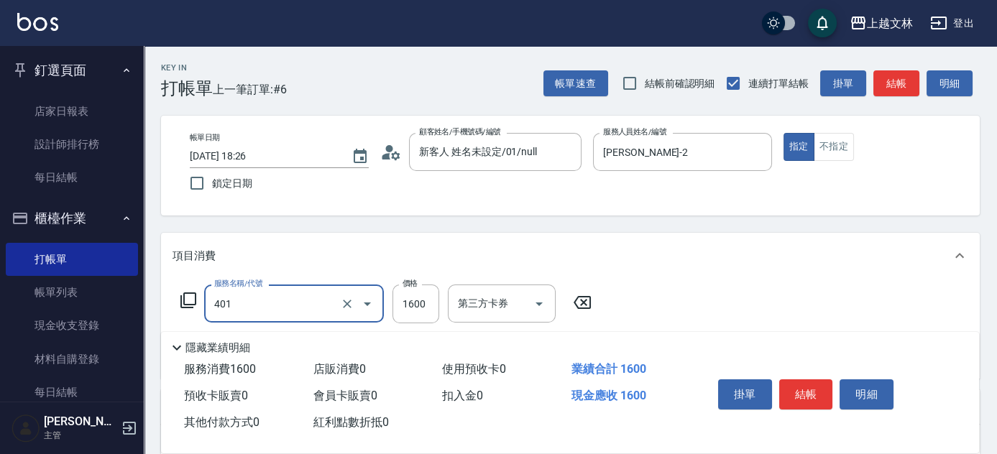
type input "基本染髮(401)"
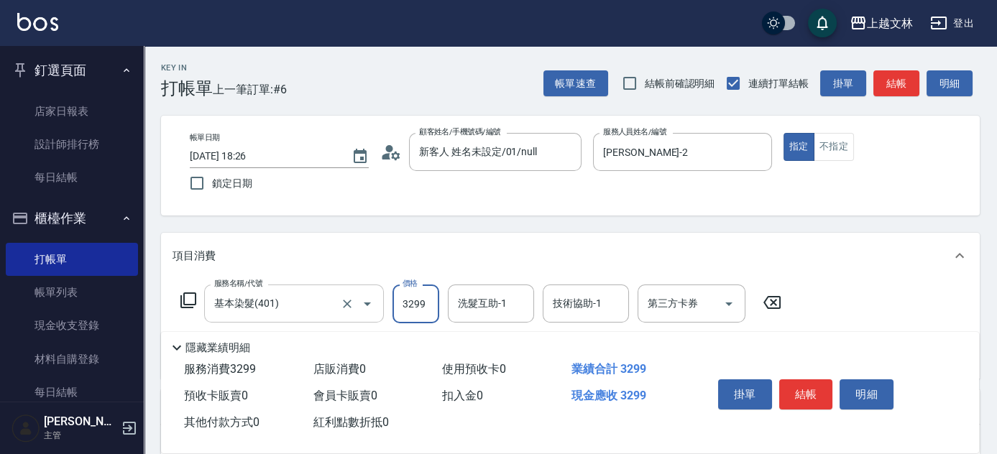
type input "3299"
type input "[PERSON_NAME]-35"
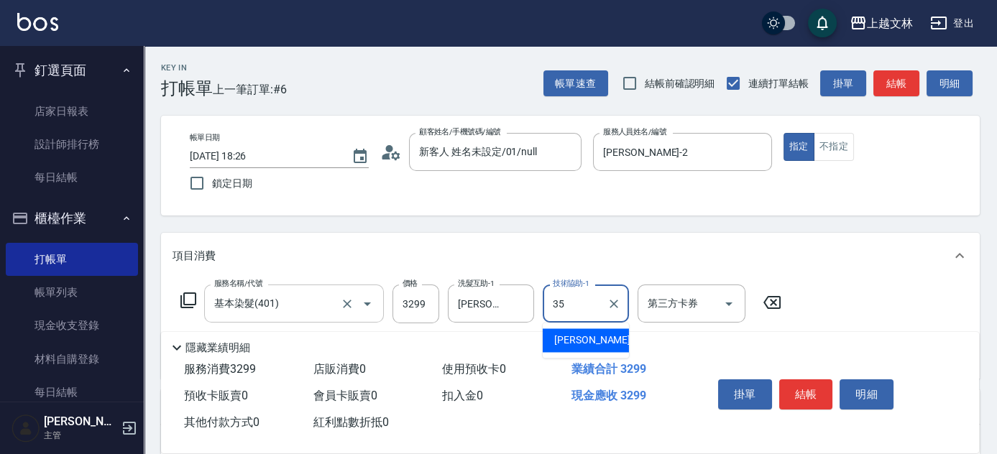
type input "[PERSON_NAME]-35"
click at [188, 298] on icon at bounding box center [188, 300] width 17 height 17
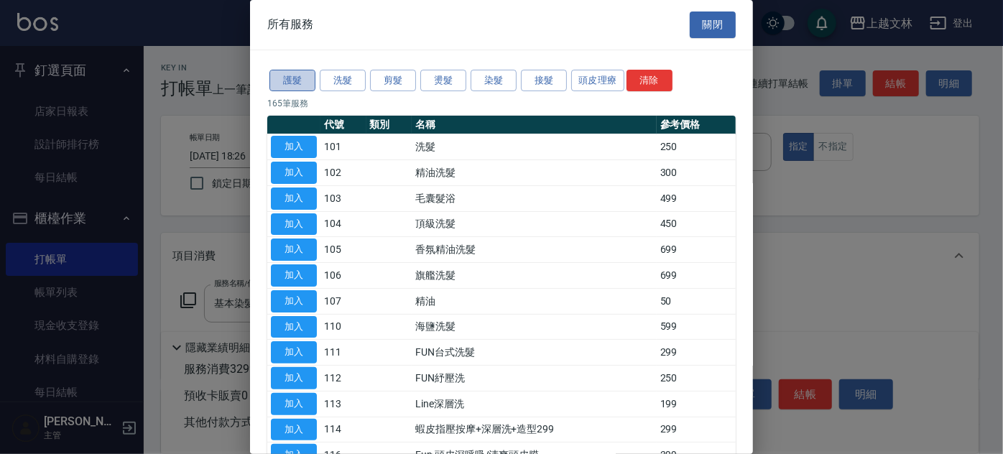
click at [300, 83] on button "護髮" at bounding box center [293, 81] width 46 height 22
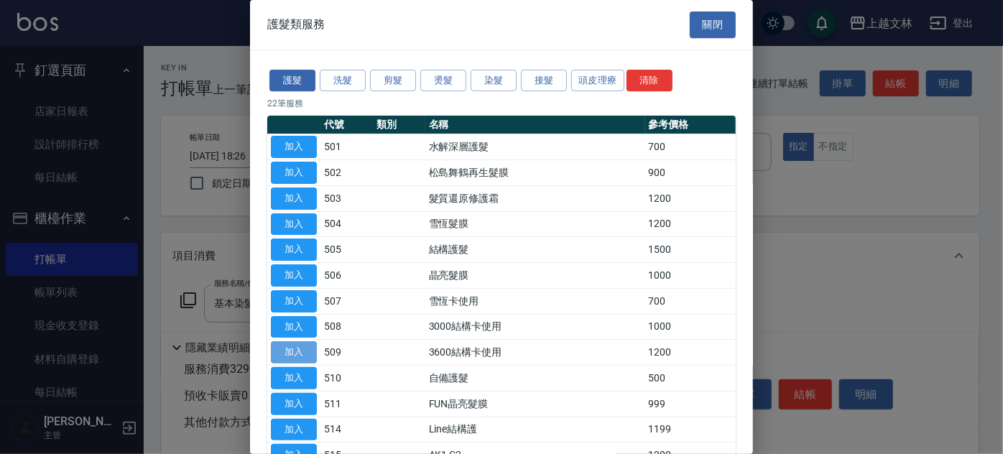
click at [295, 348] on button "加入" at bounding box center [294, 352] width 46 height 22
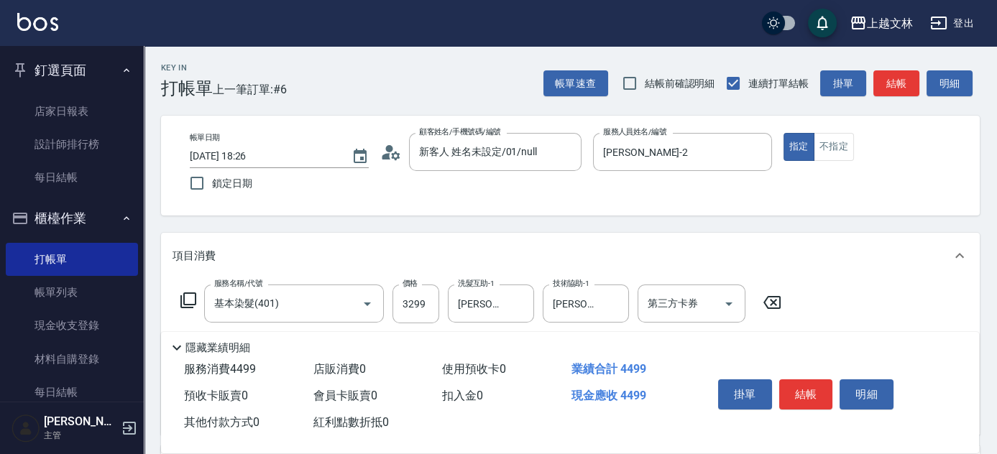
scroll to position [130, 0]
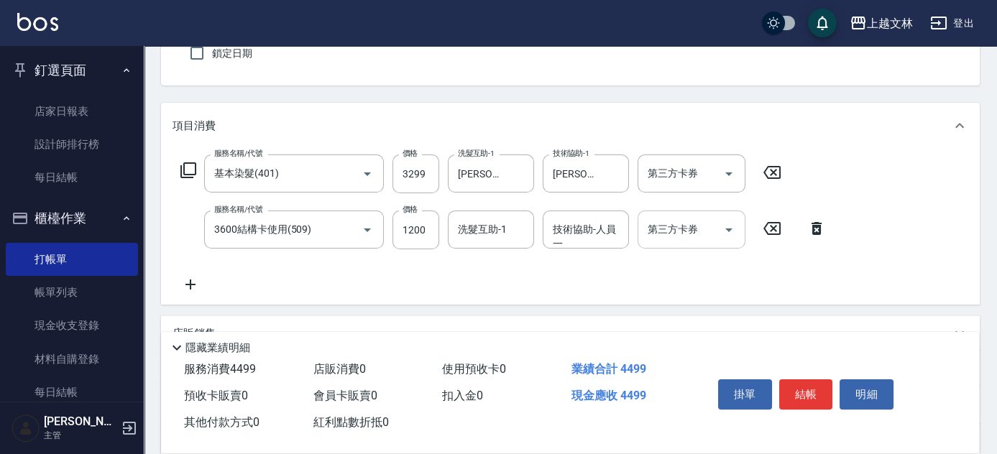
click at [725, 233] on icon "Open" at bounding box center [728, 229] width 17 height 17
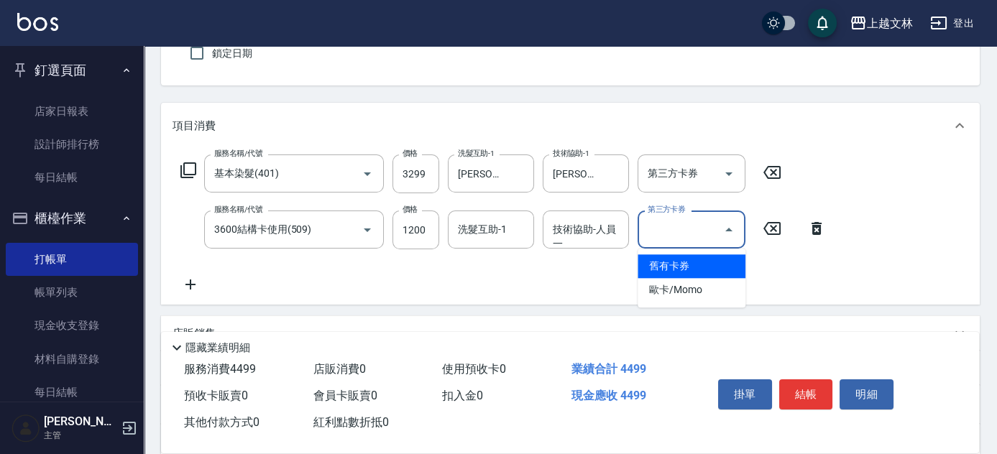
click at [725, 260] on span "舊有卡券" at bounding box center [692, 266] width 108 height 24
type input "舊有卡券"
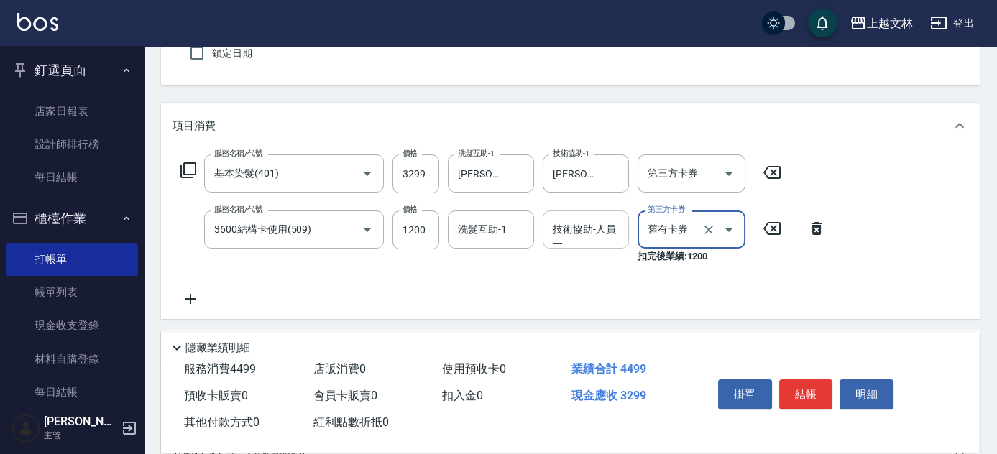
click at [592, 231] on input "技術協助-人員一" at bounding box center [585, 229] width 73 height 25
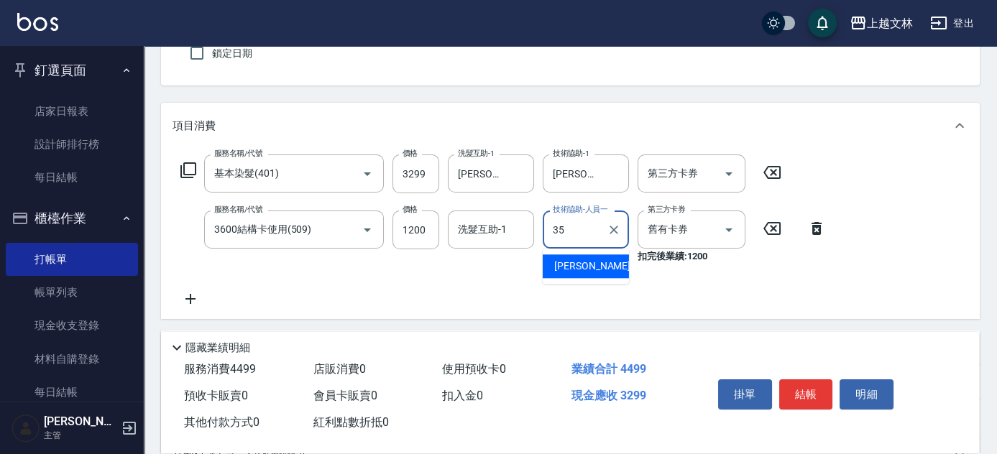
type input "[PERSON_NAME]-35"
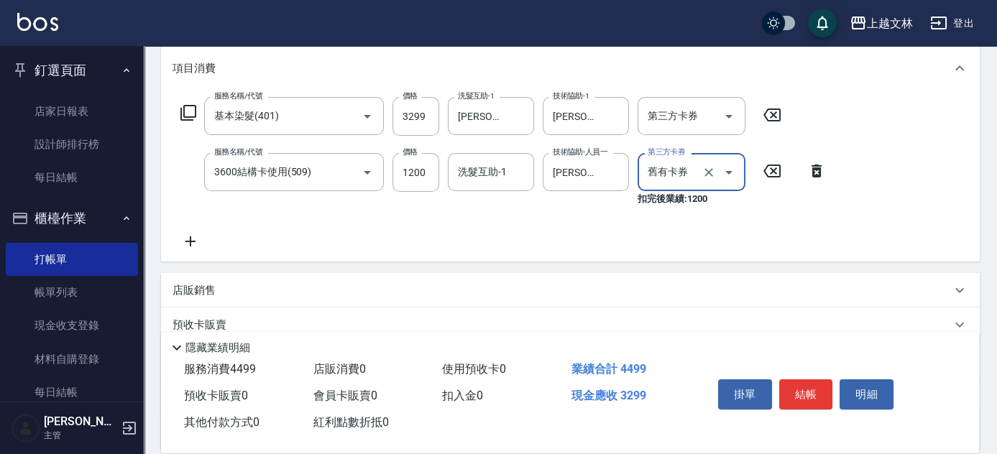
scroll to position [320, 0]
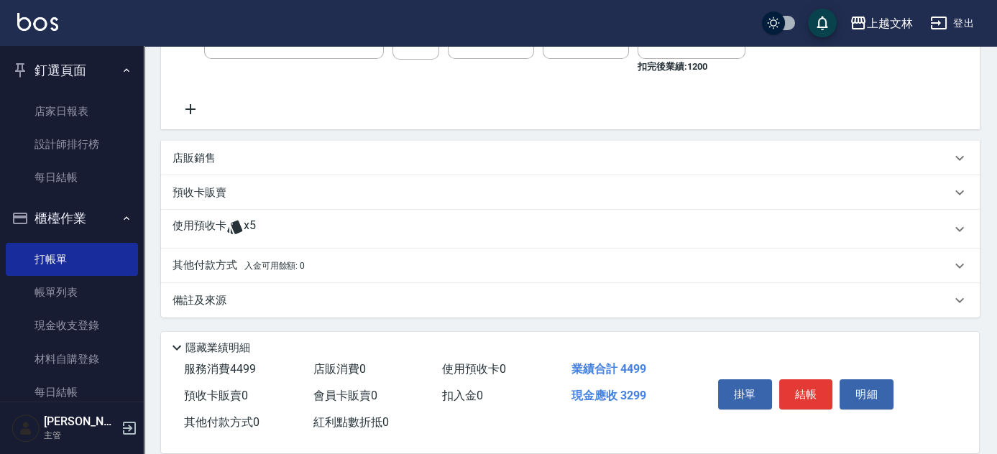
click at [239, 267] on p "其他付款方式 入金可用餘額: 0" at bounding box center [239, 266] width 132 height 16
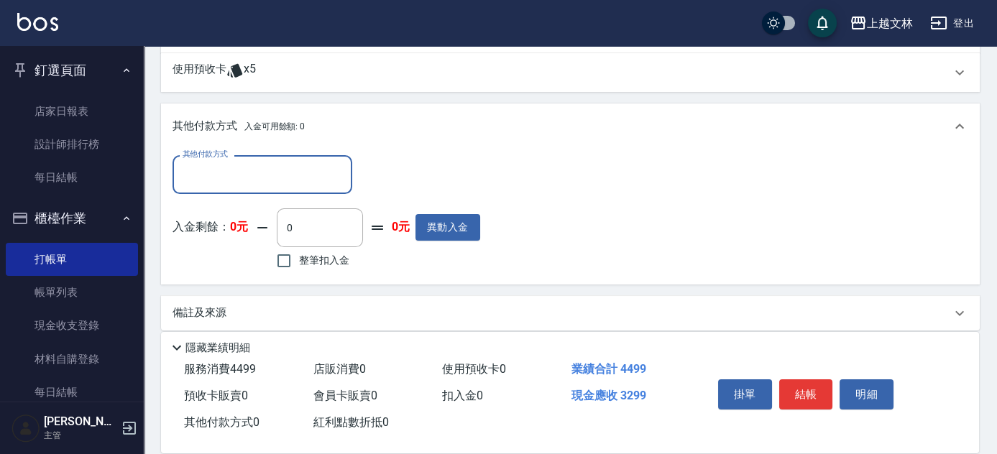
scroll to position [489, 0]
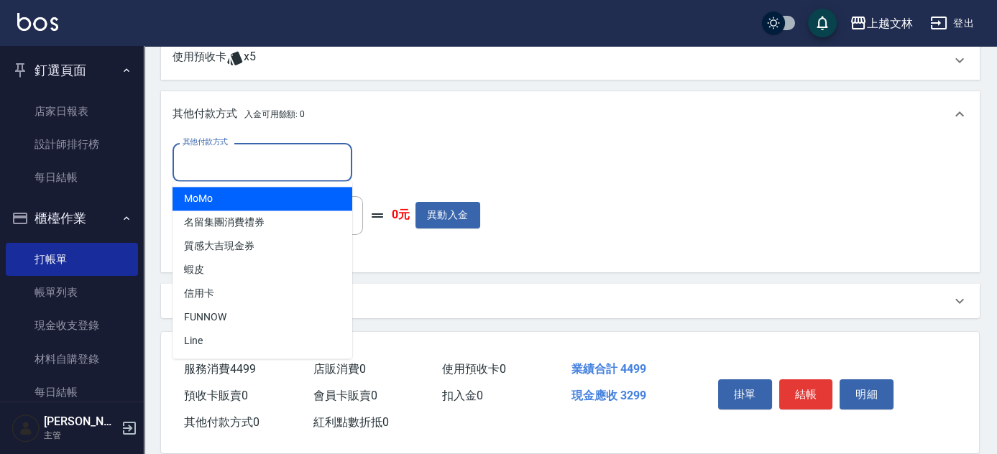
click at [260, 170] on input "其他付款方式" at bounding box center [262, 162] width 167 height 25
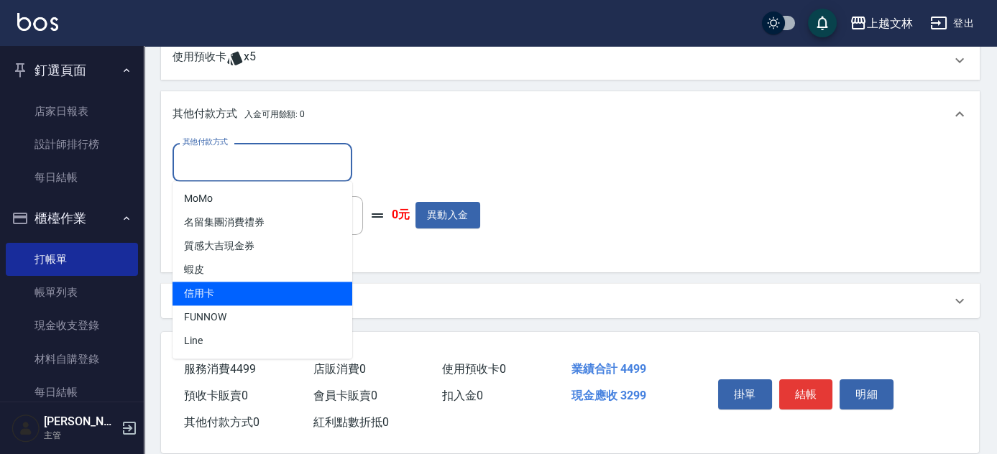
click at [296, 285] on span "信用卡" at bounding box center [263, 294] width 180 height 24
type input "信用卡"
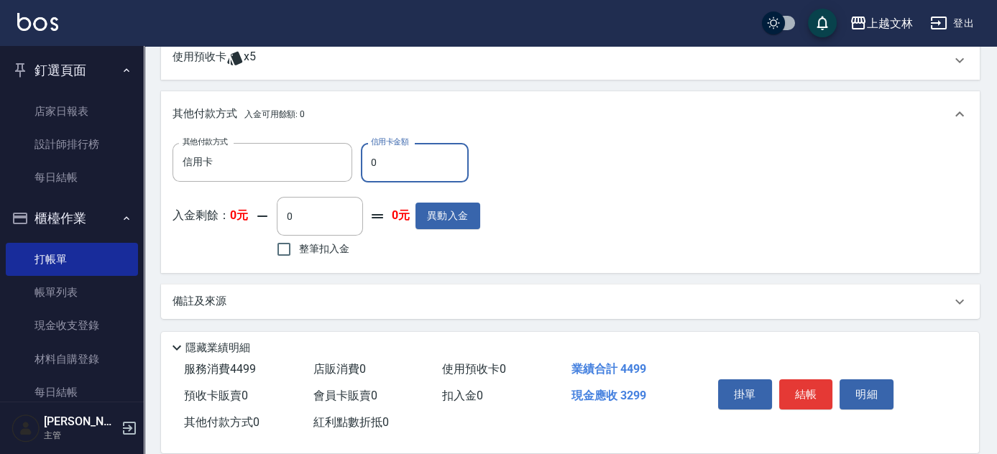
click at [404, 168] on input "0" at bounding box center [415, 162] width 108 height 39
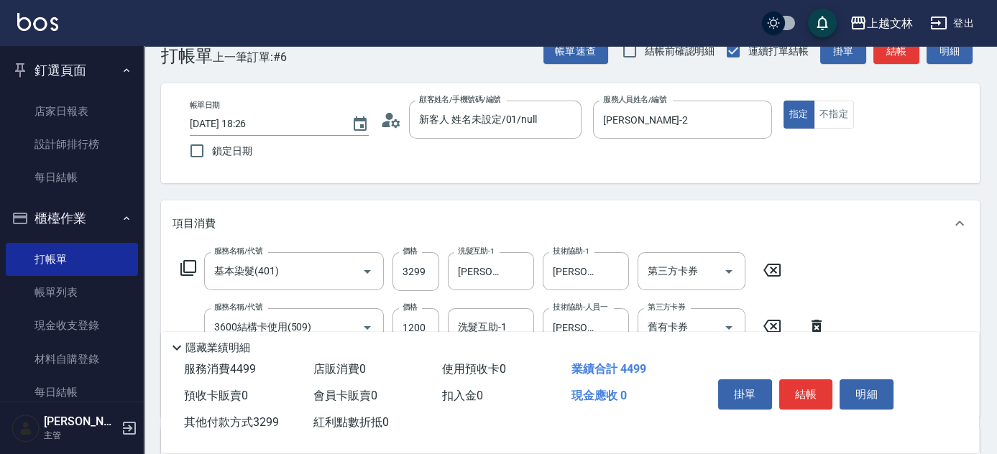
scroll to position [0, 0]
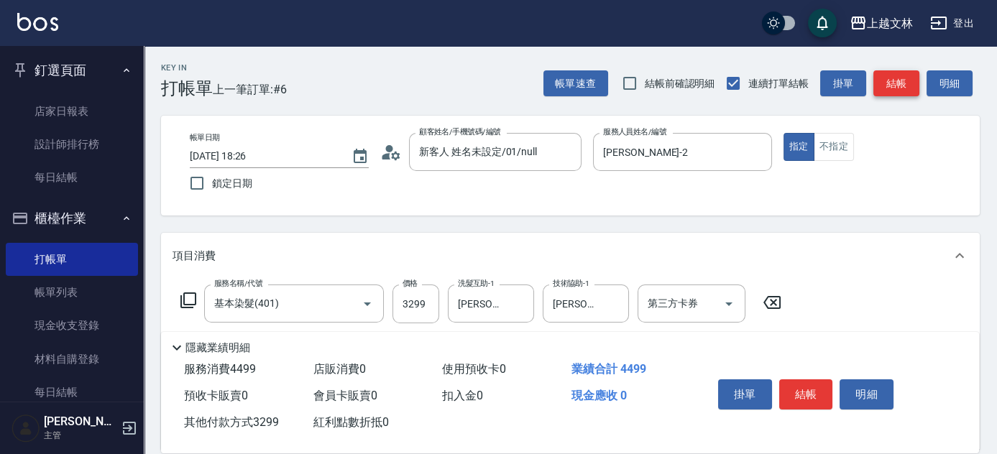
type input "3299"
click at [897, 80] on button "結帳" at bounding box center [896, 83] width 46 height 27
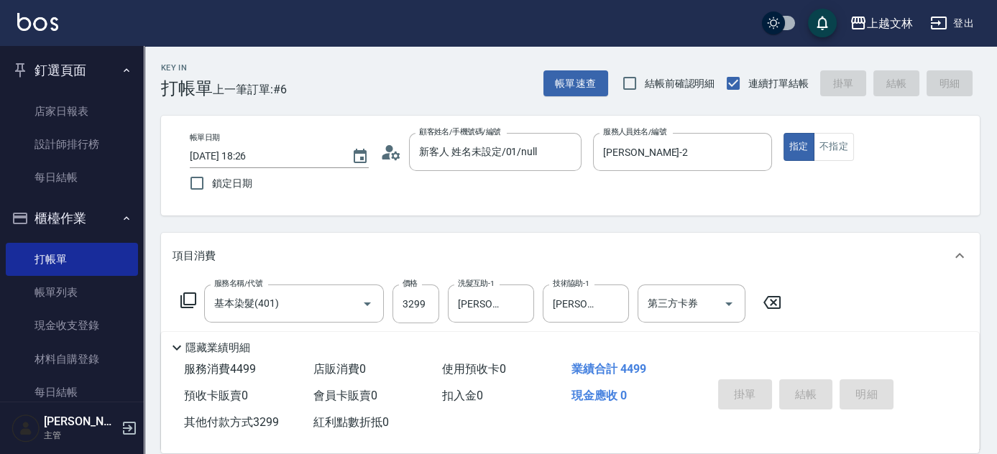
type input "[DATE] 18:27"
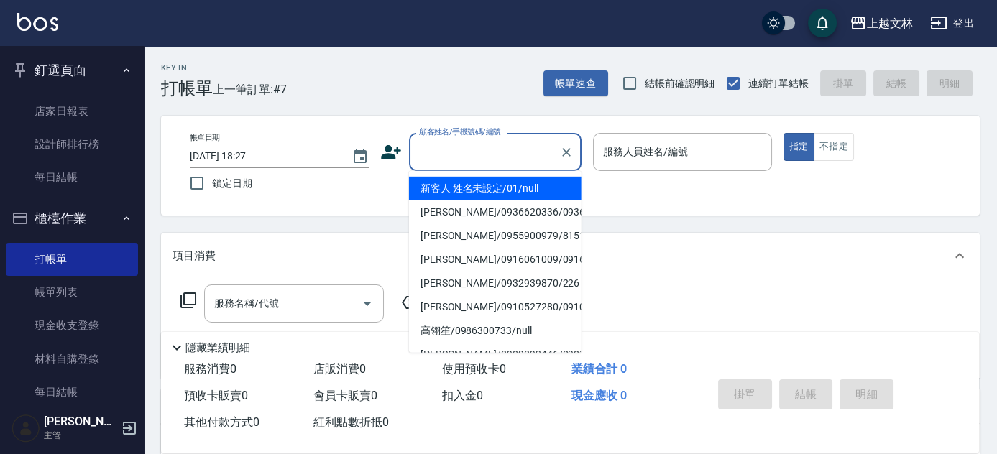
click at [509, 157] on input "顧客姓名/手機號碼/編號" at bounding box center [484, 151] width 138 height 25
click at [525, 178] on li "新客人 姓名未設定/01/null" at bounding box center [495, 189] width 173 height 24
type input "新客人 姓名未設定/01/null"
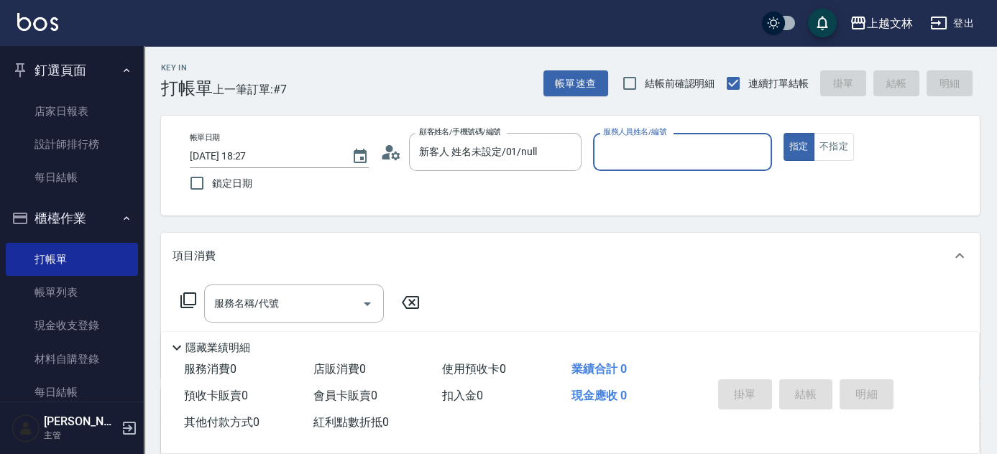
click at [679, 166] on div "服務人員姓名/編號" at bounding box center [682, 152] width 179 height 38
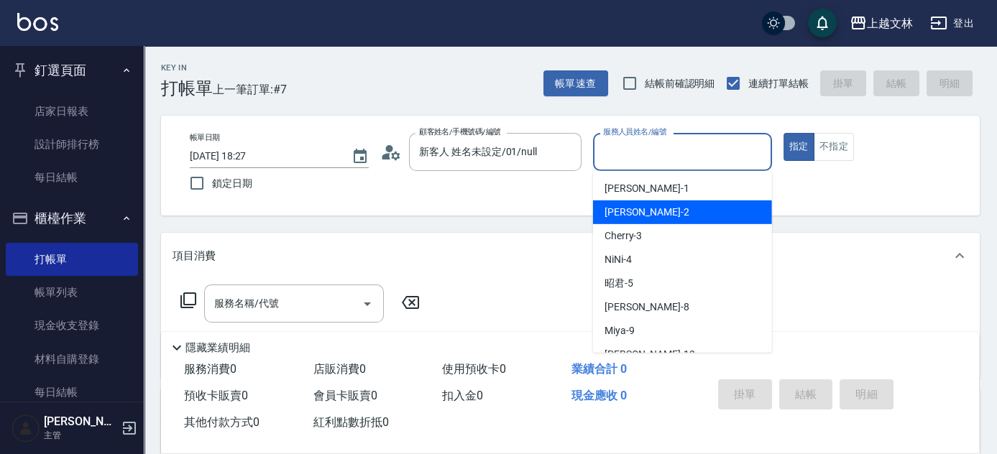
drag, startPoint x: 688, startPoint y: 209, endPoint x: 807, endPoint y: 199, distance: 119.7
click at [689, 210] on div "[PERSON_NAME] -2" at bounding box center [682, 213] width 179 height 24
type input "[PERSON_NAME]-2"
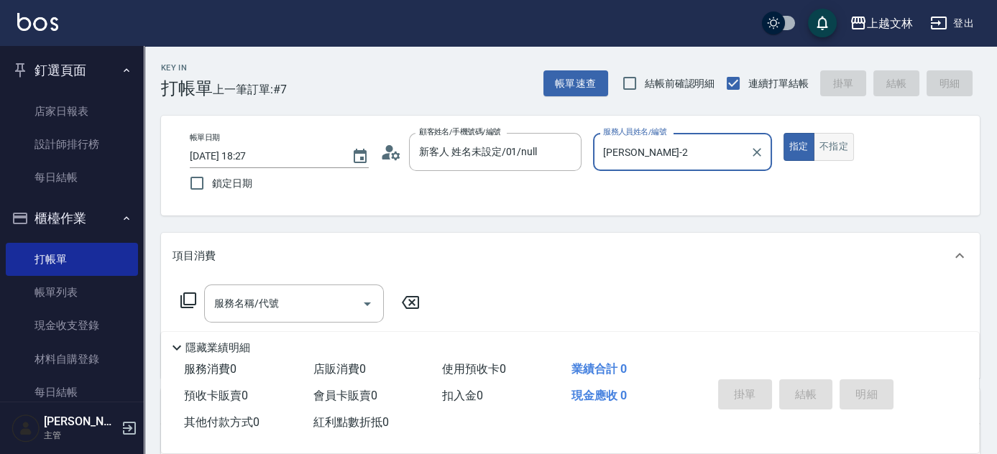
click at [841, 148] on button "不指定" at bounding box center [834, 147] width 40 height 28
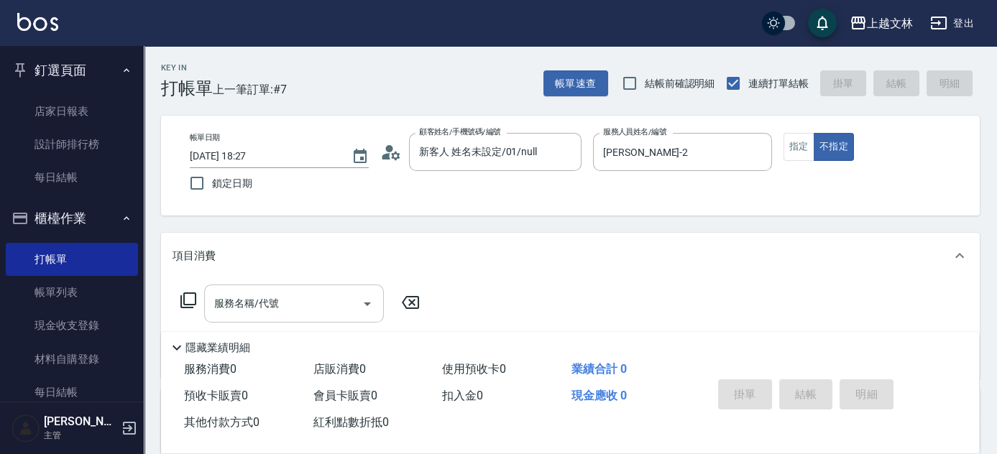
click at [321, 302] on input "服務名稱/代號" at bounding box center [283, 303] width 145 height 25
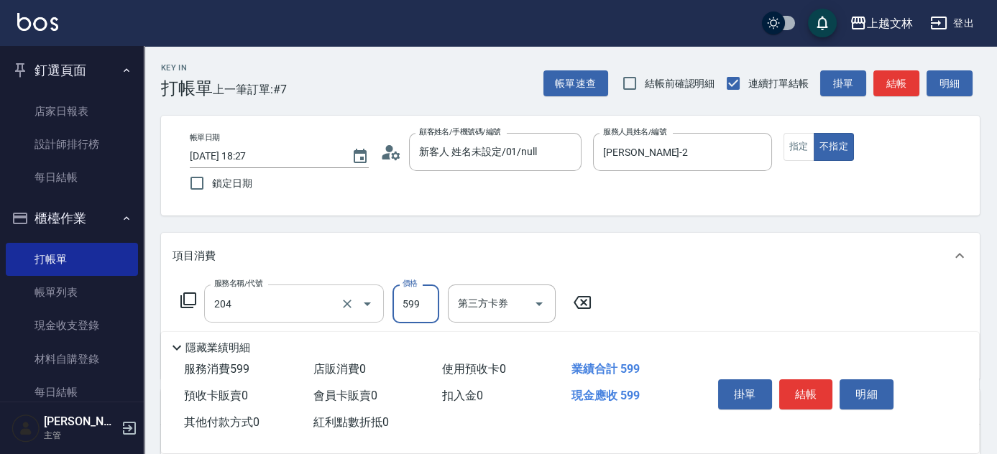
type input "A級洗+剪(204)"
type input "499"
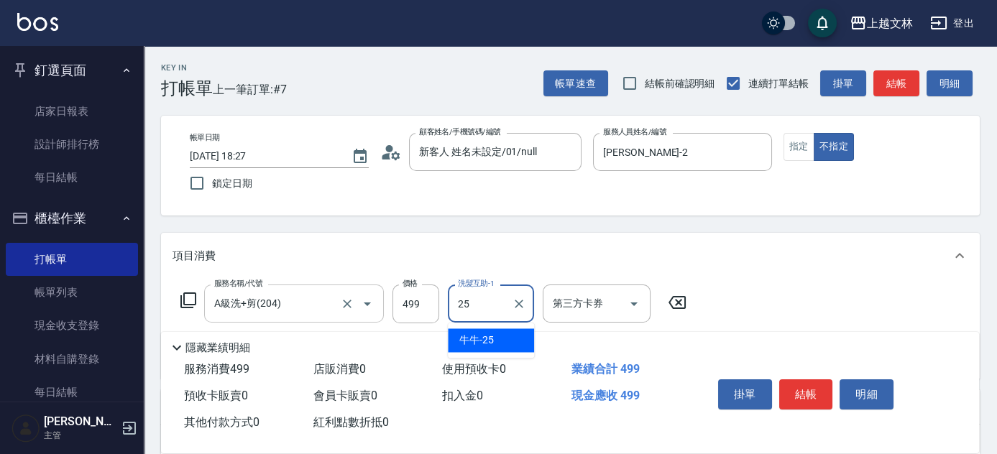
type input "牛牛-25"
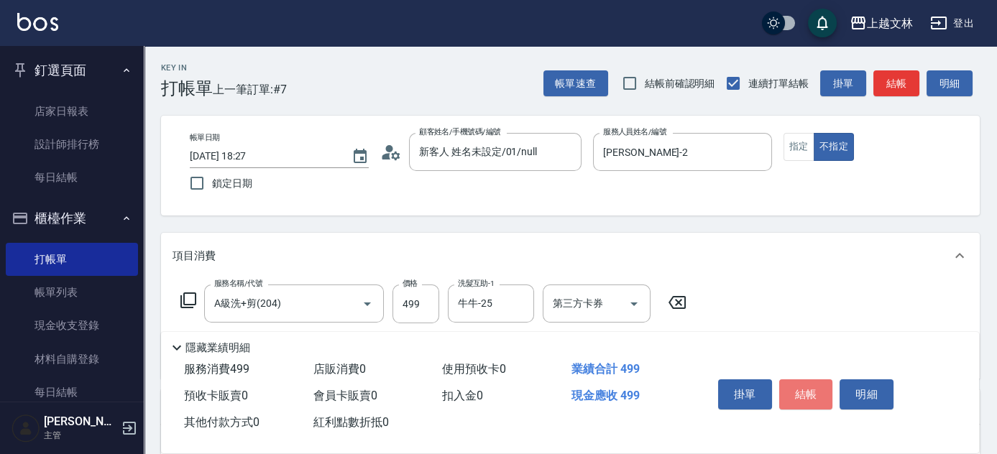
click at [812, 396] on button "結帳" at bounding box center [806, 395] width 54 height 30
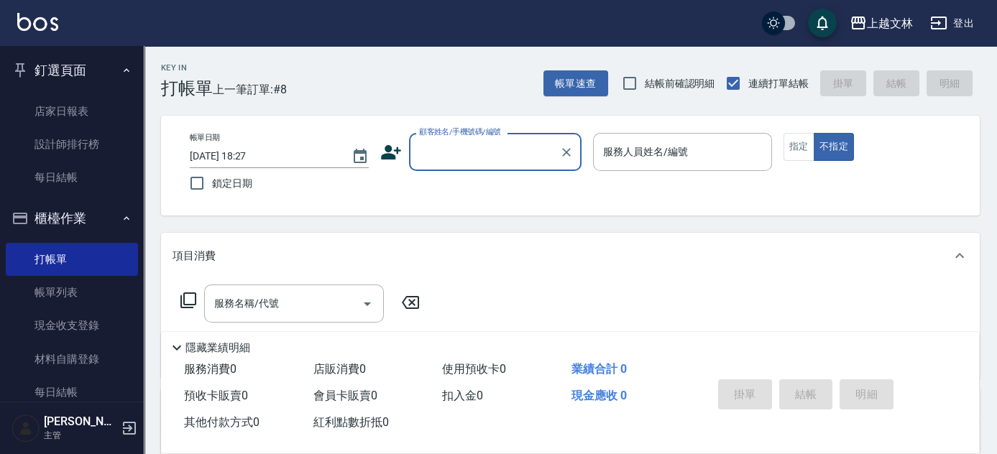
drag, startPoint x: 32, startPoint y: 294, endPoint x: 908, endPoint y: 258, distance: 876.2
click at [32, 294] on link "帳單列表" at bounding box center [72, 292] width 132 height 33
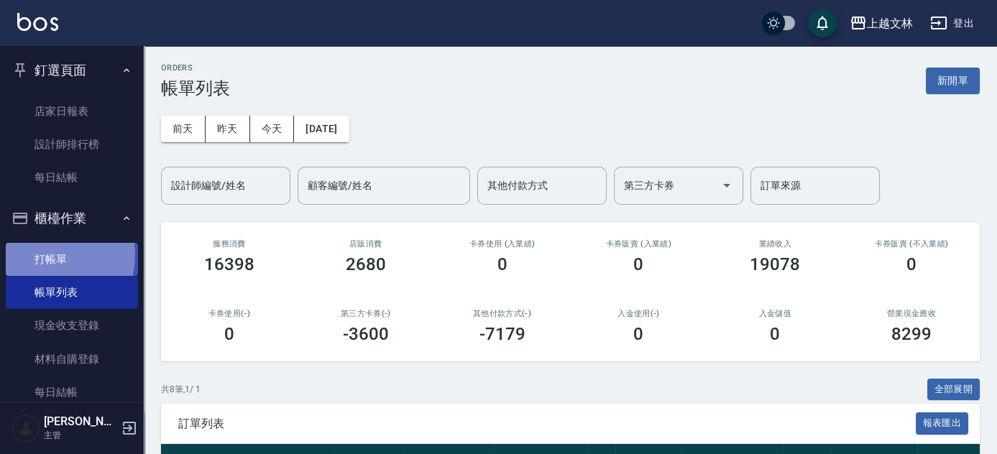
click at [45, 254] on link "打帳單" at bounding box center [72, 259] width 132 height 33
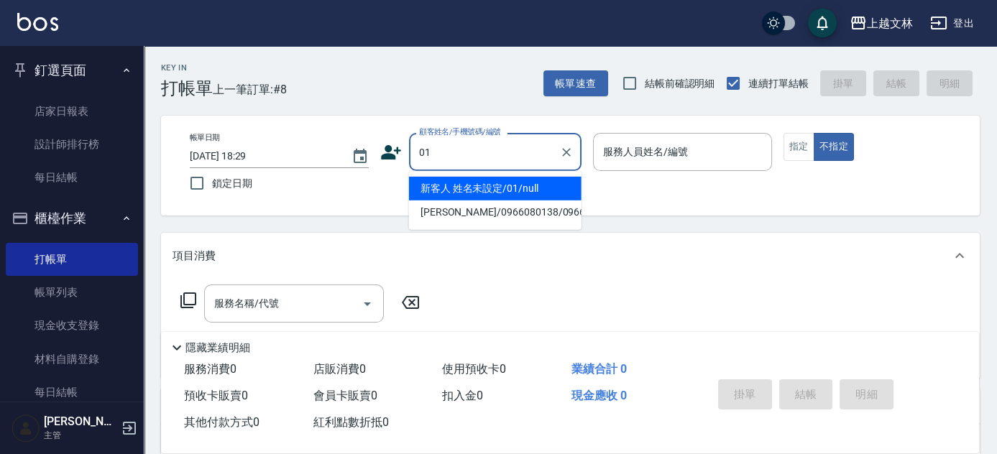
type input "新客人 姓名未設定/01/null"
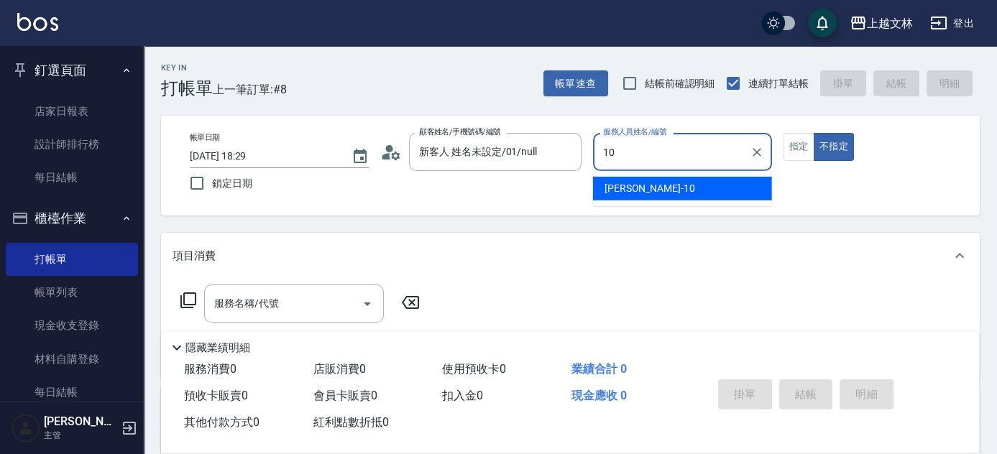
type input "[PERSON_NAME]-10"
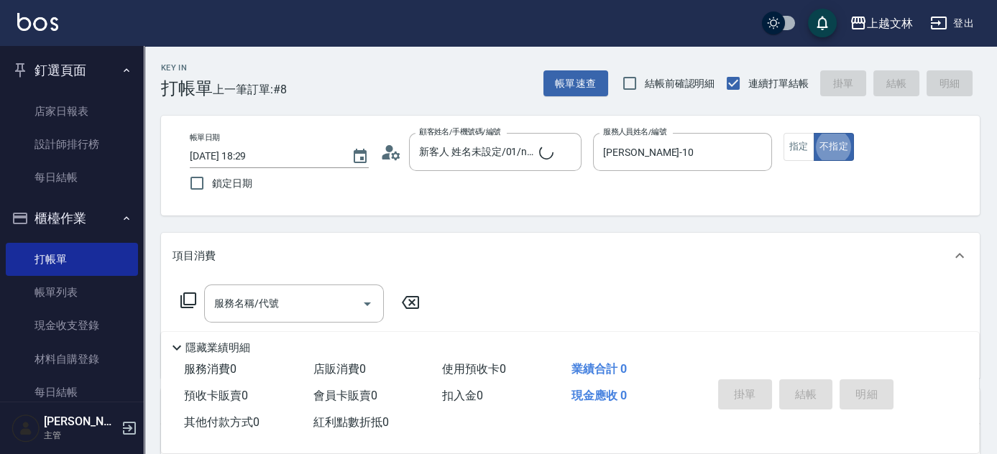
type button "false"
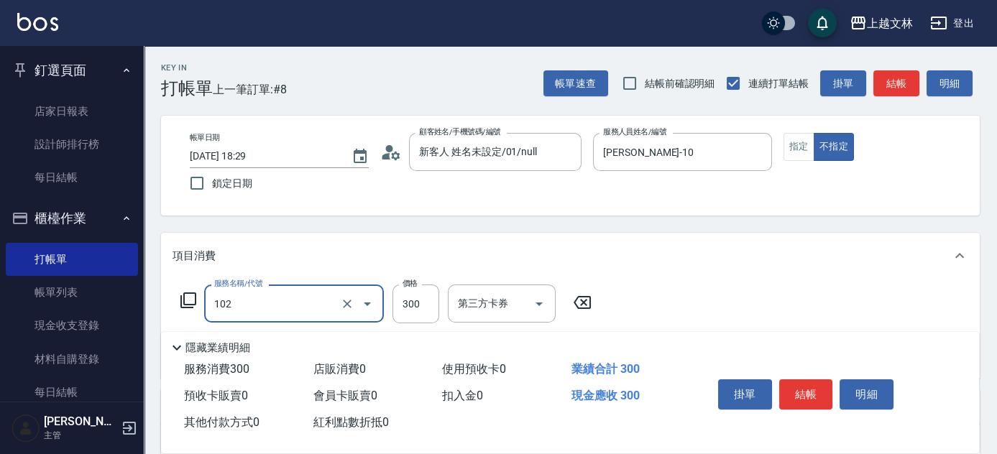
type input "精油洗髮(102)"
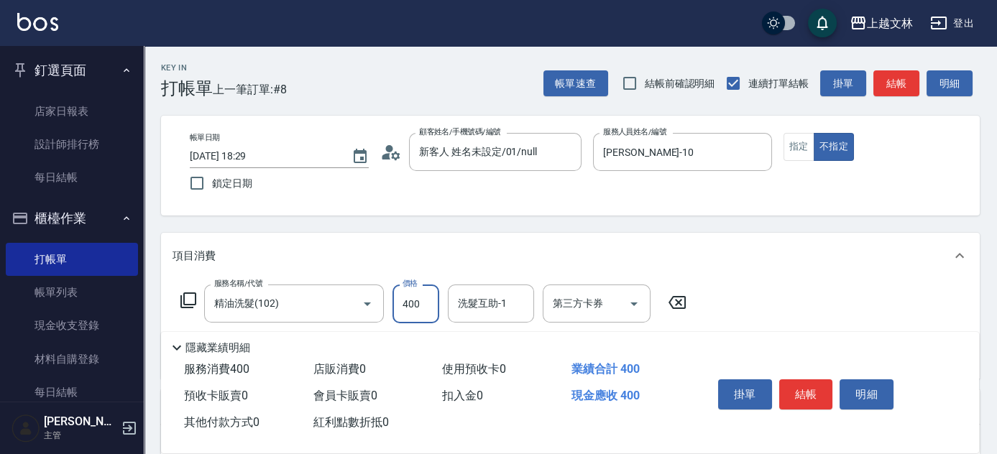
type input "400"
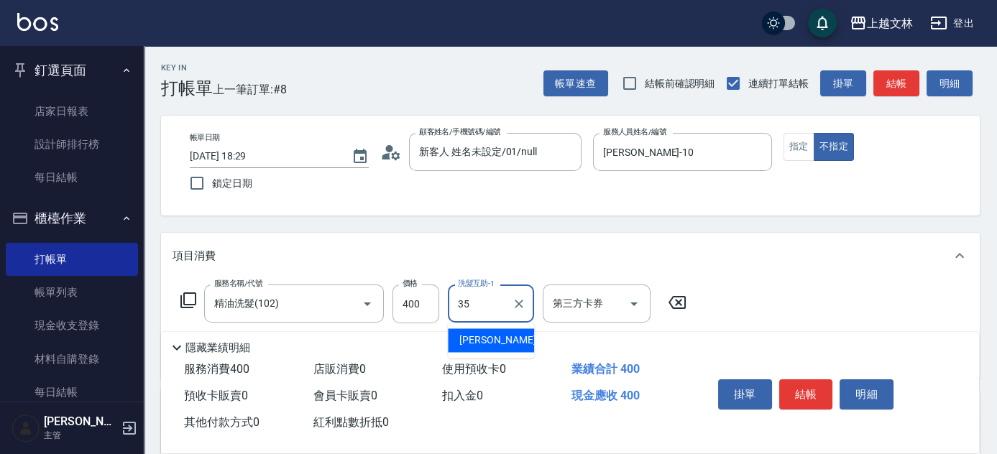
type input "[PERSON_NAME]-35"
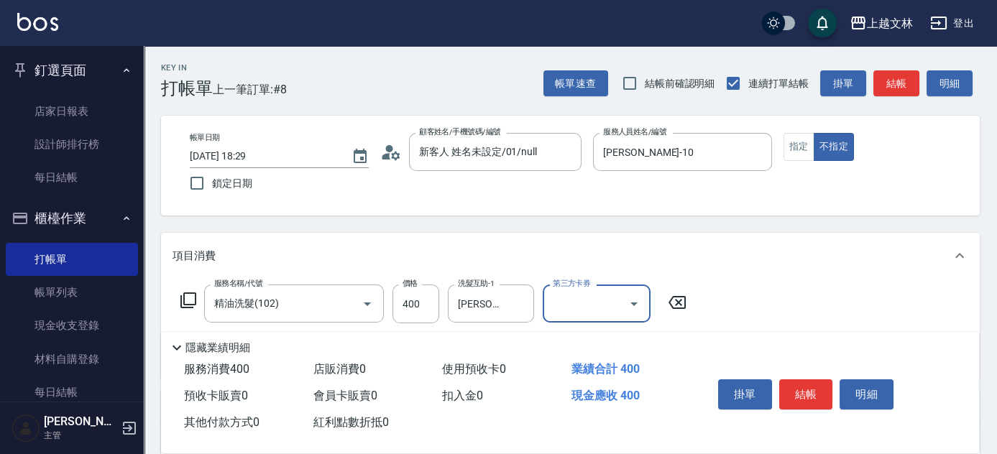
click at [793, 382] on button "結帳" at bounding box center [806, 395] width 54 height 30
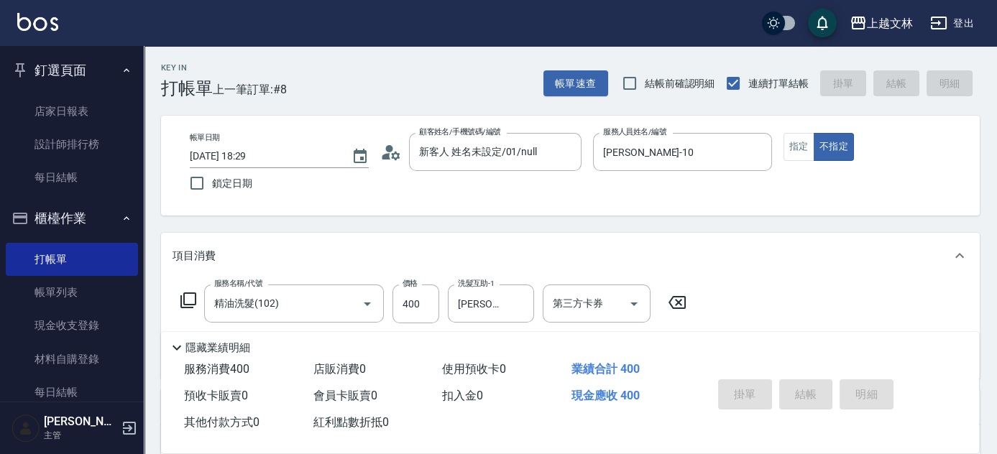
type input "[DATE] 18:42"
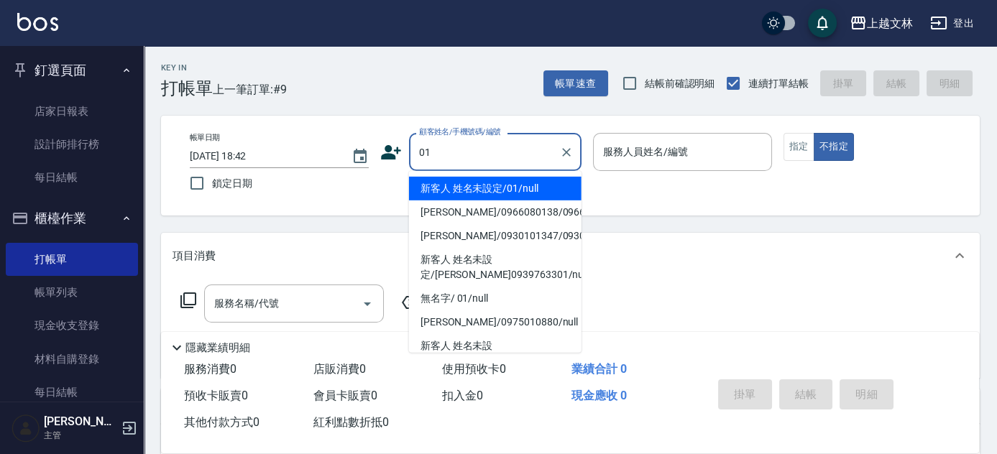
type input "[PERSON_NAME]/0975010880/null"
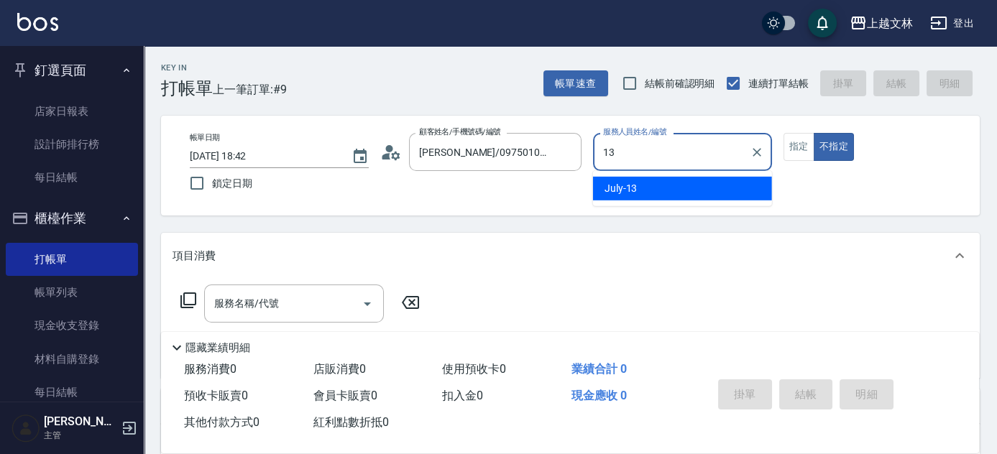
type input "July-13"
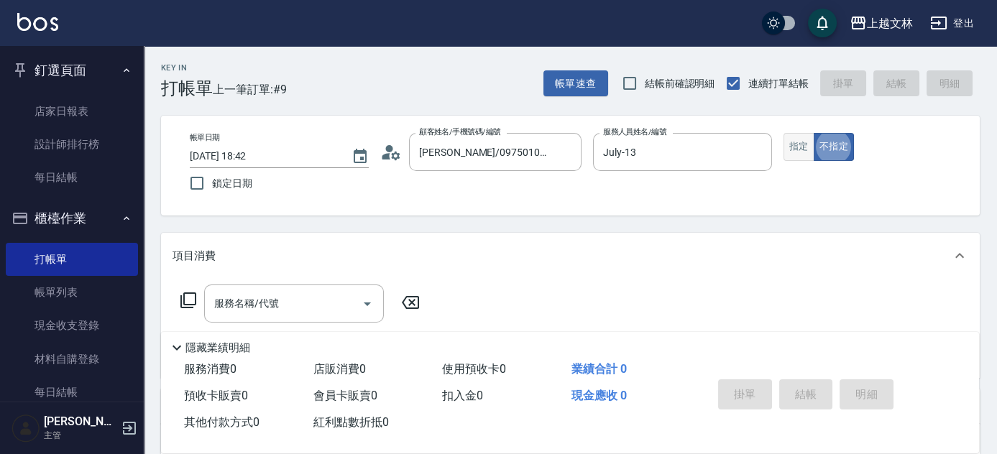
click at [811, 152] on button "指定" at bounding box center [798, 147] width 31 height 28
click at [824, 152] on button "不指定" at bounding box center [834, 147] width 40 height 28
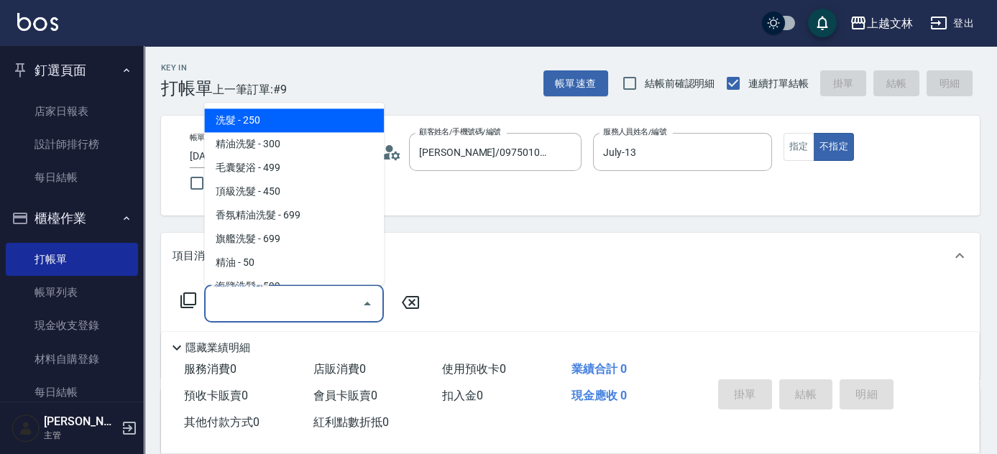
click at [311, 295] on input "服務名稱/代號" at bounding box center [283, 303] width 145 height 25
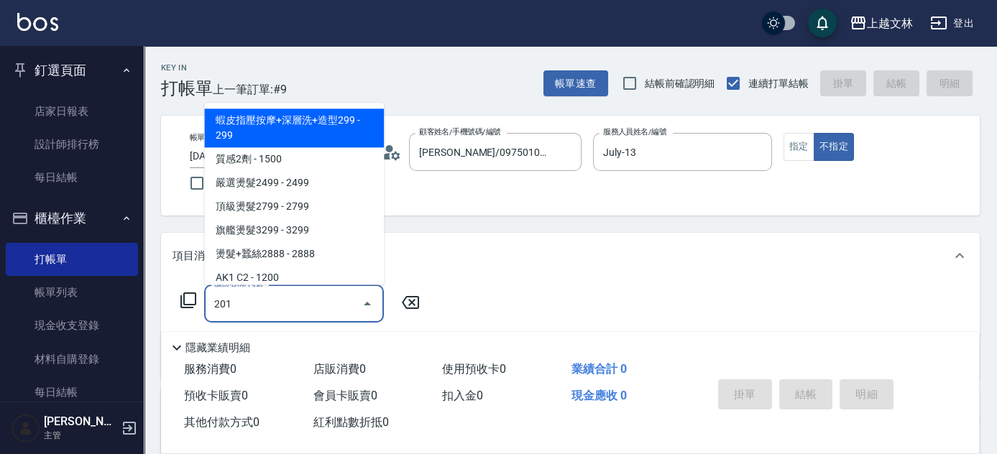
type input "B級單剪(201)"
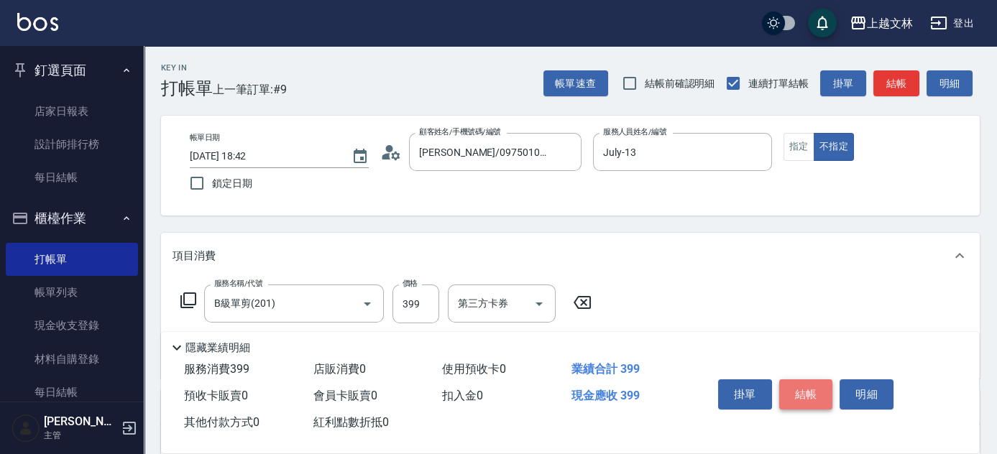
click at [799, 382] on button "結帳" at bounding box center [806, 395] width 54 height 30
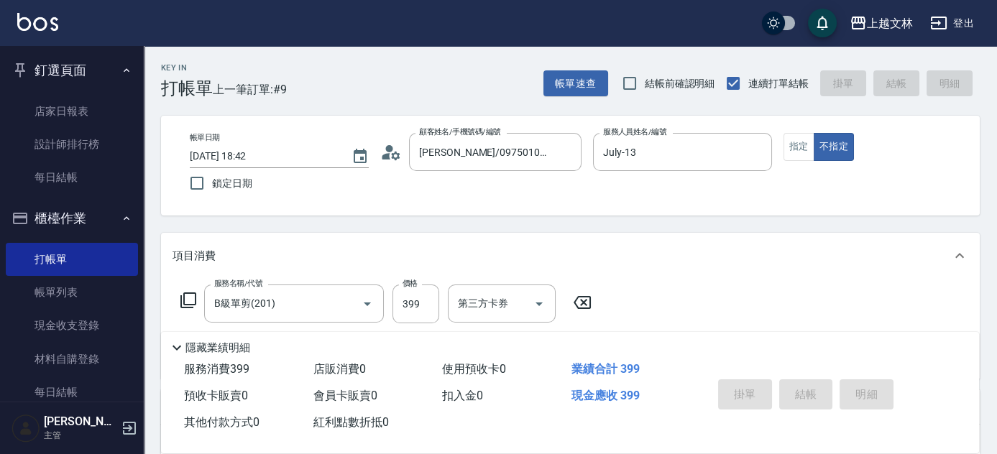
type input "[DATE] 18:45"
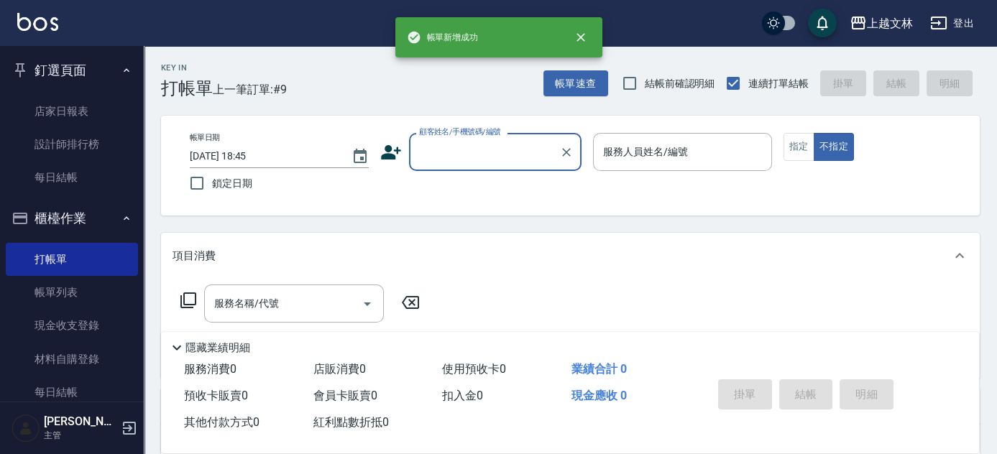
click at [467, 145] on input "顧客姓名/手機號碼/編號" at bounding box center [484, 151] width 138 height 25
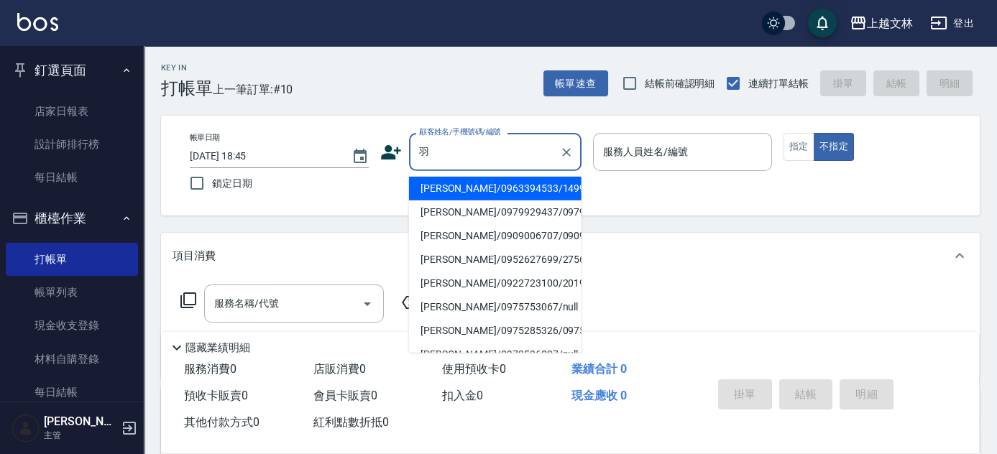
click at [479, 189] on li "[PERSON_NAME]/0963394533/1499" at bounding box center [495, 189] width 173 height 24
type input "[PERSON_NAME]/0963394533/1499"
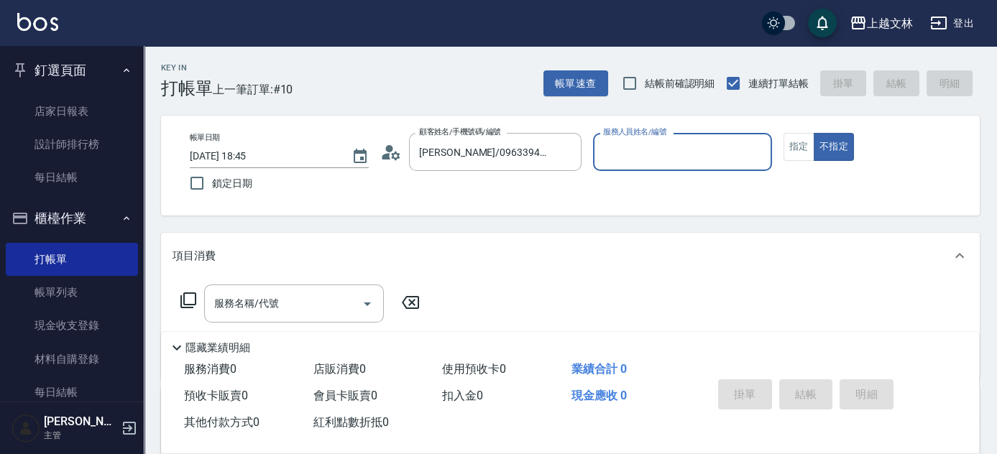
type input "July-13"
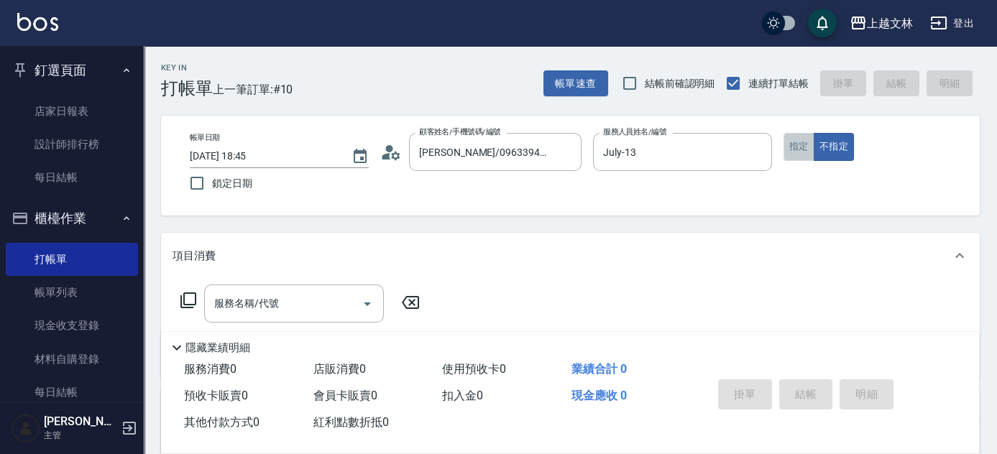
click at [799, 149] on button "指定" at bounding box center [798, 147] width 31 height 28
click at [183, 301] on icon at bounding box center [188, 301] width 16 height 16
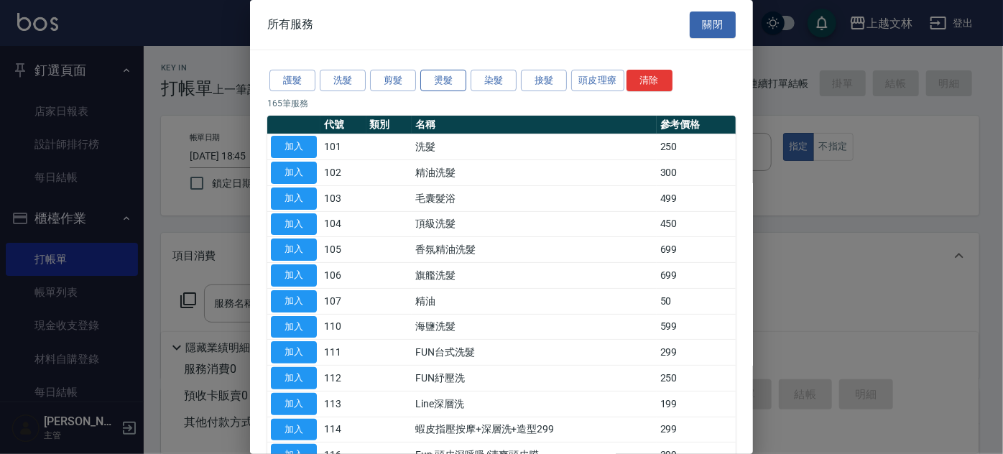
click at [446, 82] on button "燙髮" at bounding box center [443, 81] width 46 height 22
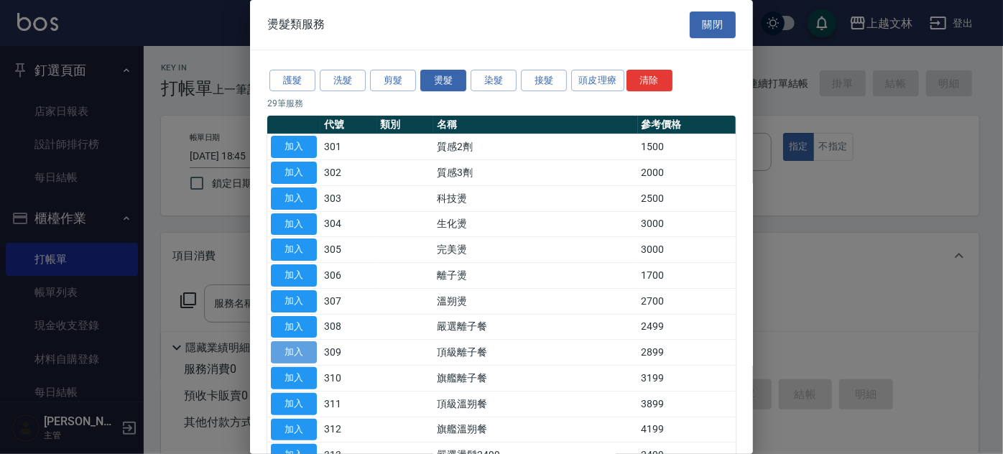
click at [295, 350] on button "加入" at bounding box center [294, 352] width 46 height 22
type input "頂級離子餐(309)"
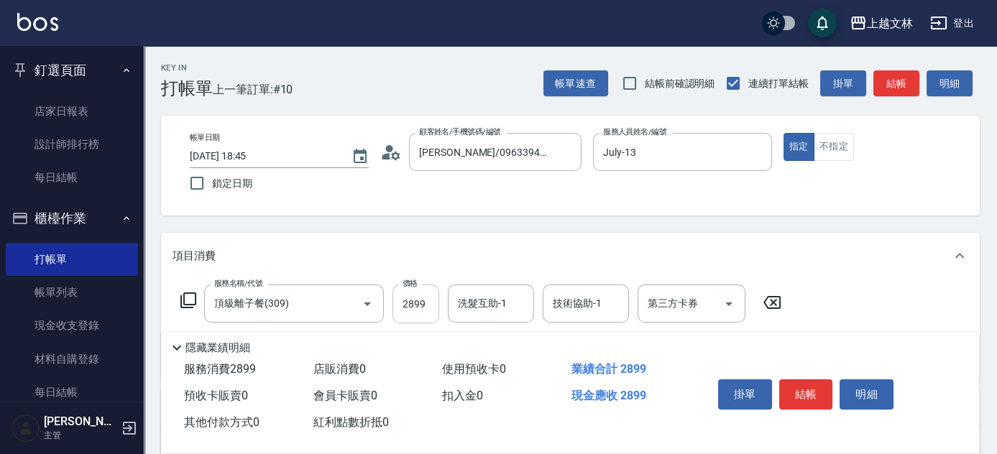
drag, startPoint x: 429, startPoint y: 293, endPoint x: 417, endPoint y: 306, distance: 18.3
click at [430, 293] on input "2899" at bounding box center [415, 304] width 47 height 39
type input "3499"
click at [809, 392] on button "結帳" at bounding box center [806, 395] width 54 height 30
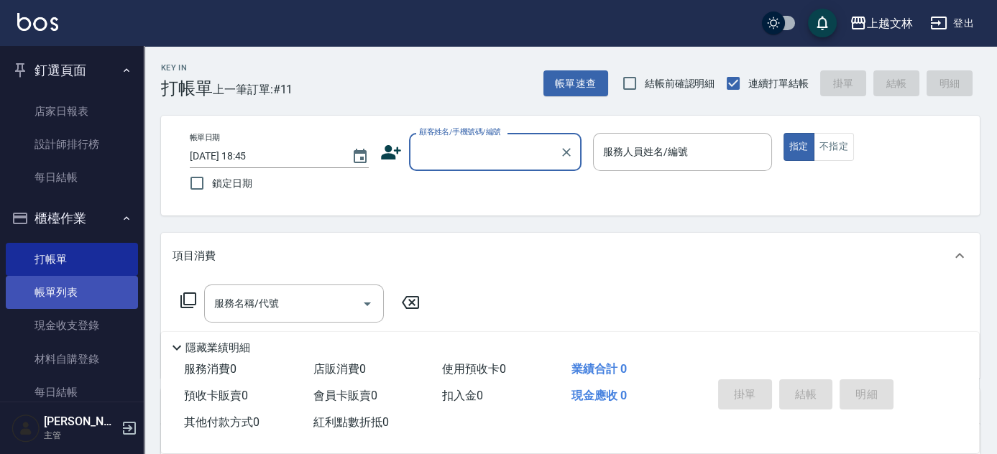
click at [58, 290] on link "帳單列表" at bounding box center [72, 292] width 132 height 33
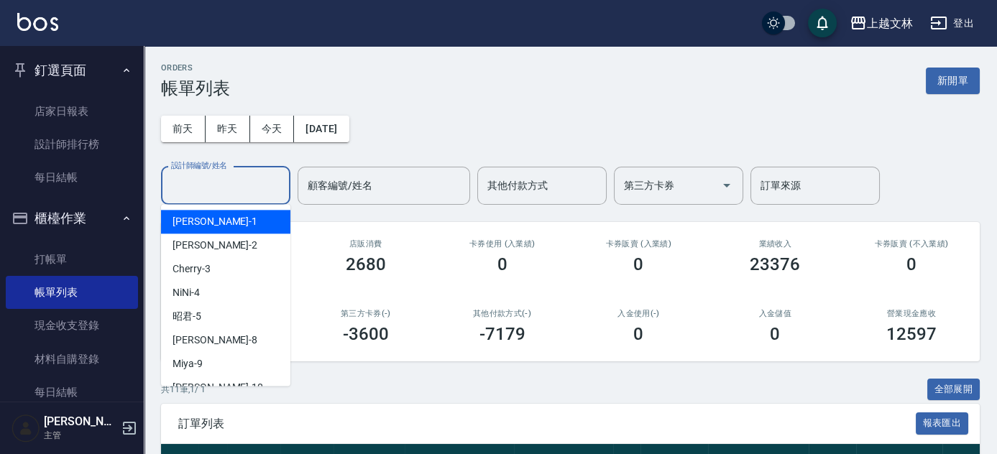
click at [247, 191] on input "設計師編號/姓名" at bounding box center [225, 185] width 116 height 25
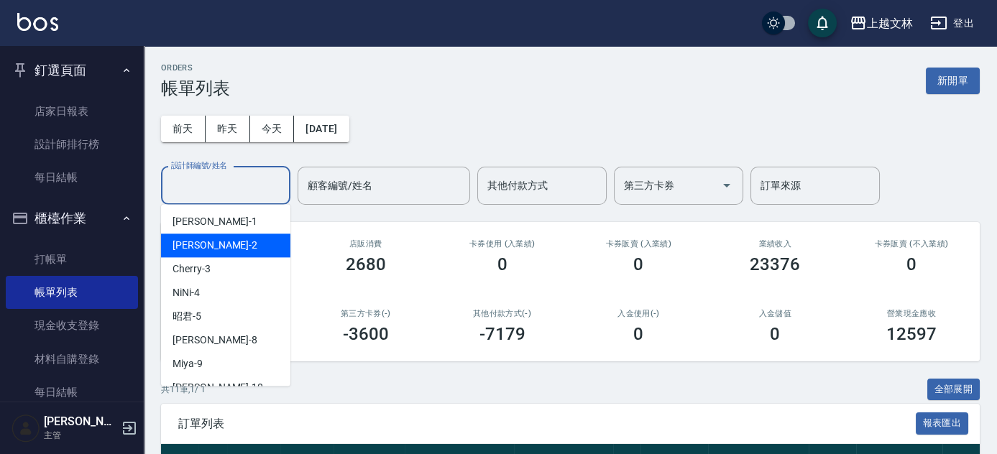
click at [268, 245] on div "[PERSON_NAME] -2" at bounding box center [225, 246] width 129 height 24
type input "[PERSON_NAME]-2"
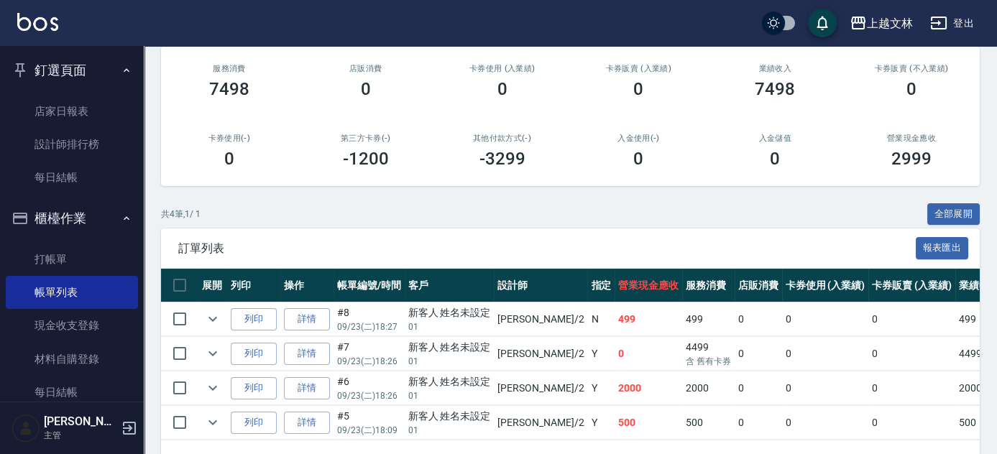
scroll to position [226, 0]
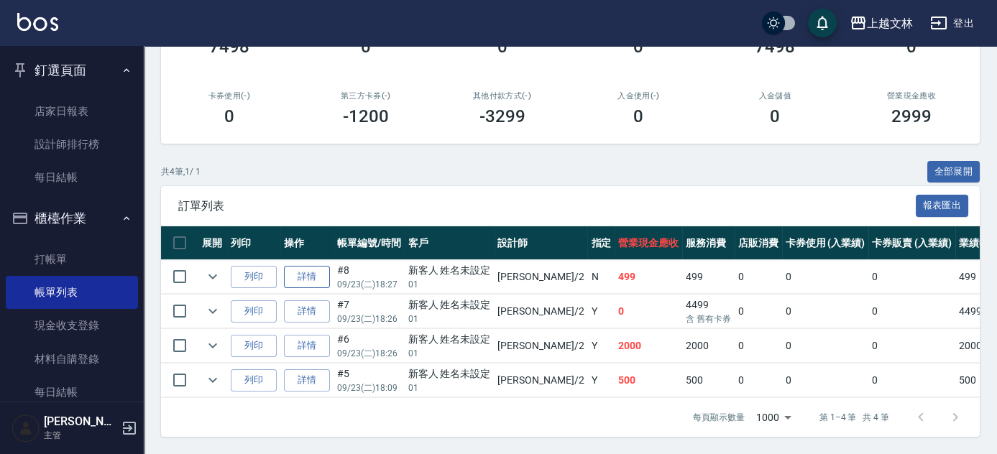
click at [317, 267] on link "詳情" at bounding box center [307, 277] width 46 height 22
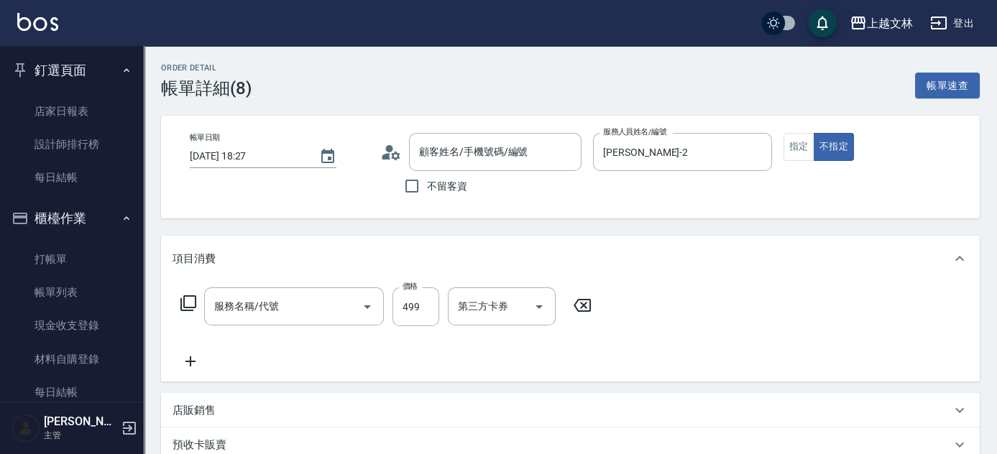
type input "[DATE] 18:27"
type input "[PERSON_NAME]-2"
type input "A級洗+剪(204)"
type input "新客人 姓名未設定/01/null"
click at [185, 304] on icon at bounding box center [188, 303] width 17 height 17
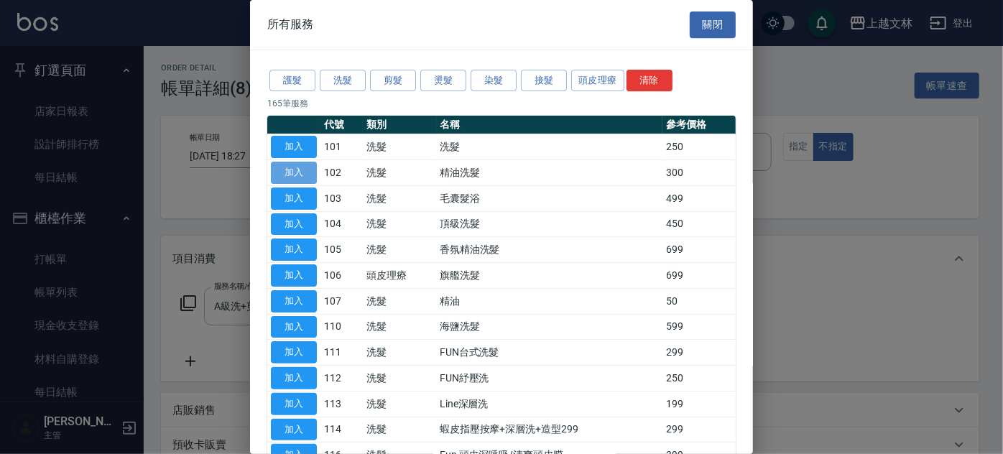
click at [293, 174] on button "加入" at bounding box center [294, 173] width 46 height 22
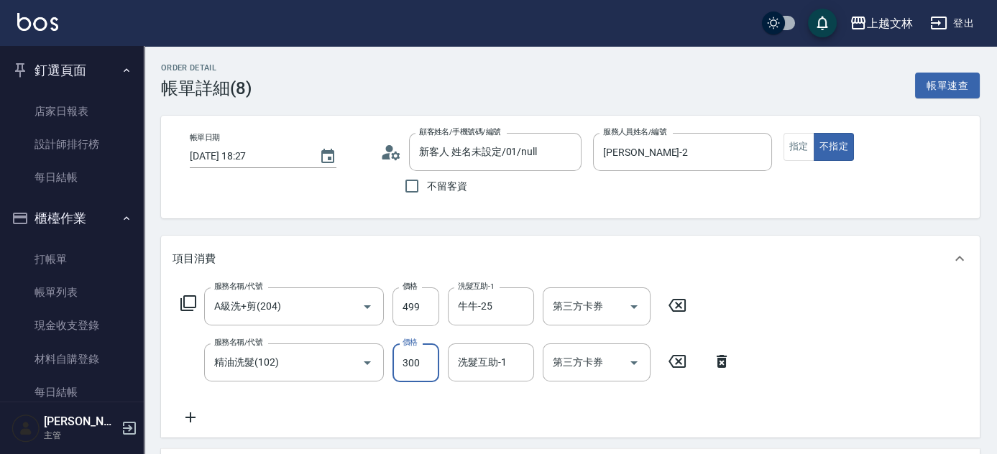
click at [410, 358] on input "300" at bounding box center [415, 363] width 47 height 39
type input "50"
click at [786, 299] on div "服務名稱/代號 A級洗+剪(204) 服務名稱/代號 價格 499 價格 洗髮互助-1 牛牛-25 洗髮互助-1 第三方卡券 第三方卡券 服務名稱/代號 精油…" at bounding box center [570, 360] width 819 height 156
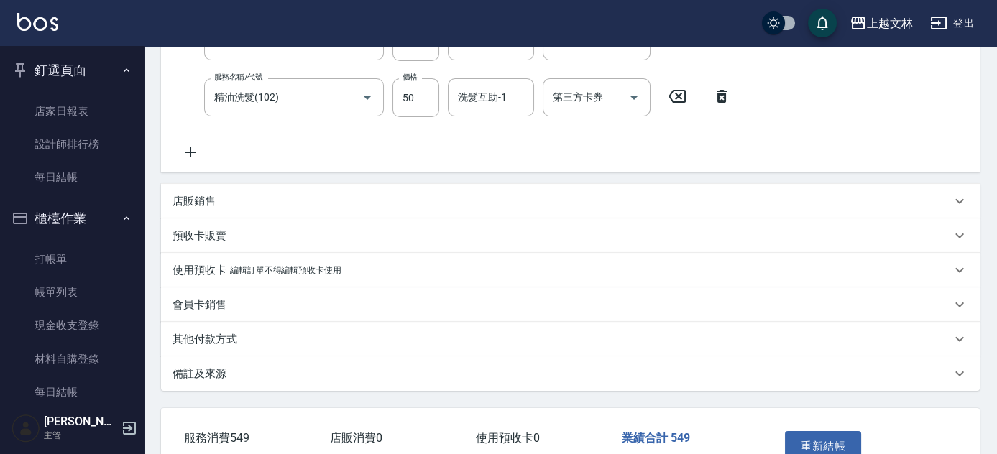
scroll to position [356, 0]
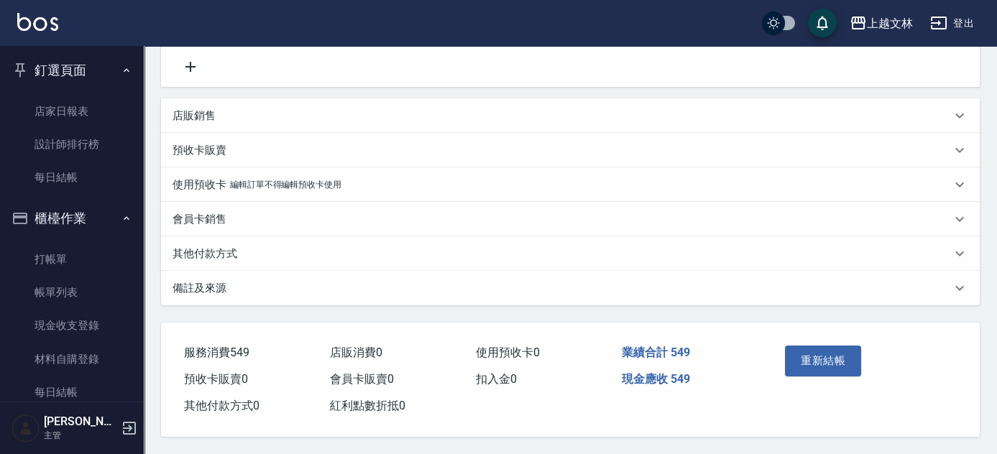
drag, startPoint x: 818, startPoint y: 356, endPoint x: 811, endPoint y: 362, distance: 9.7
click at [814, 361] on button "重新結帳" at bounding box center [823, 361] width 76 height 30
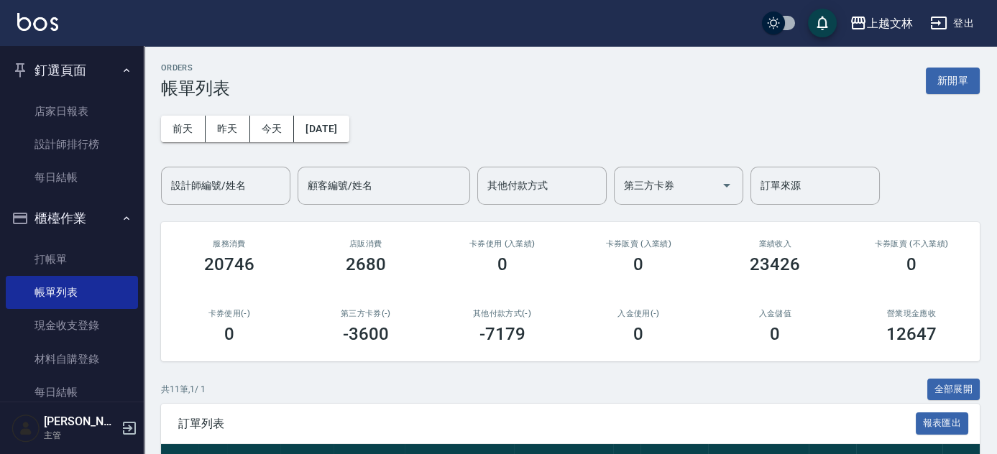
drag, startPoint x: 58, startPoint y: 260, endPoint x: 56, endPoint y: 202, distance: 58.2
click at [58, 260] on link "打帳單" at bounding box center [72, 259] width 132 height 33
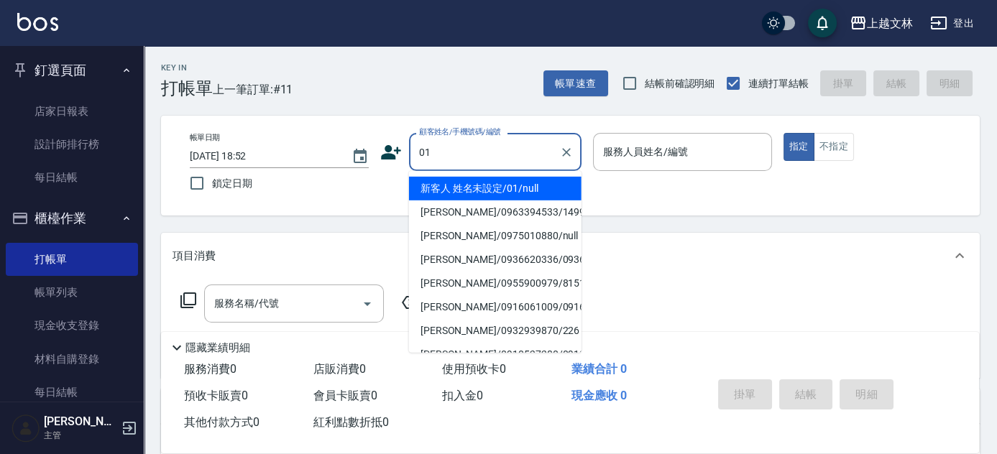
type input "01"
type input "9"
type input "新客人 姓名未設定/01/null"
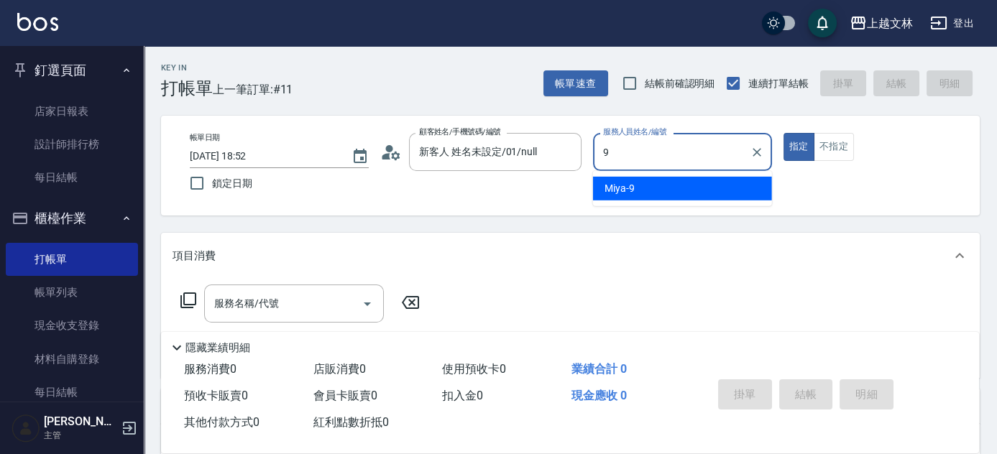
type input "9"
type button "true"
type input "Miya-9"
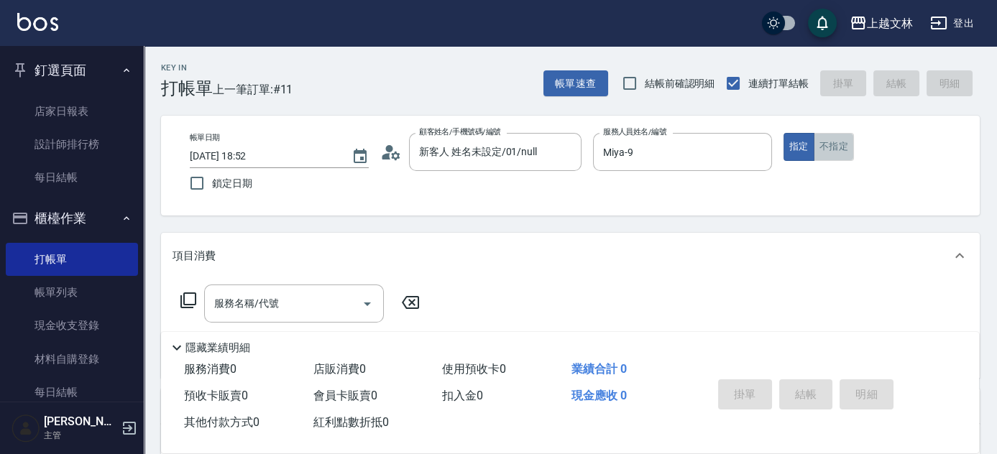
click at [822, 145] on button "不指定" at bounding box center [834, 147] width 40 height 28
type button "false"
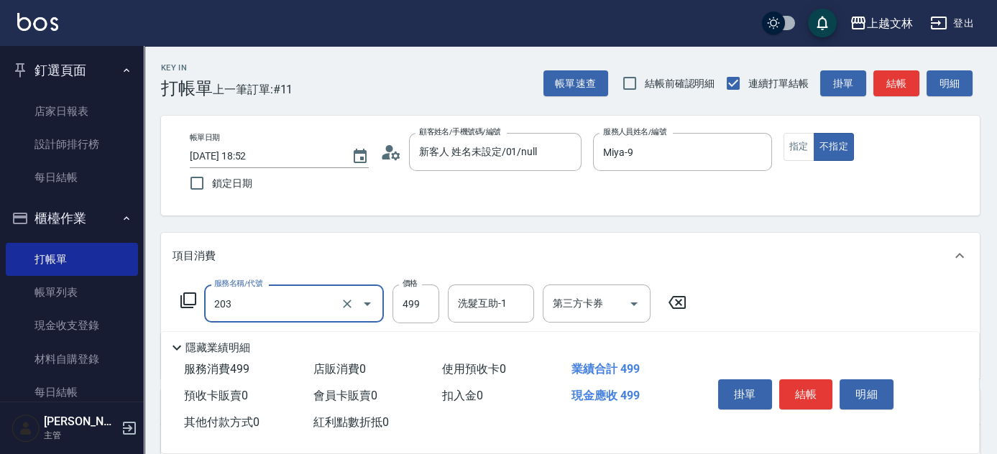
type input "B級洗+剪(203)"
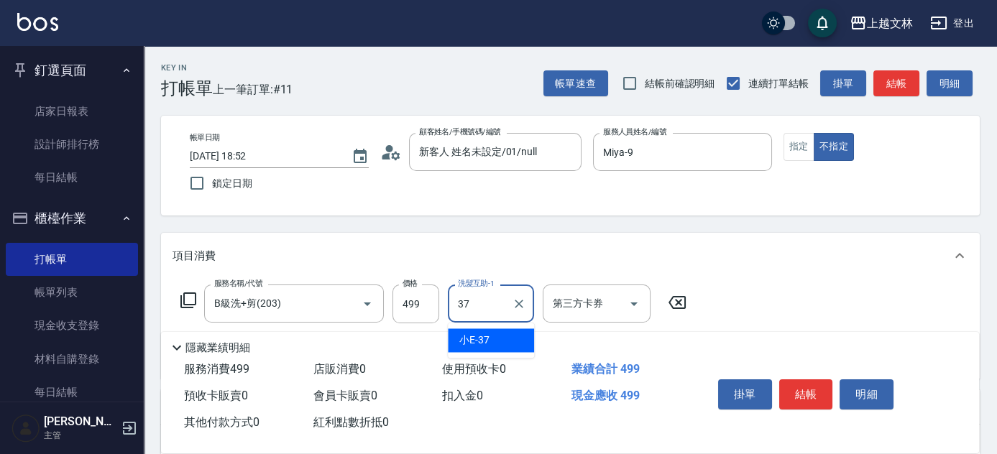
type input "小E-37"
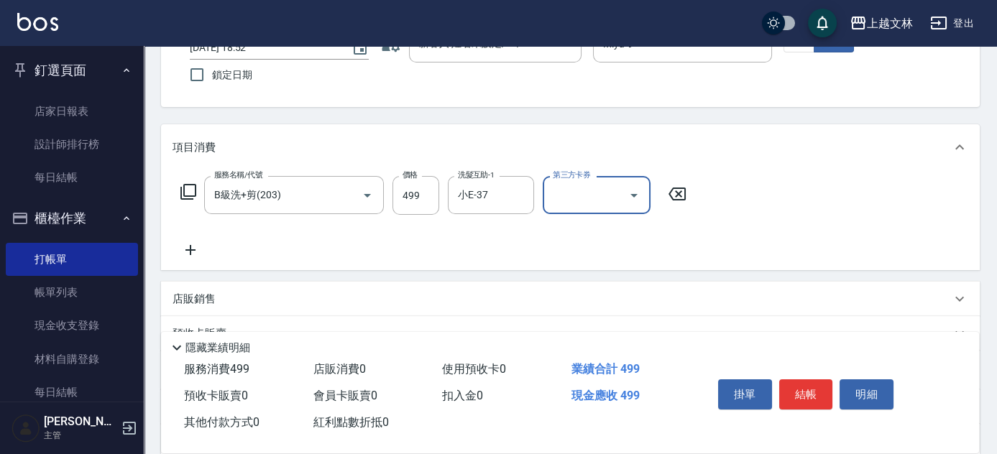
scroll to position [135, 0]
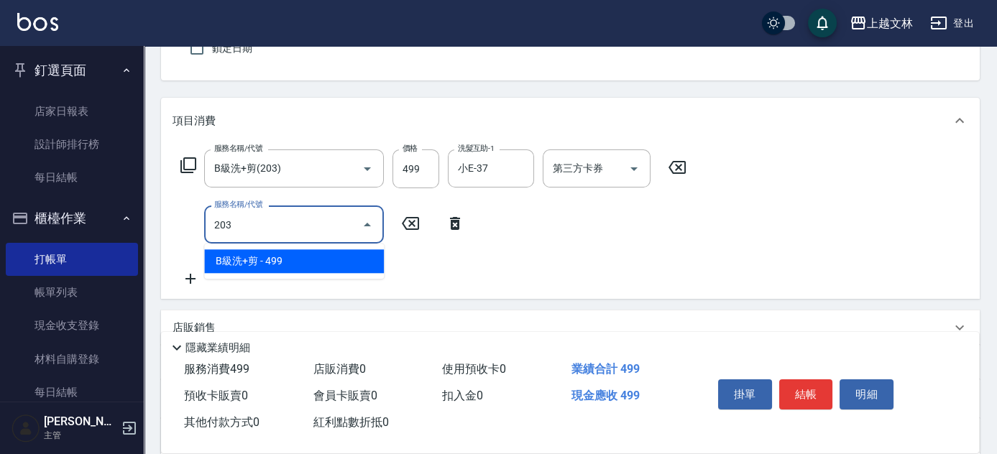
type input "B級洗+剪(203)"
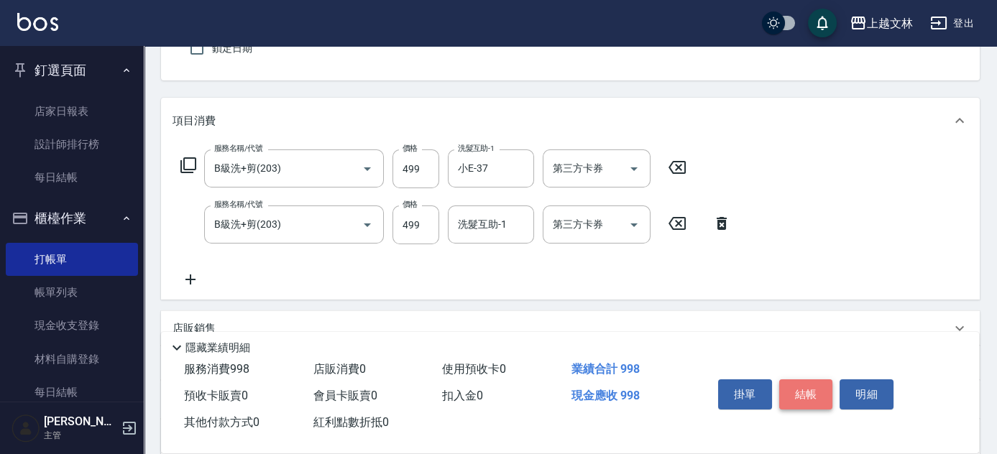
click at [824, 395] on button "結帳" at bounding box center [806, 395] width 54 height 30
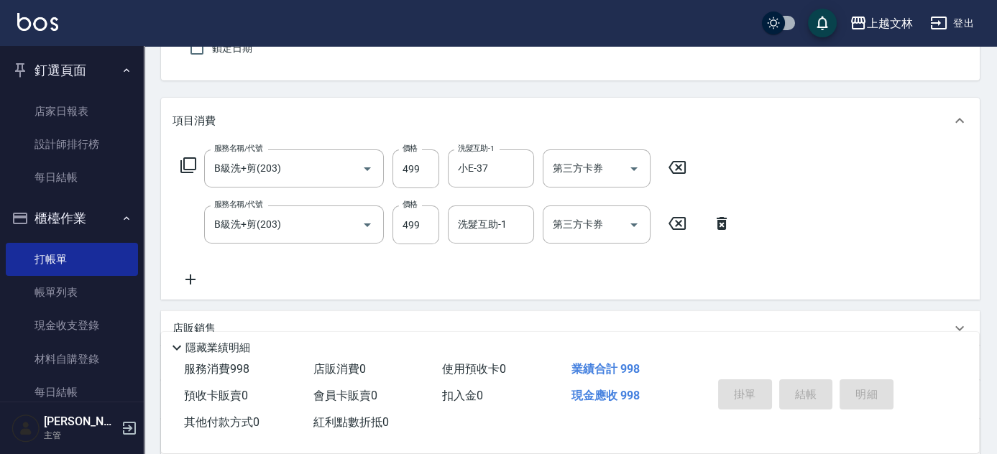
type input "[DATE] 19:06"
